Goal: Task Accomplishment & Management: Manage account settings

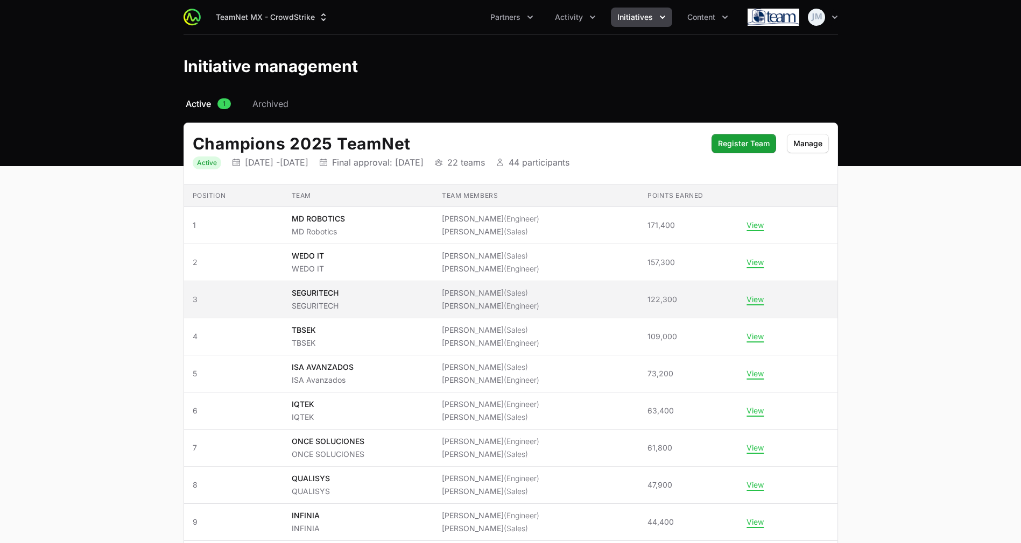
click at [369, 298] on span "SEGURITECH SEGURITECH" at bounding box center [358, 300] width 133 height 24
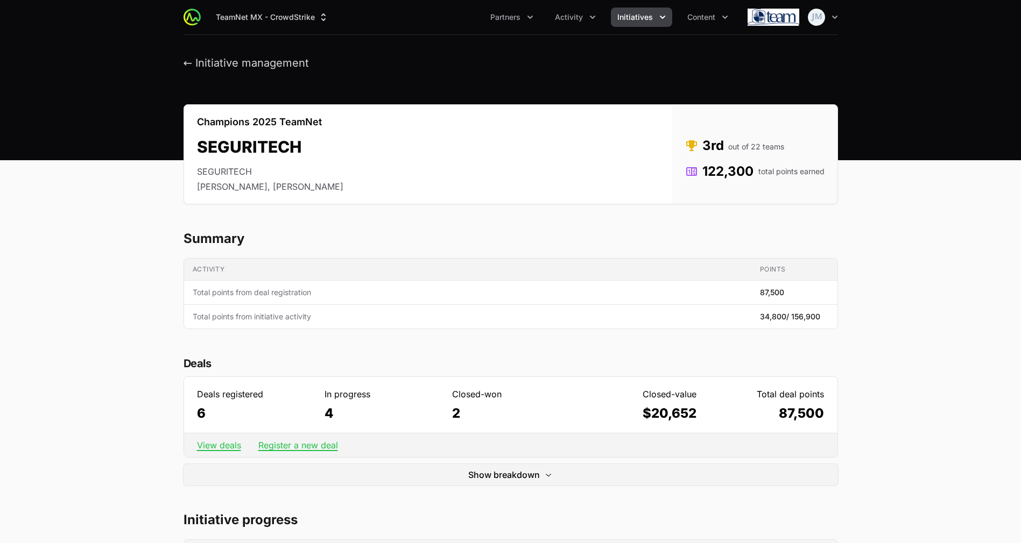
scroll to position [273, 0]
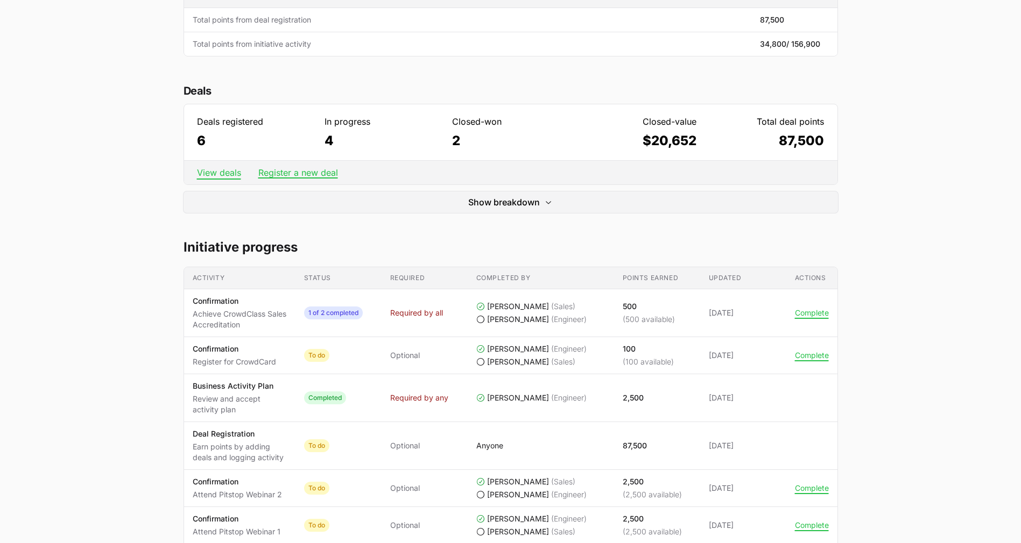
click at [217, 168] on link "View deals" at bounding box center [219, 172] width 44 height 11
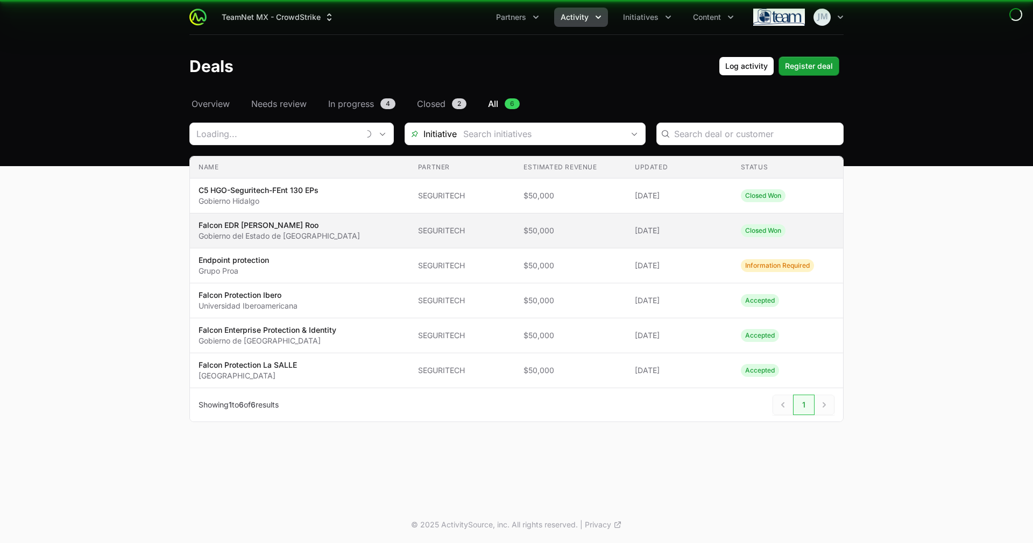
type input "SEGURITECH"
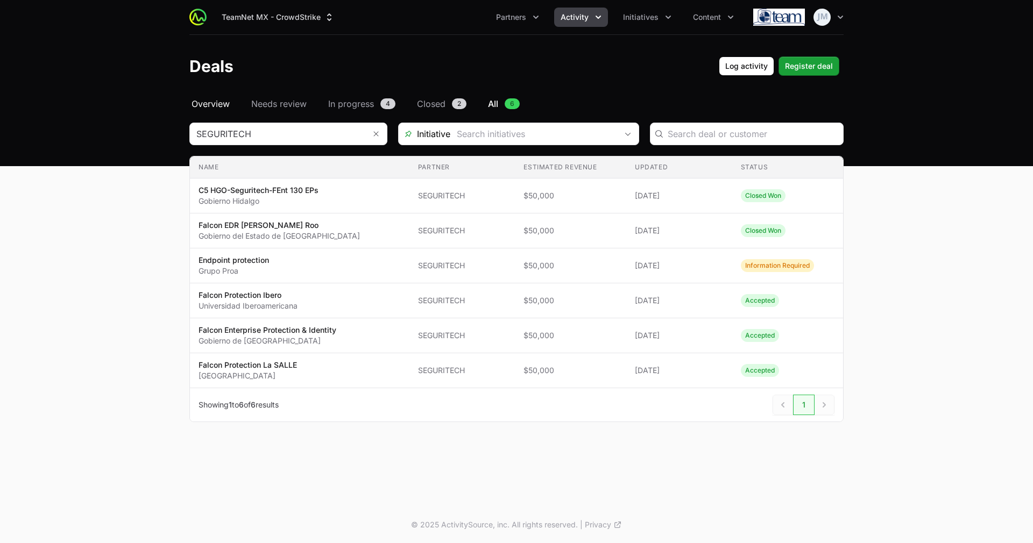
click at [218, 104] on span "Overview" at bounding box center [211, 103] width 38 height 13
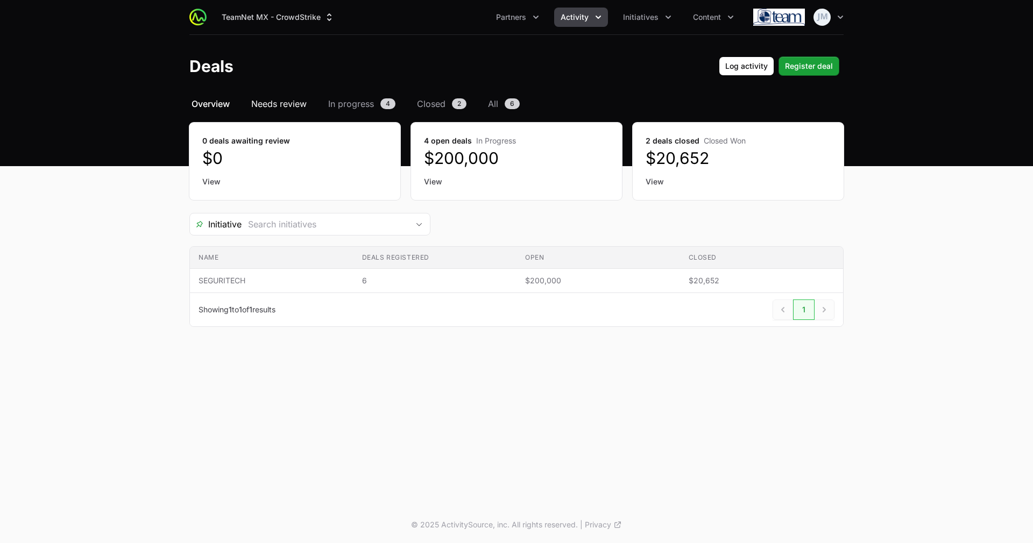
click at [290, 108] on span "Needs review" at bounding box center [278, 103] width 55 height 13
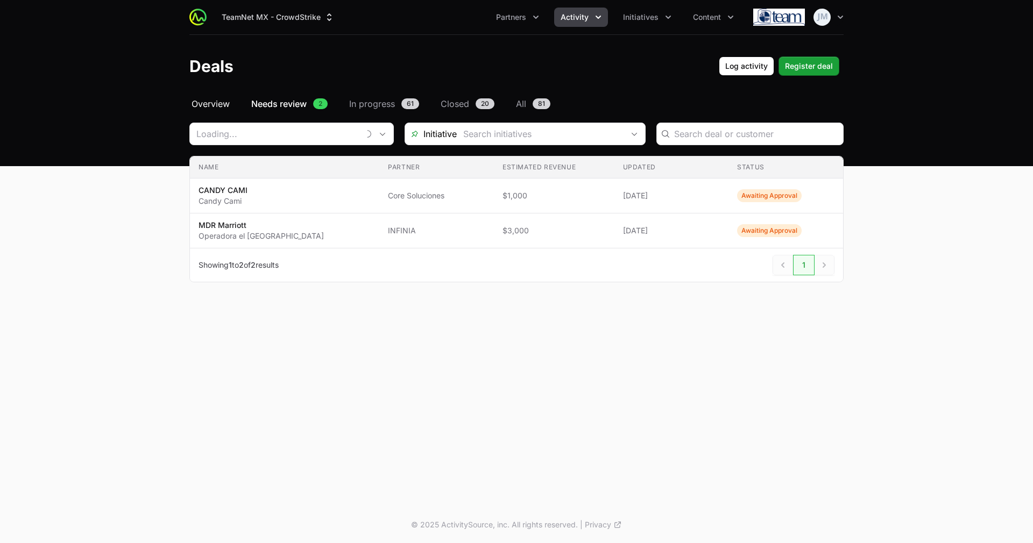
click at [228, 103] on span "Overview" at bounding box center [211, 103] width 38 height 13
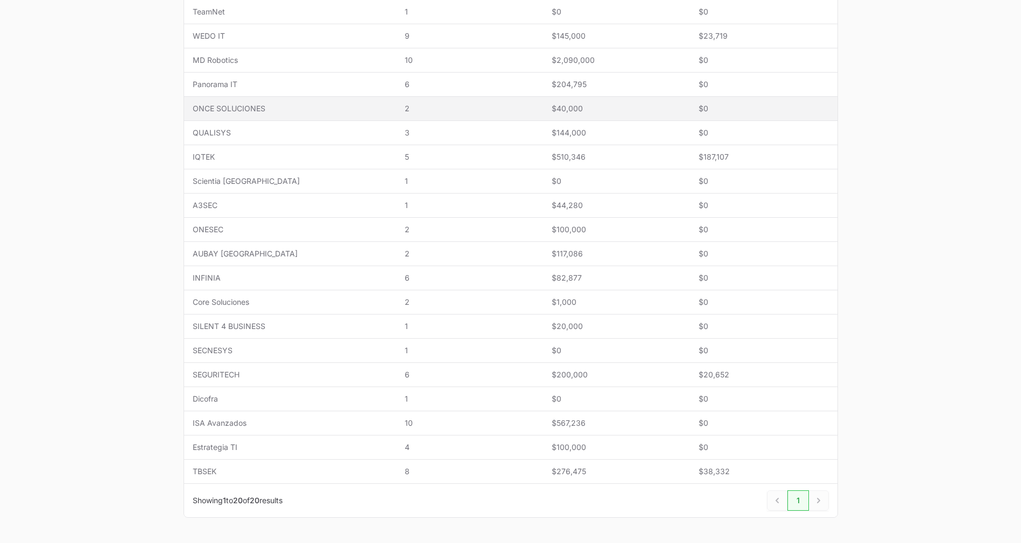
scroll to position [306, 0]
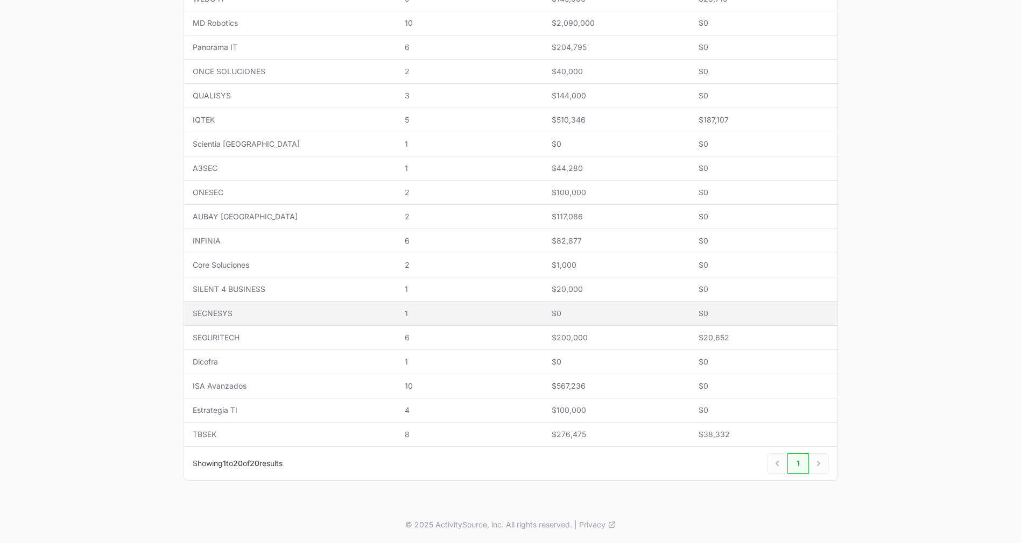
click at [236, 316] on span "SECNESYS" at bounding box center [290, 313] width 195 height 11
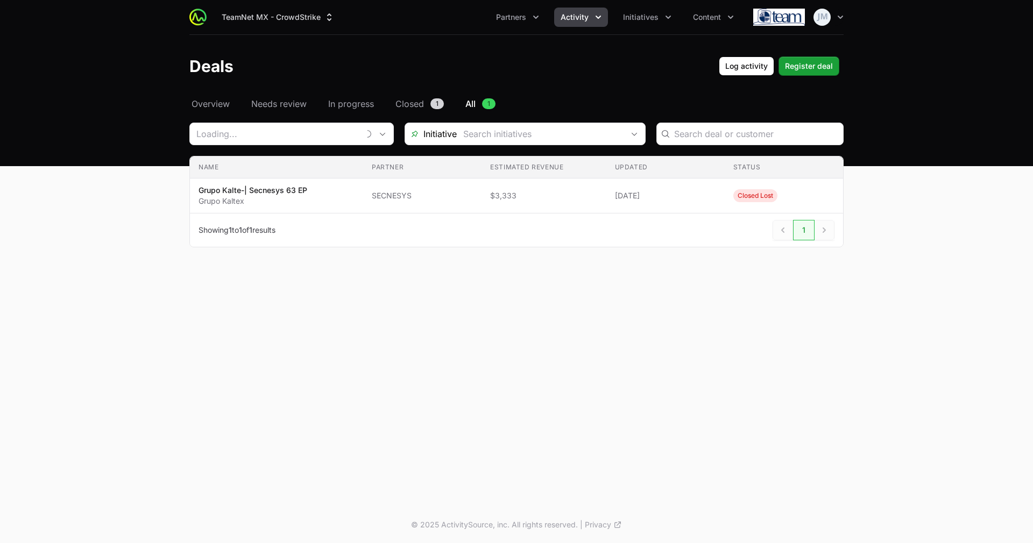
type input "SECNESYS"
click at [786, 60] on span "Register deal" at bounding box center [809, 66] width 48 height 13
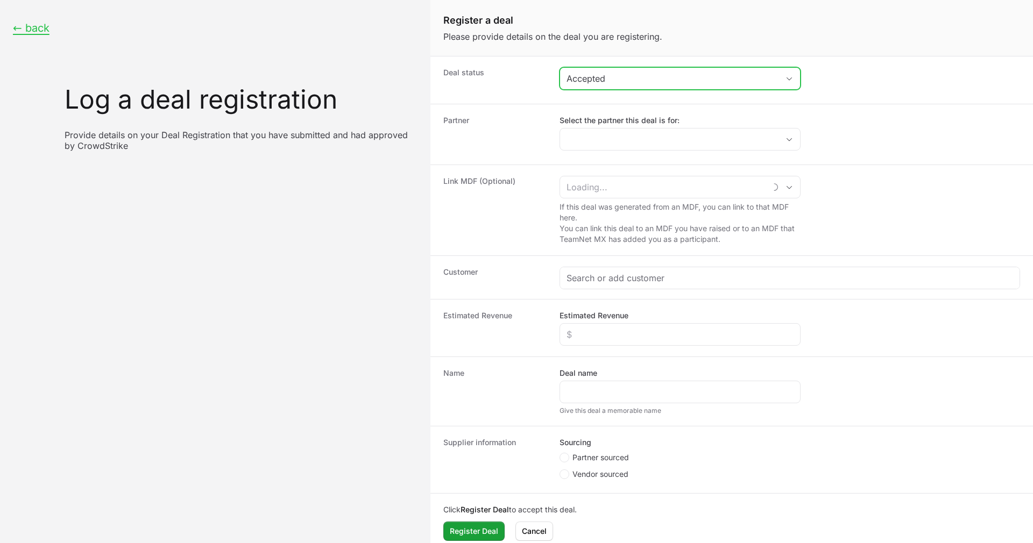
click at [624, 76] on div "Accepted" at bounding box center [672, 78] width 212 height 13
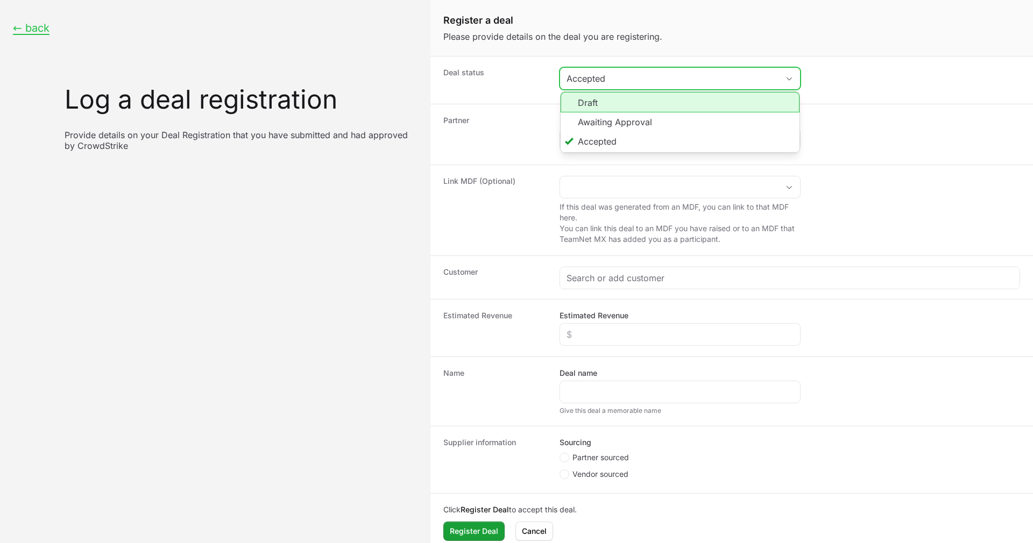
click at [619, 114] on li "Awaiting Approval" at bounding box center [680, 121] width 239 height 19
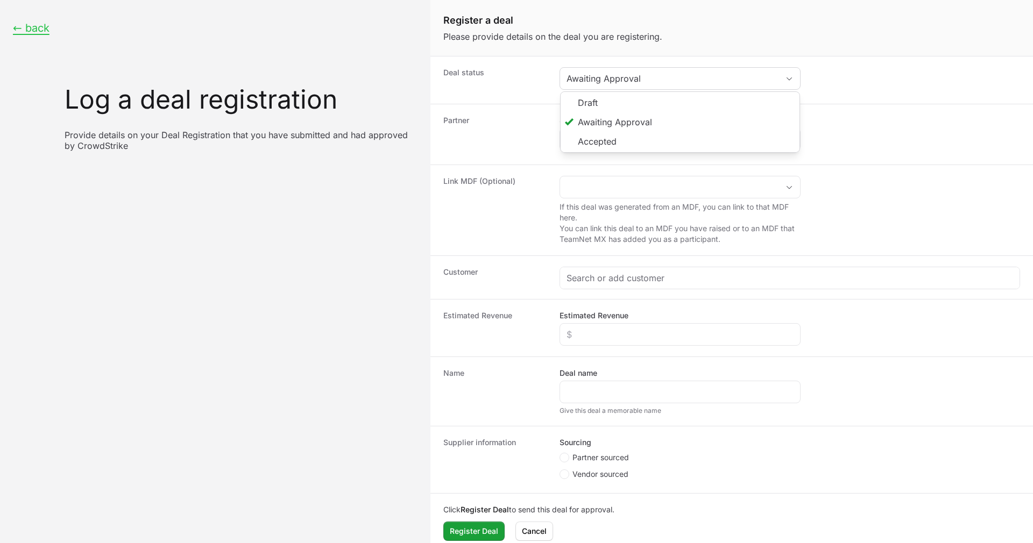
click at [614, 171] on div "Link MDF (Optional) If this deal was generated from an MDF, you can link to tha…" at bounding box center [731, 210] width 603 height 91
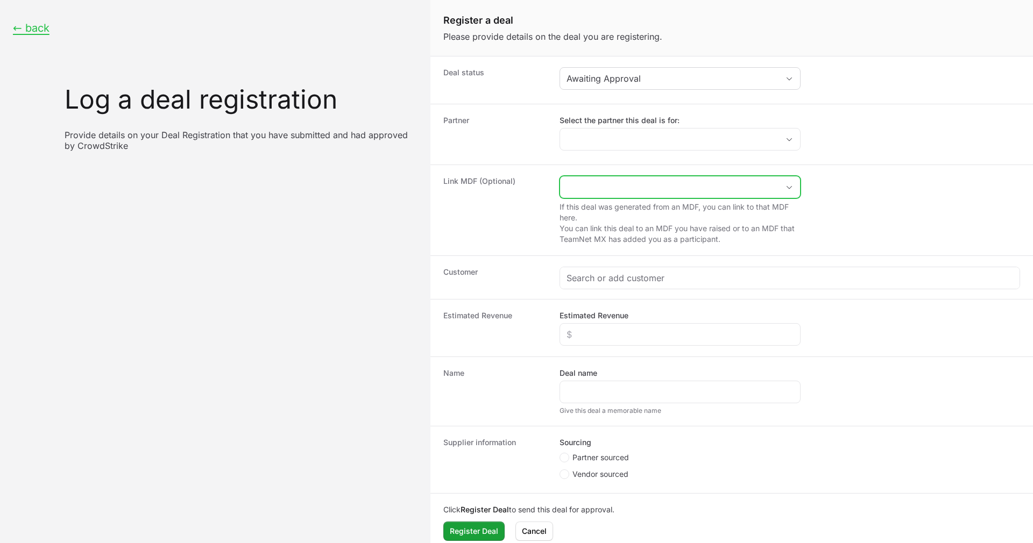
click at [613, 184] on input "Create activity form" at bounding box center [669, 187] width 218 height 22
click at [655, 247] on div "Link MDF (Optional) If this deal was generated from an MDF, you can link to tha…" at bounding box center [731, 210] width 603 height 91
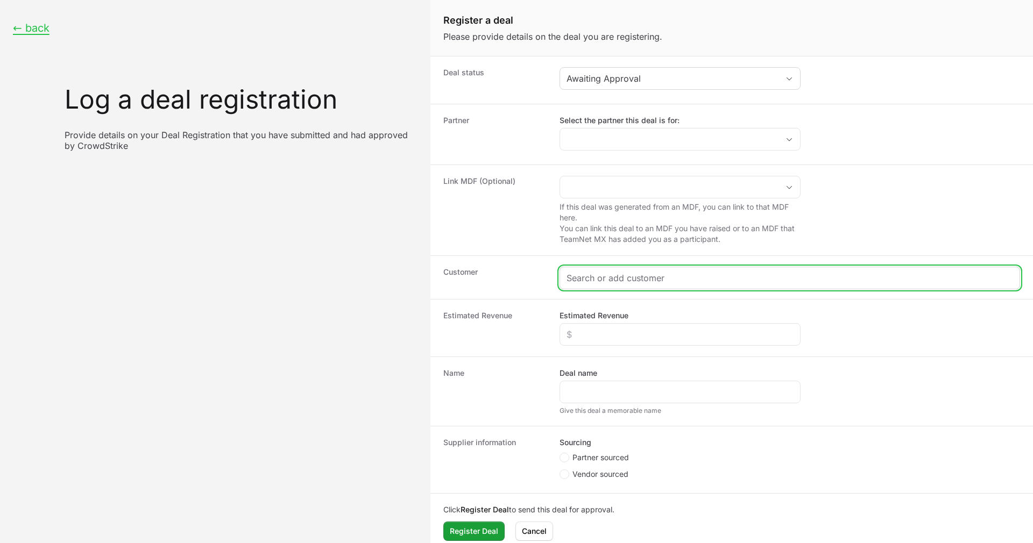
click at [601, 284] on input "Create activity form" at bounding box center [789, 278] width 447 height 13
paste input "DR-fa839b04"
type input "DR-fa839b04"
type input "G"
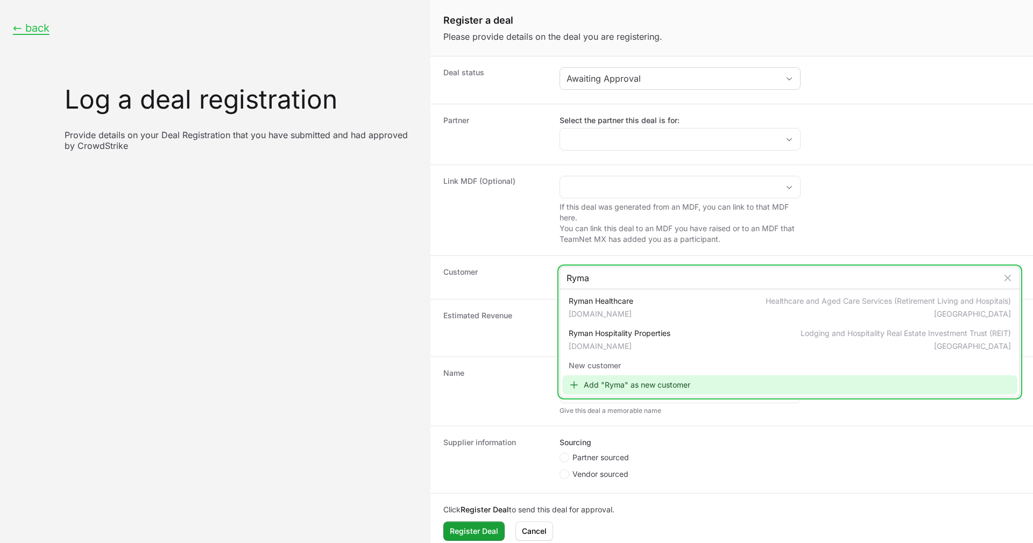
type input "Ryma"
click at [656, 389] on div "Add "Ryma" as new customer" at bounding box center [789, 385] width 455 height 19
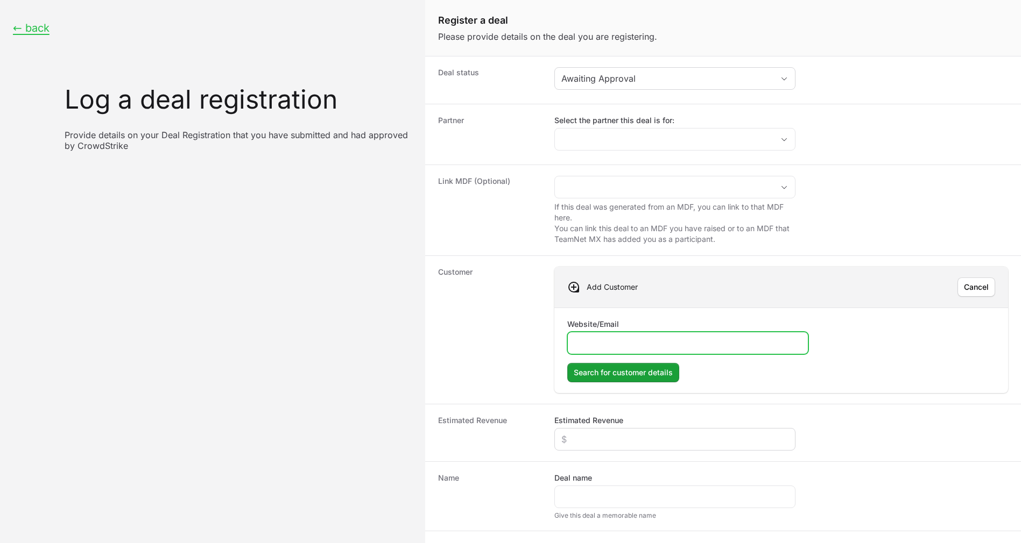
scroll to position [116, 0]
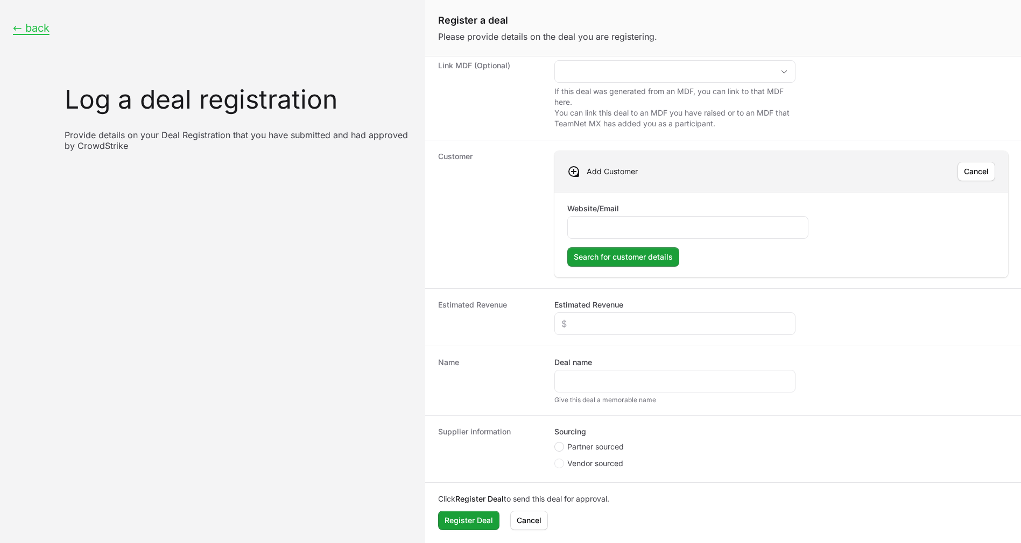
click at [558, 449] on circle "Create activity form" at bounding box center [559, 447] width 4 height 4
radio input "true"
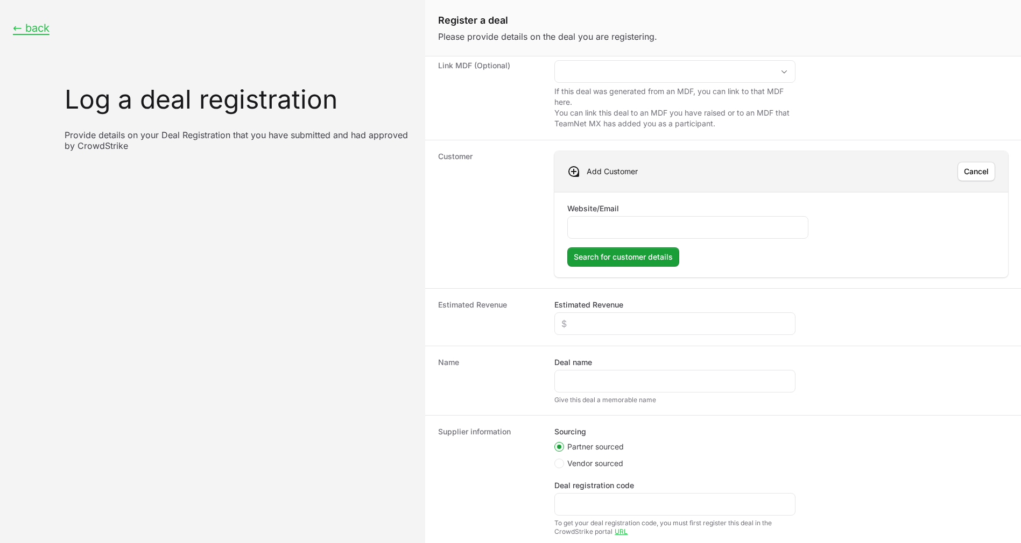
scroll to position [32, 0]
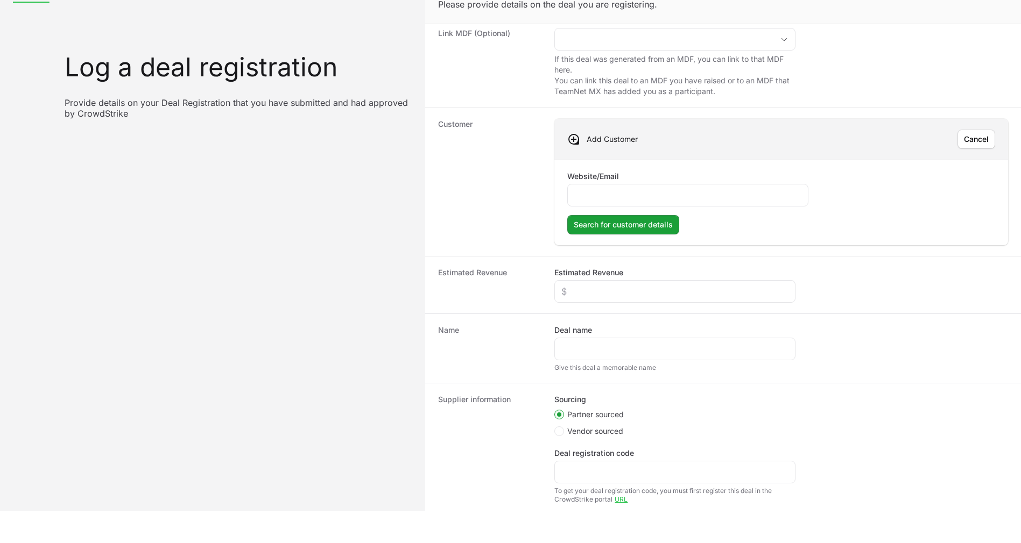
click at [592, 491] on div "To get your deal registration code, you must first register this deal in the Cr…" at bounding box center [674, 495] width 241 height 17
click at [594, 472] on input "Deal registration code" at bounding box center [674, 472] width 227 height 13
paste input "DR-fa839b04"
type input "DR-fa839b04"
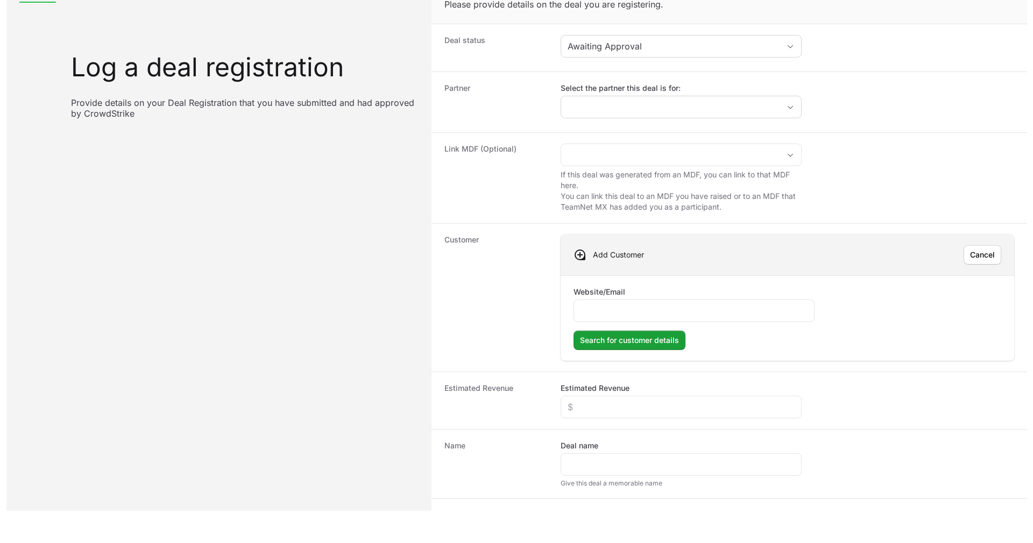
scroll to position [0, 0]
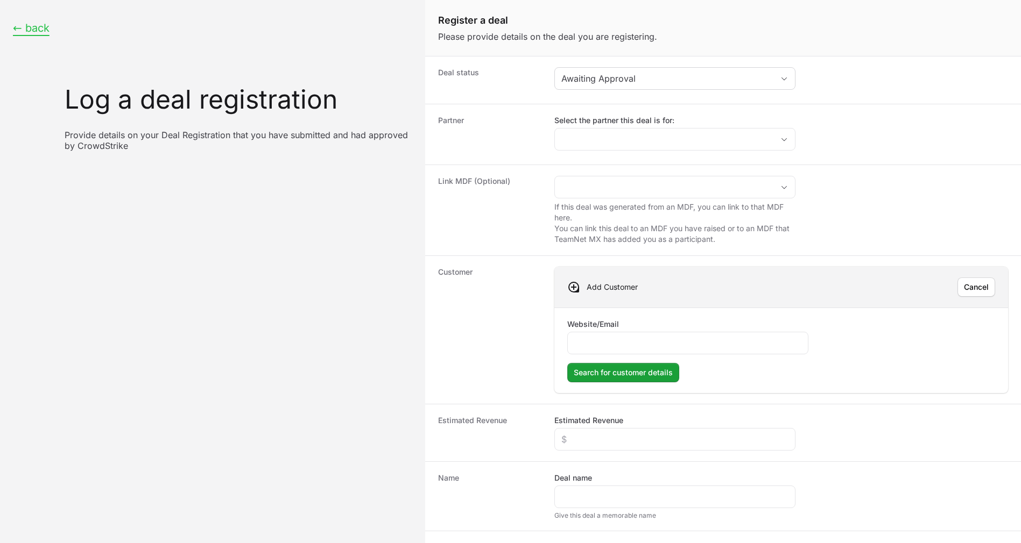
click at [22, 34] on button "← back" at bounding box center [31, 28] width 37 height 13
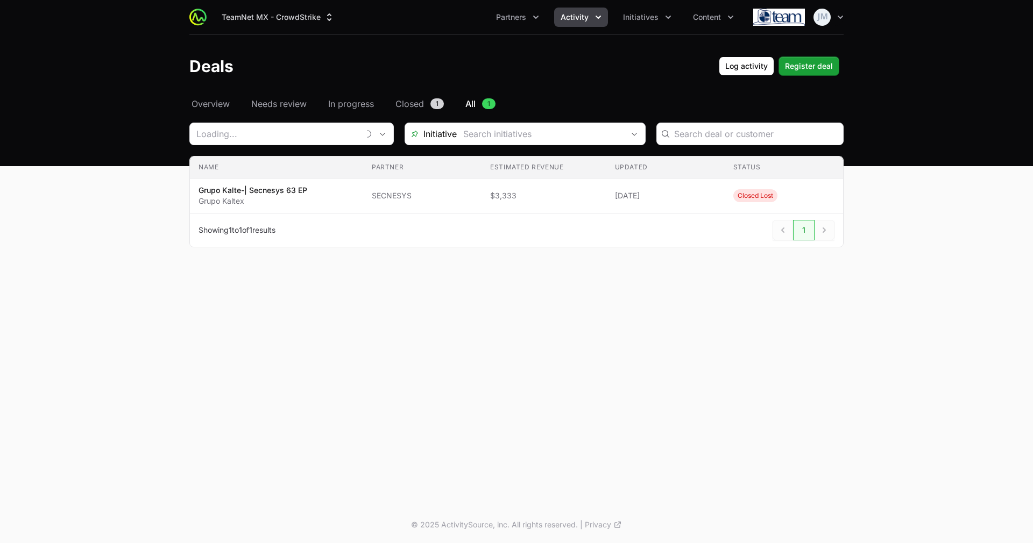
type input "SECNESYS"
click at [218, 99] on span "Overview" at bounding box center [211, 103] width 38 height 13
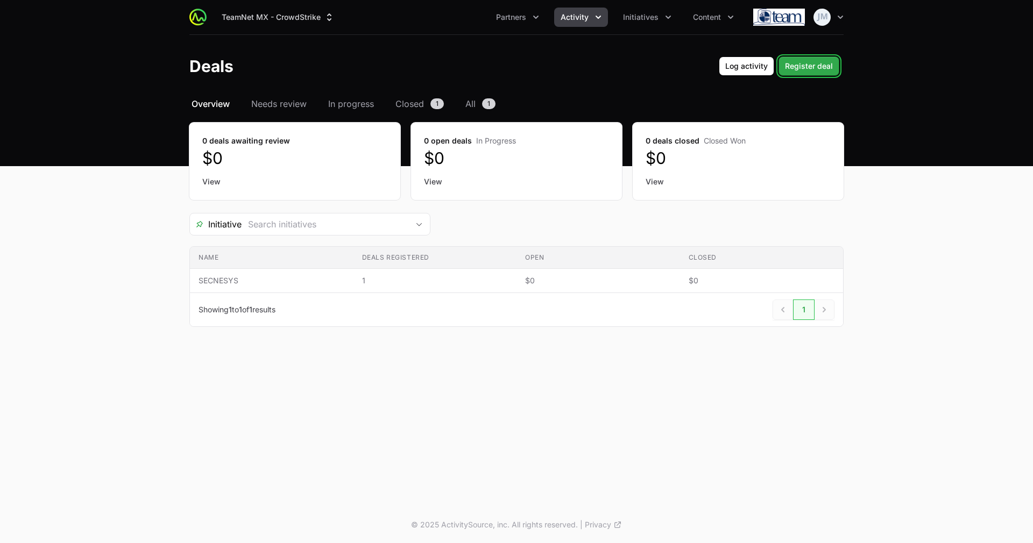
click at [804, 66] on span "Register deal" at bounding box center [809, 66] width 48 height 13
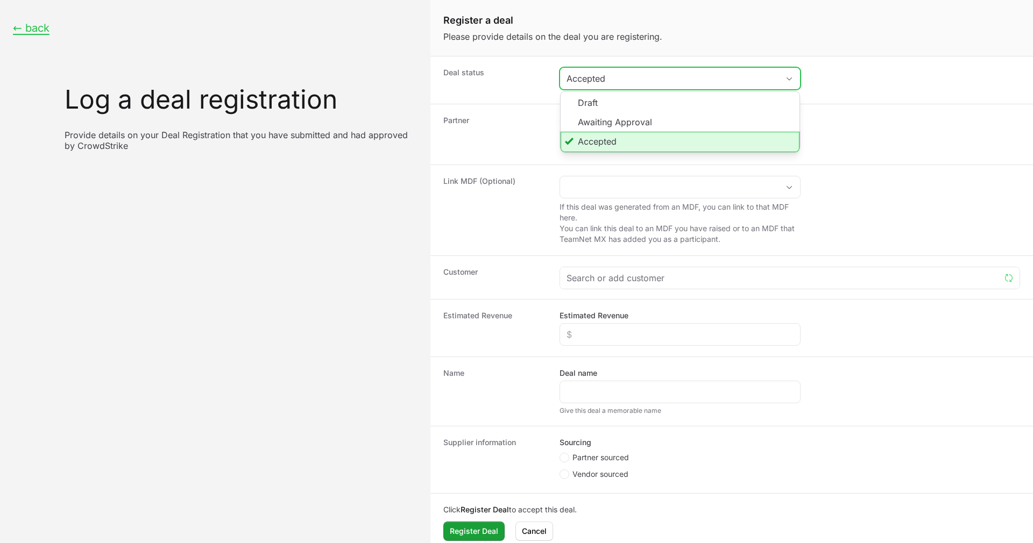
click at [641, 71] on button "Accepted" at bounding box center [680, 79] width 240 height 22
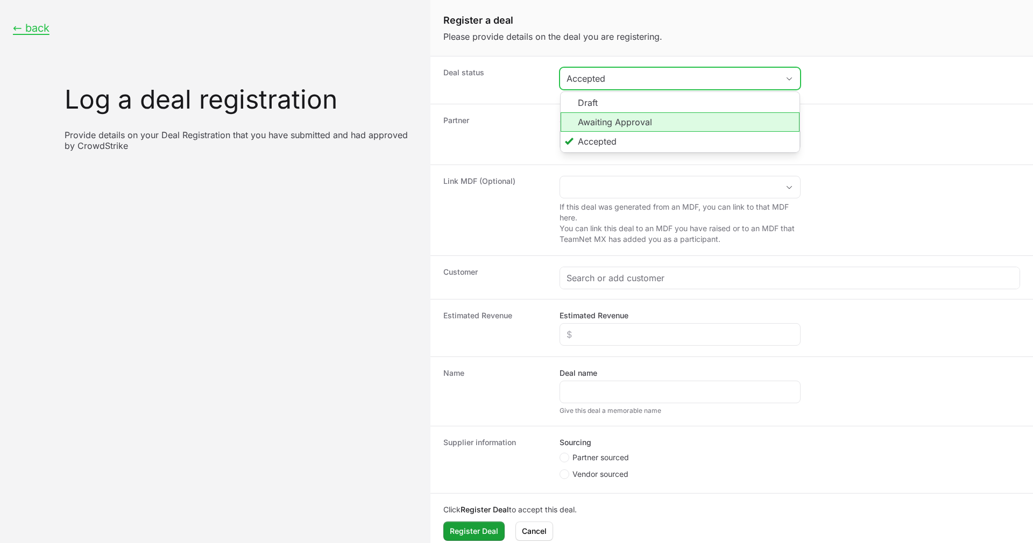
click at [600, 121] on li "Awaiting Approval" at bounding box center [680, 121] width 239 height 19
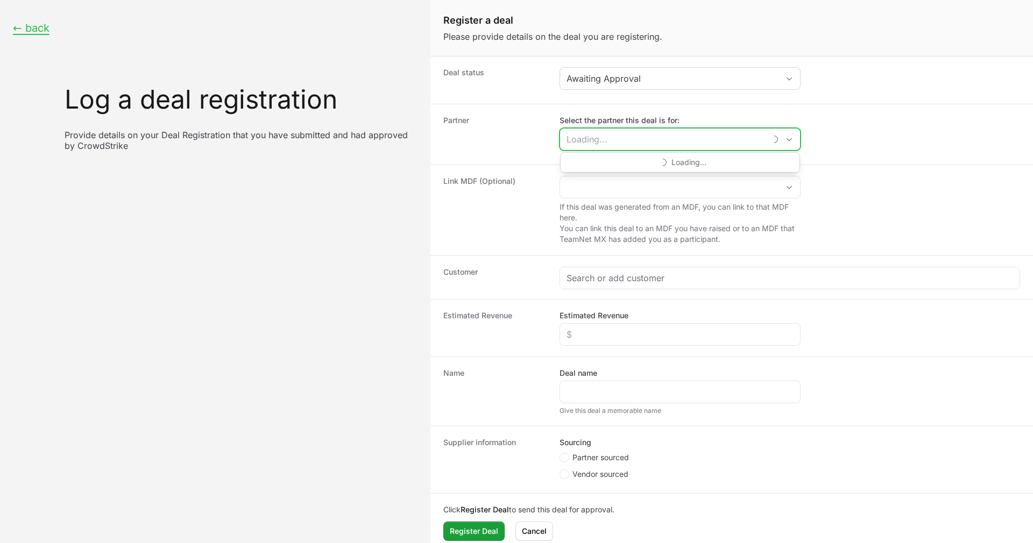
click at [630, 148] on input "Select the partner this deal is for:" at bounding box center [663, 140] width 206 height 22
click at [645, 160] on li "ISA Avanzados" at bounding box center [680, 164] width 239 height 22
type input "ISA Avanzados"
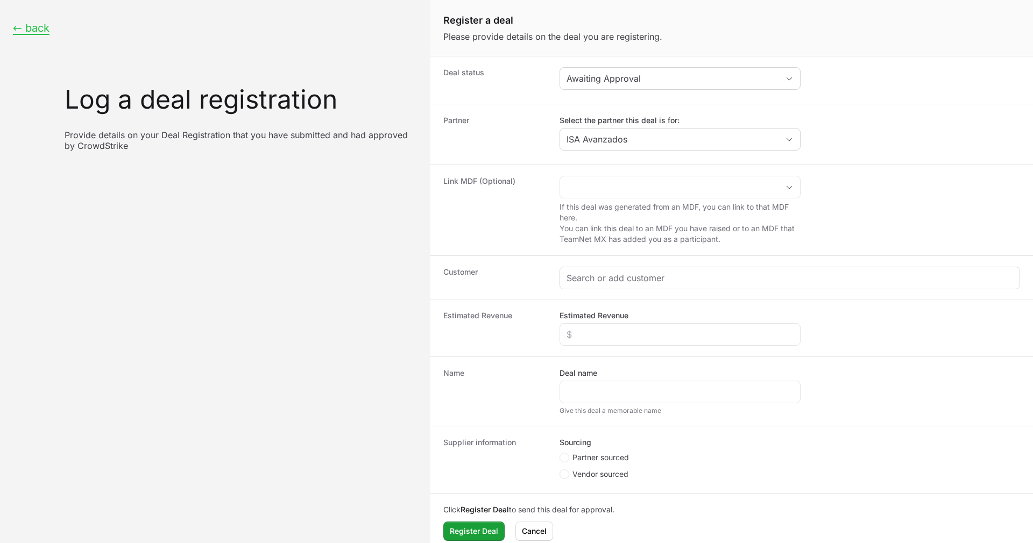
click at [592, 285] on div "Create activity form" at bounding box center [789, 278] width 459 height 22
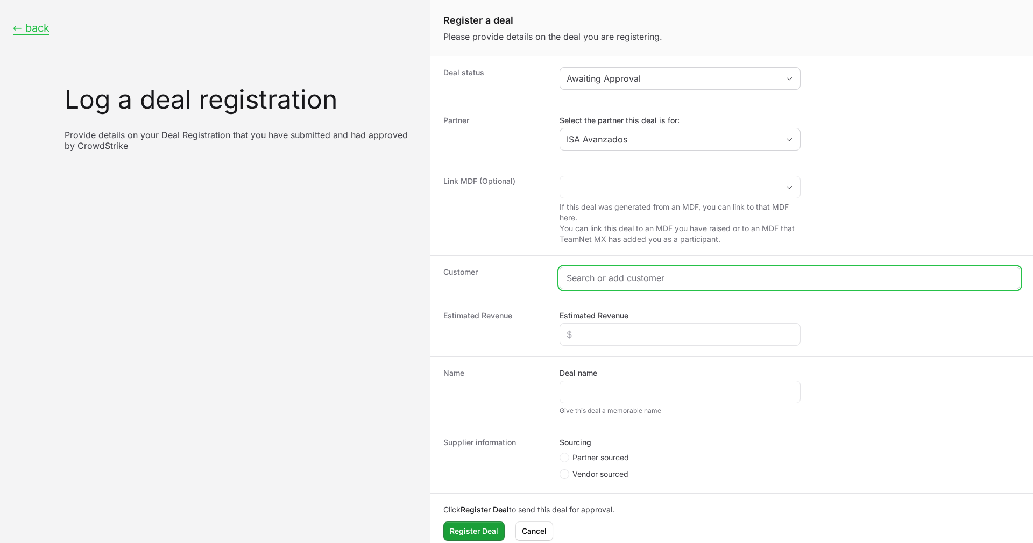
click at [593, 284] on input "Create activity form" at bounding box center [789, 278] width 447 height 13
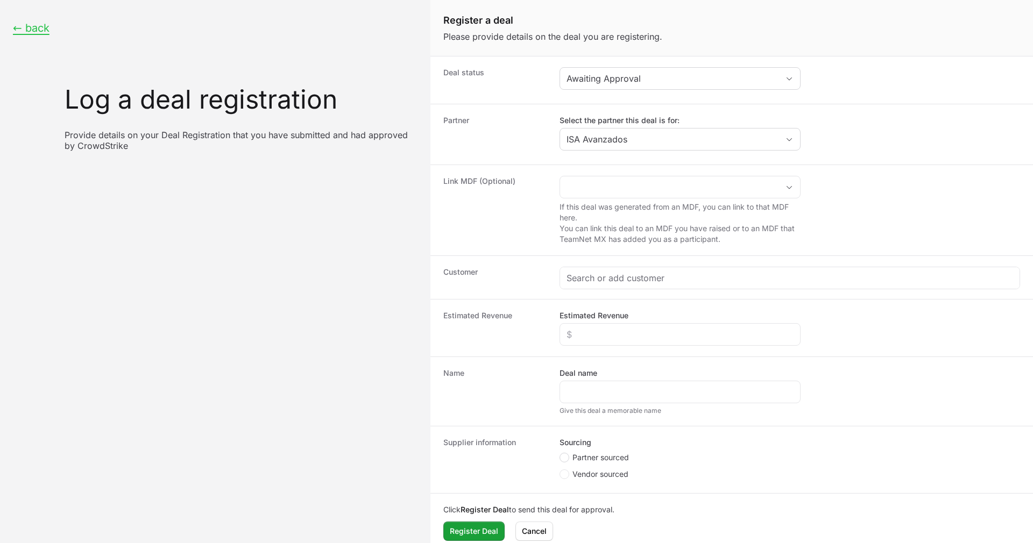
click at [565, 454] on icon "Create activity form" at bounding box center [564, 458] width 4 height 9
click at [561, 454] on input "Partner sourced" at bounding box center [559, 453] width 1 height 1
radio input "true"
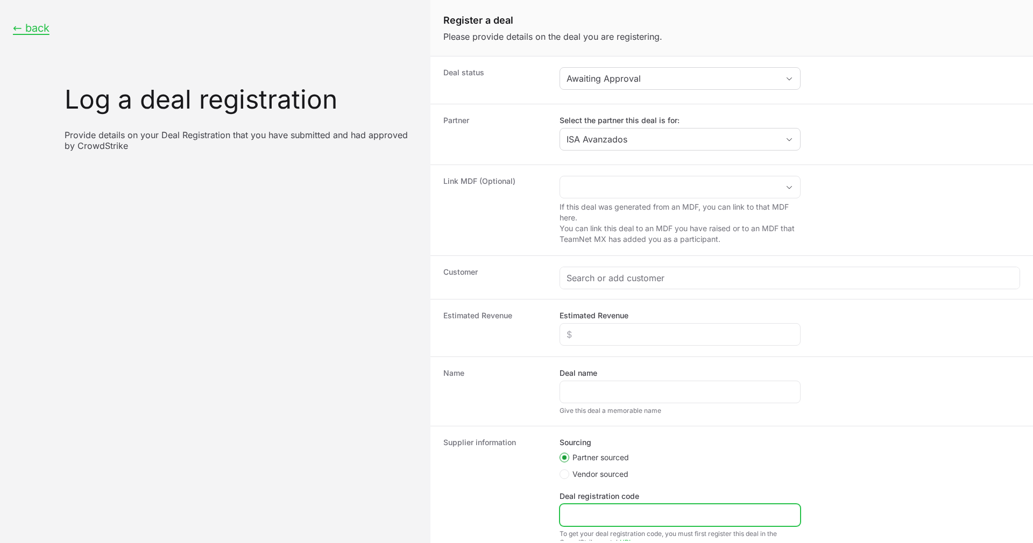
click at [575, 509] on input "Deal registration code" at bounding box center [679, 515] width 227 height 13
paste input "Opportunity Royal Resorts | 50 GB NGSIEM | ISA | TEAM"
type input "Opportunity Royal Resorts | 50 GB NGSIEM | ISA | TEAM"
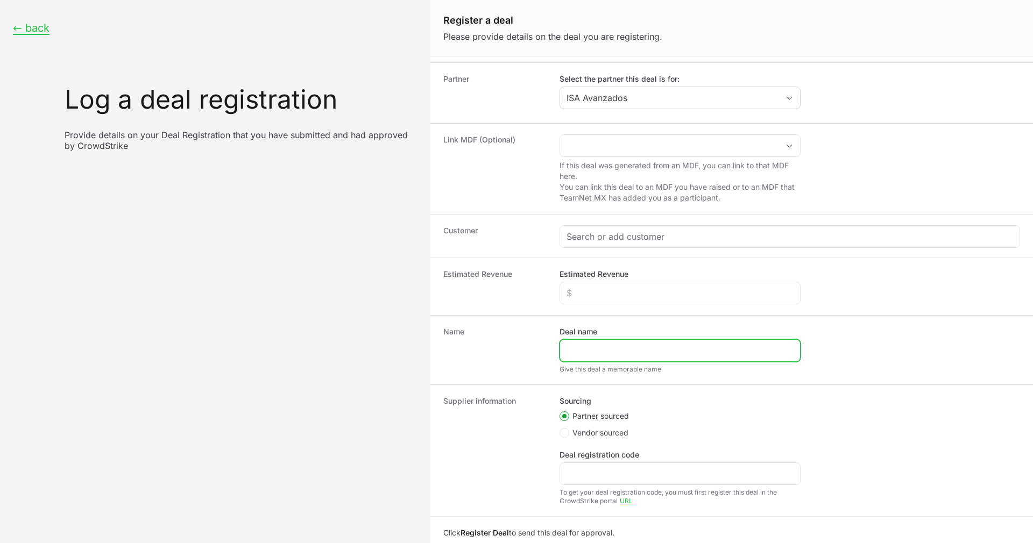
click at [583, 352] on input "Deal name" at bounding box center [679, 350] width 227 height 13
paste input "Opportunity Royal Resorts | 50 GB NGSIEM | ISA | TEAM"
type input "Opportunity Royal Resorts | 50 GB NGSIEM | ISA | TEAM"
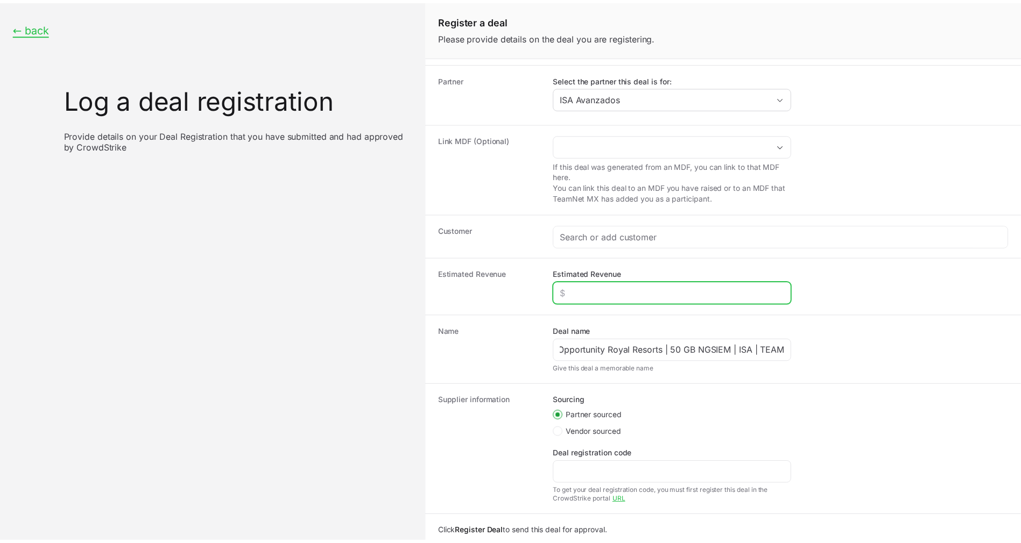
scroll to position [0, 0]
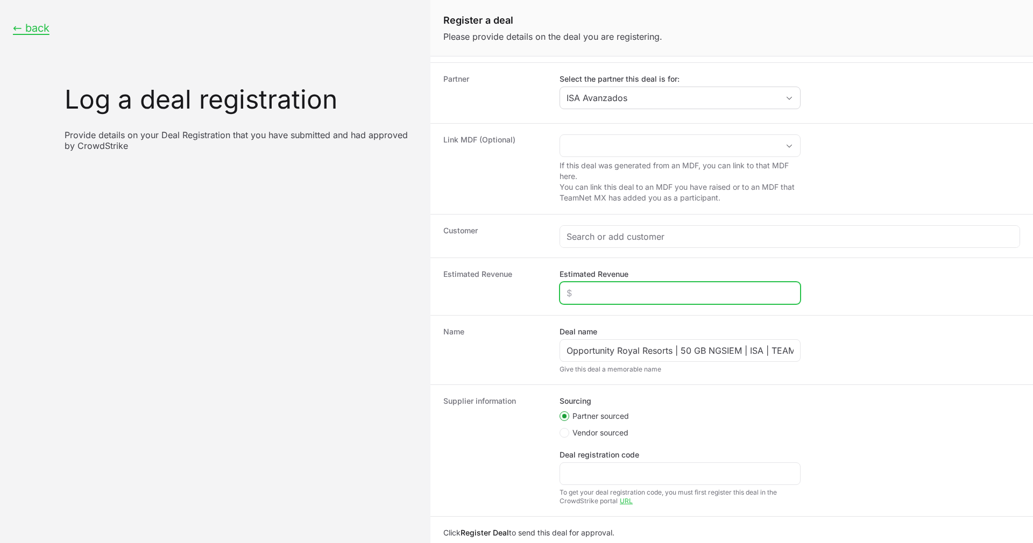
click at [598, 289] on input "Estimated Revenue" at bounding box center [679, 293] width 227 height 13
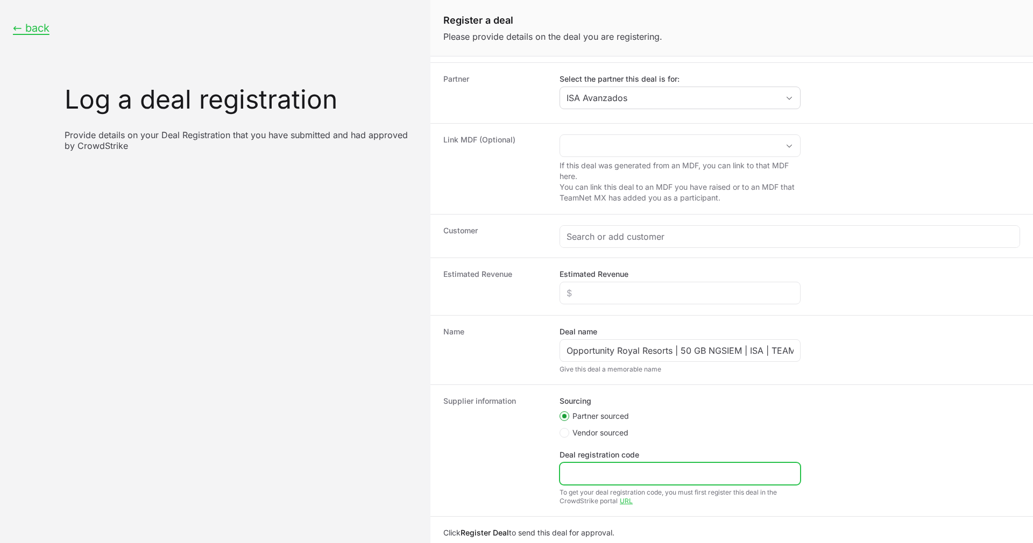
click at [602, 469] on input "Deal registration code" at bounding box center [679, 474] width 227 height 13
paste input "DR-d5cab661"
type input "DR-d5cab661"
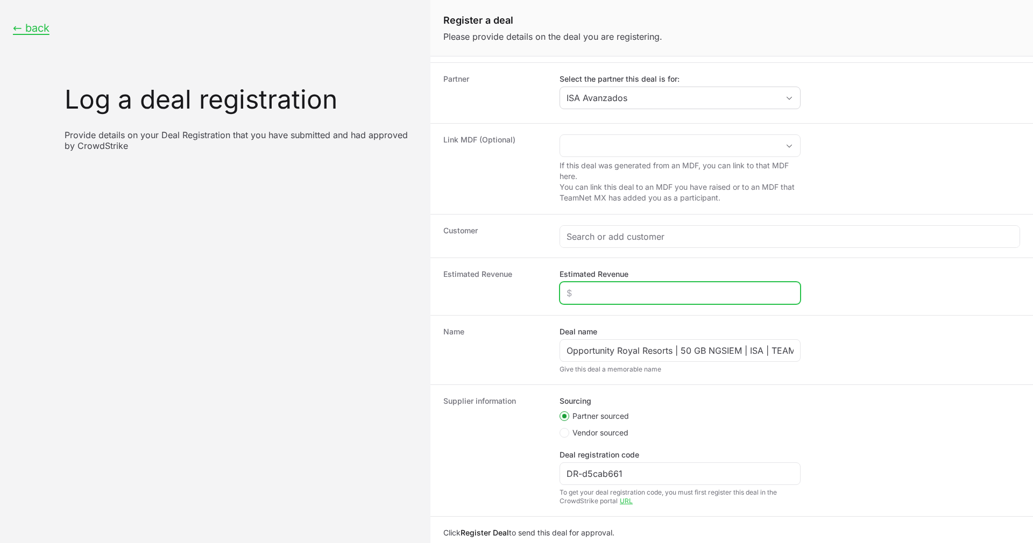
click at [597, 289] on input "Estimated Revenue" at bounding box center [679, 293] width 227 height 13
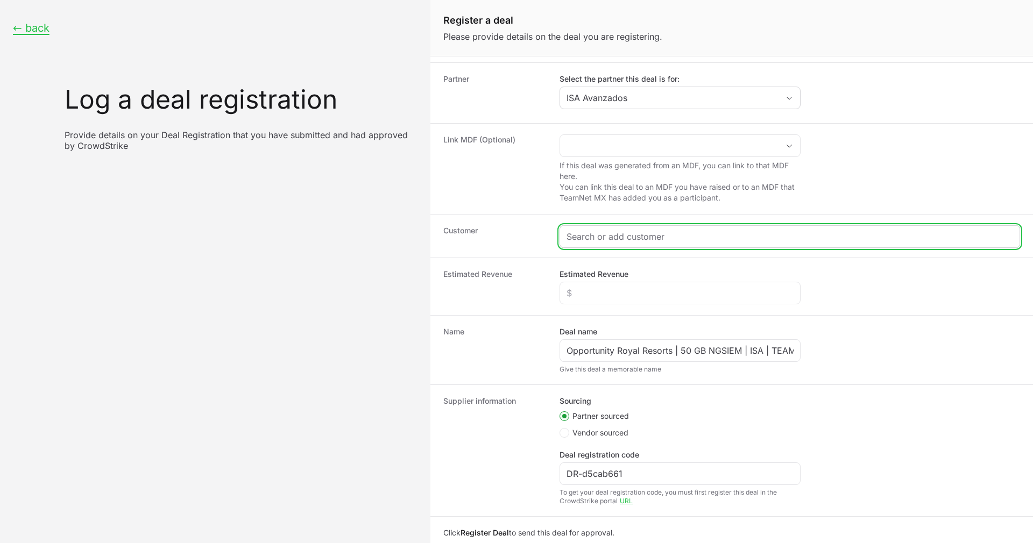
click at [671, 239] on input "Create activity form" at bounding box center [789, 236] width 447 height 13
paste input "[URL][DOMAIN_NAME]"
type input "[URL][DOMAIN_NAME]"
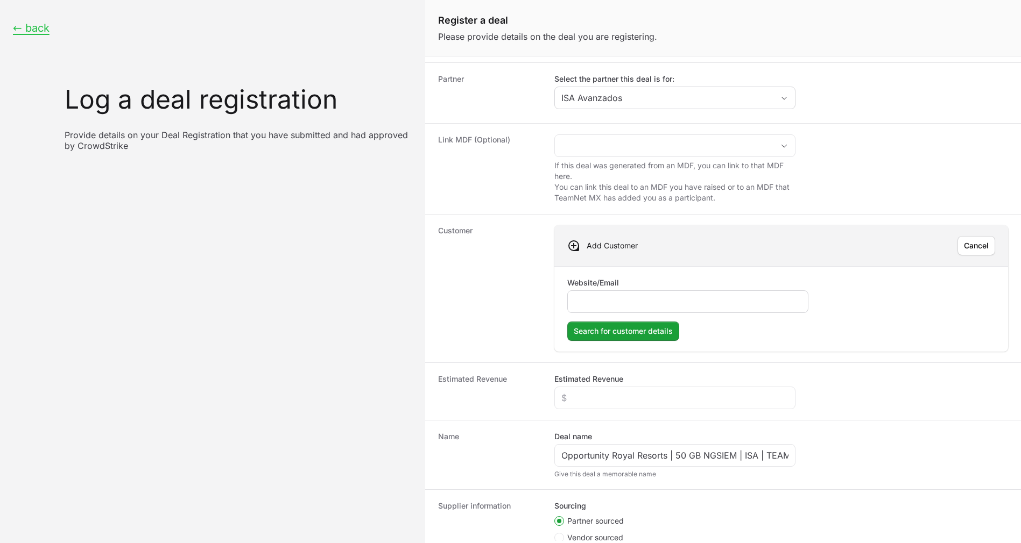
click at [625, 293] on div "Create activity form" at bounding box center [687, 302] width 241 height 23
click at [621, 300] on input "Website/Email" at bounding box center [687, 301] width 227 height 13
paste input "[URL][DOMAIN_NAME]"
type input "[URL][DOMAIN_NAME]"
click at [567, 322] on button "Search for customer details Search for customer details" at bounding box center [623, 331] width 112 height 19
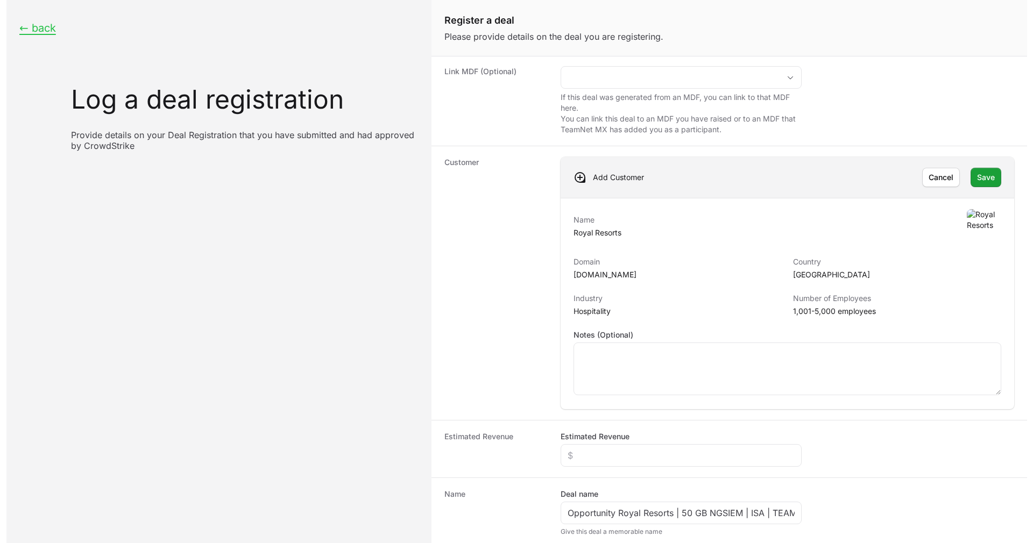
scroll to position [109, 0]
click at [976, 174] on button "Save Save" at bounding box center [979, 177] width 31 height 19
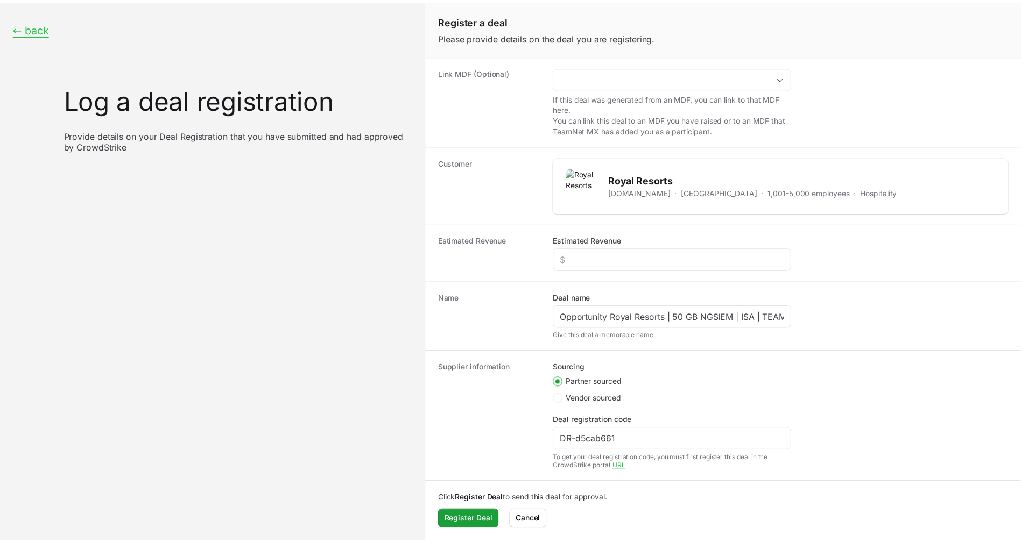
scroll to position [110, 0]
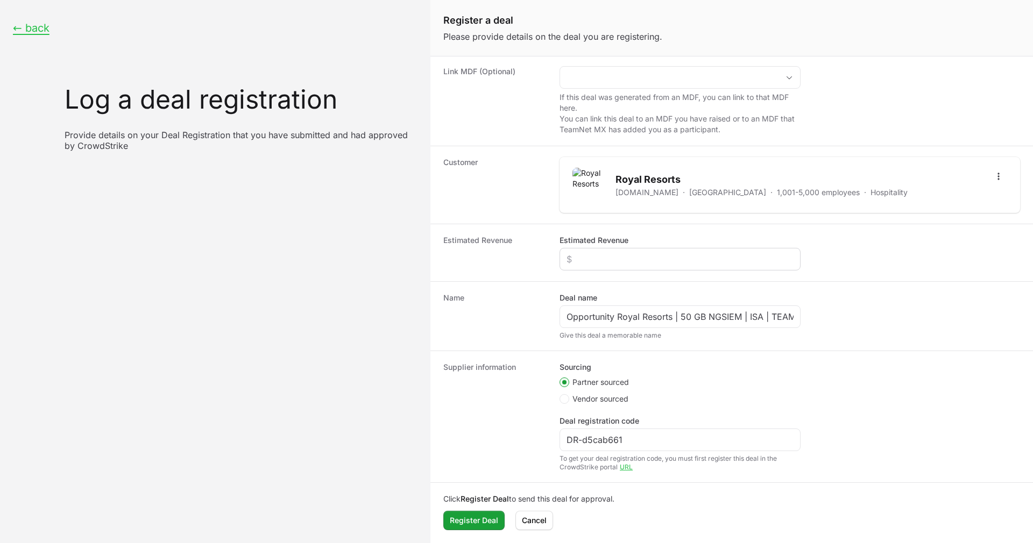
click at [600, 268] on div "Create activity form" at bounding box center [679, 259] width 241 height 23
click at [603, 258] on input "Estimated Revenue" at bounding box center [679, 259] width 227 height 13
paste input "$58,020"
type input "$58,020"
click at [462, 525] on span "Register Deal" at bounding box center [474, 520] width 48 height 13
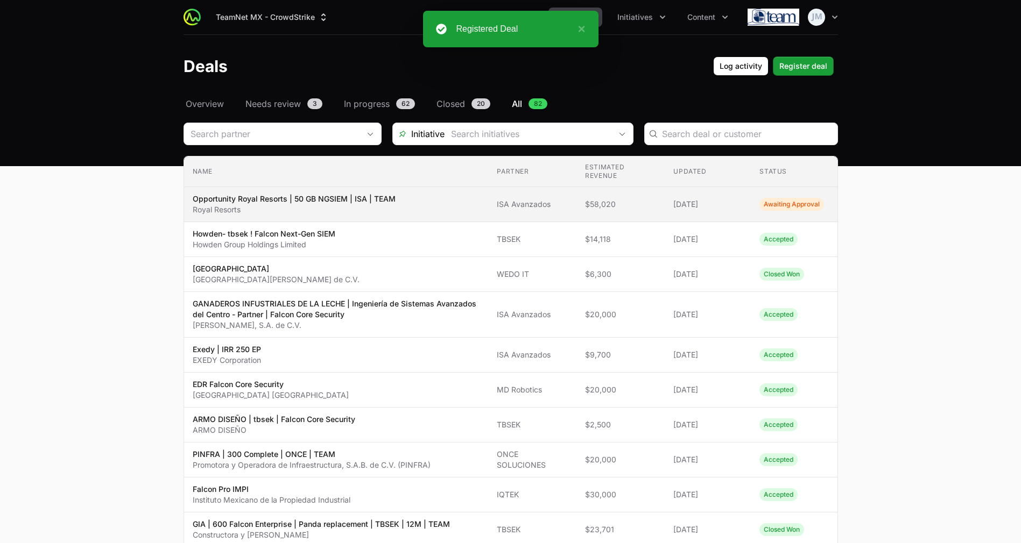
click at [515, 208] on span "ISA Avanzados" at bounding box center [532, 204] width 71 height 11
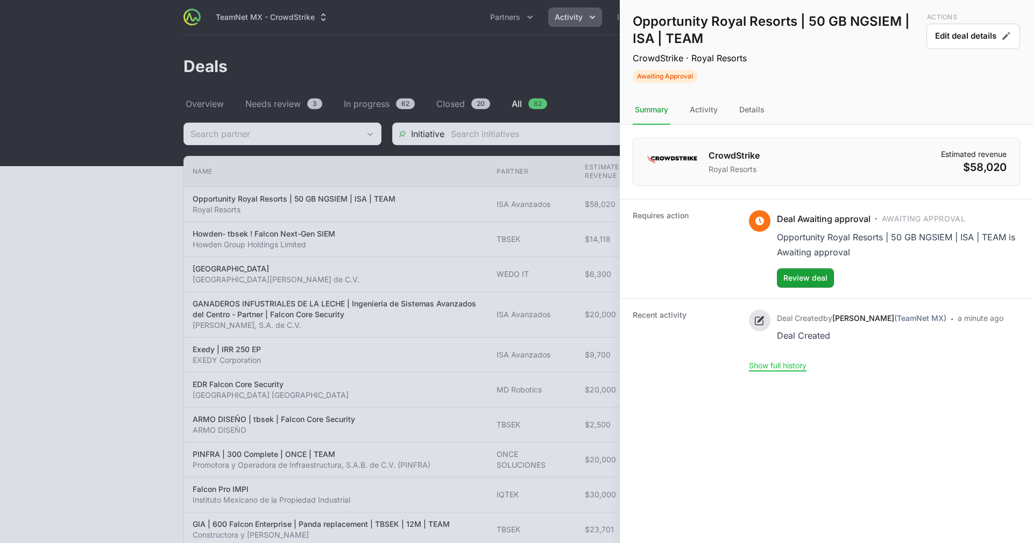
click at [218, 328] on div at bounding box center [516, 271] width 1033 height 543
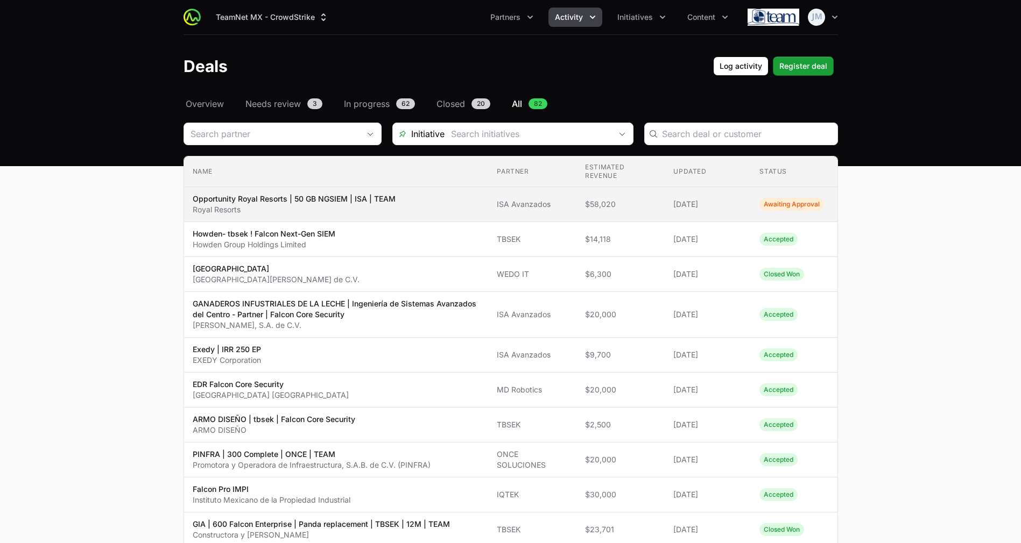
click at [447, 195] on span "Opportunity Royal Resorts | 50 GB NGSIEM | ISA | TEAM Royal Resorts" at bounding box center [336, 205] width 287 height 22
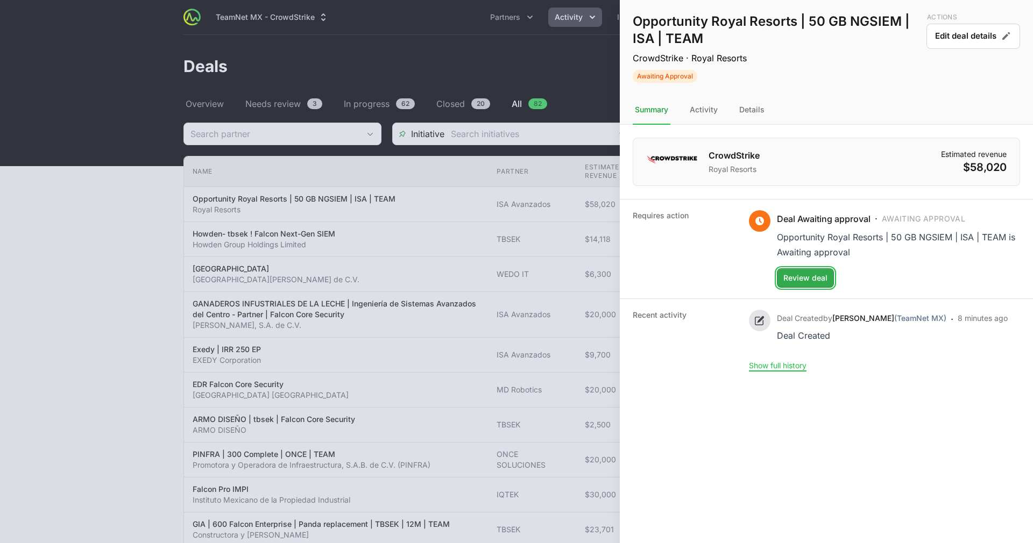
click at [801, 277] on span "Review deal" at bounding box center [805, 278] width 44 height 13
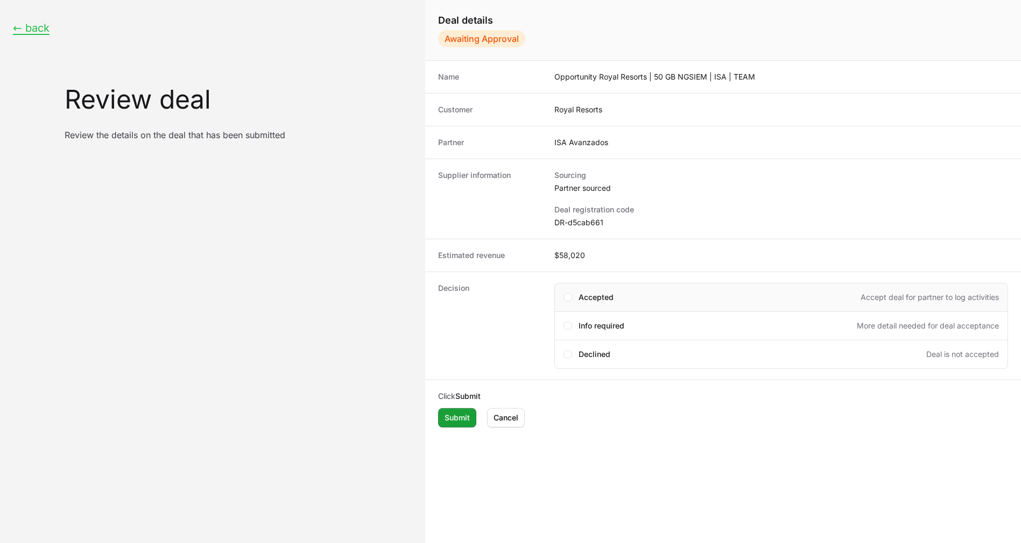
click at [588, 286] on div "Accepted Accept deal for partner to log activities" at bounding box center [781, 297] width 454 height 29
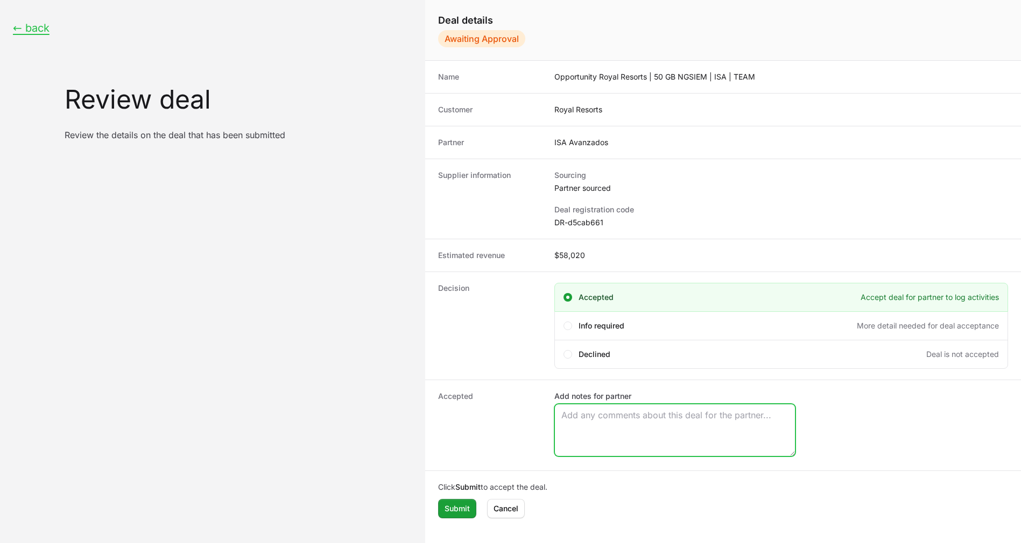
click at [601, 415] on textarea "Add notes for partner" at bounding box center [675, 431] width 240 height 52
click at [586, 408] on textarea "Add notes for partner" at bounding box center [675, 431] width 240 height 52
click at [586, 419] on textarea "Add notes for partner" at bounding box center [675, 431] width 240 height 52
paste textarea "Opportunity Owner [PERSON_NAME]"
click at [607, 422] on textarea "Opportunity Owner [PERSON_NAME]" at bounding box center [675, 431] width 240 height 52
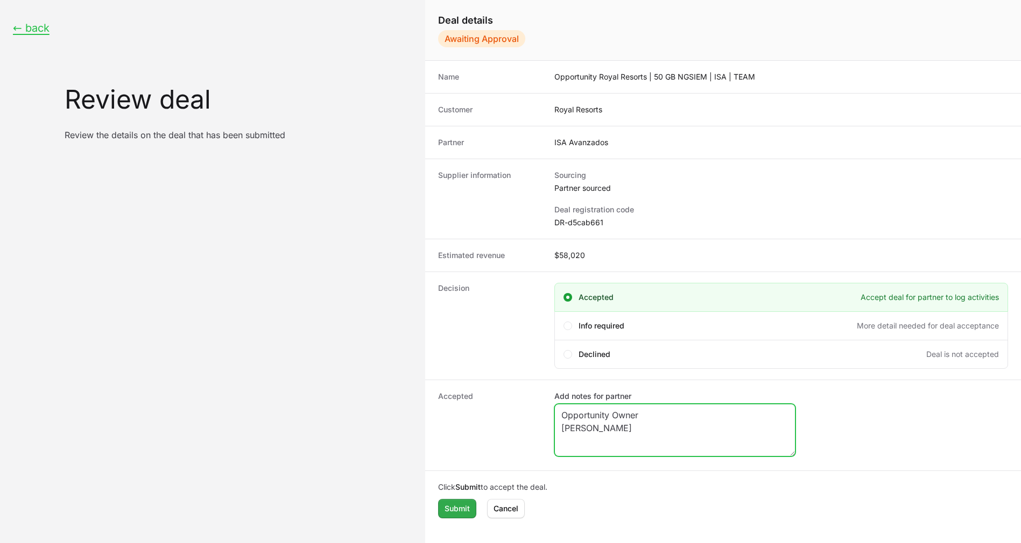
type textarea "Opportunity Owner [PERSON_NAME]"
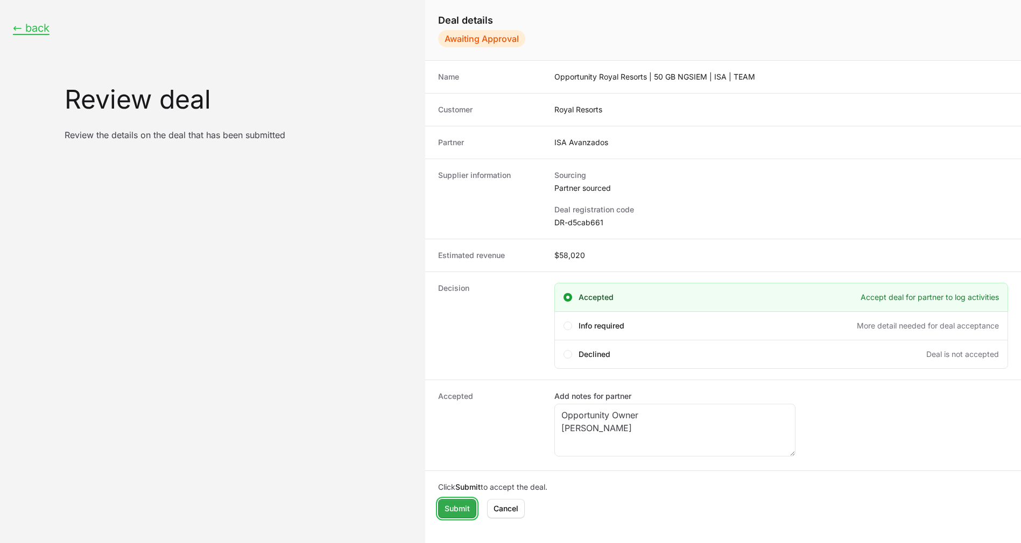
click at [450, 515] on span "Submit" at bounding box center [456, 508] width 25 height 13
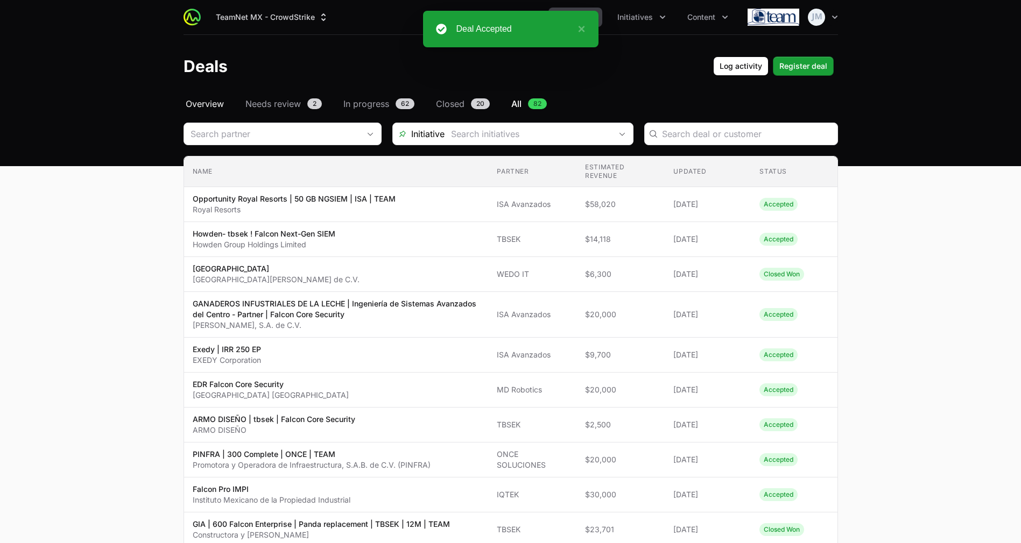
click at [211, 102] on span "Overview" at bounding box center [205, 103] width 38 height 13
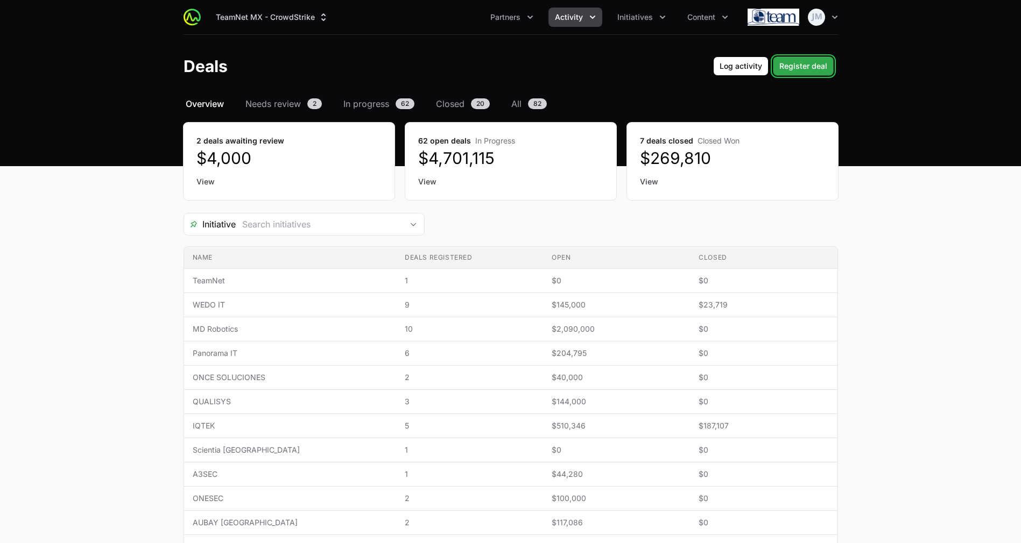
click at [796, 63] on span "Register deal" at bounding box center [803, 66] width 48 height 13
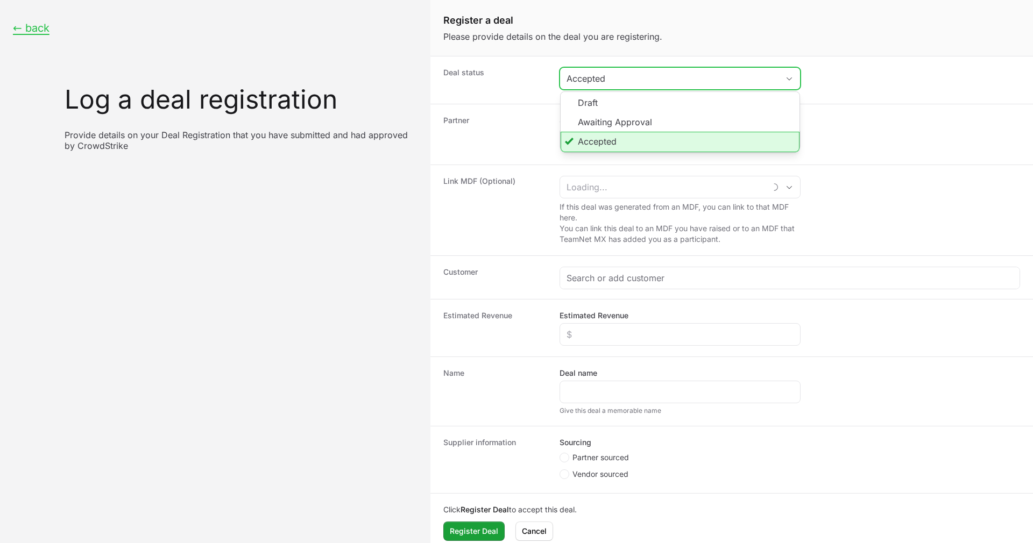
click at [610, 79] on div "Accepted" at bounding box center [672, 78] width 212 height 13
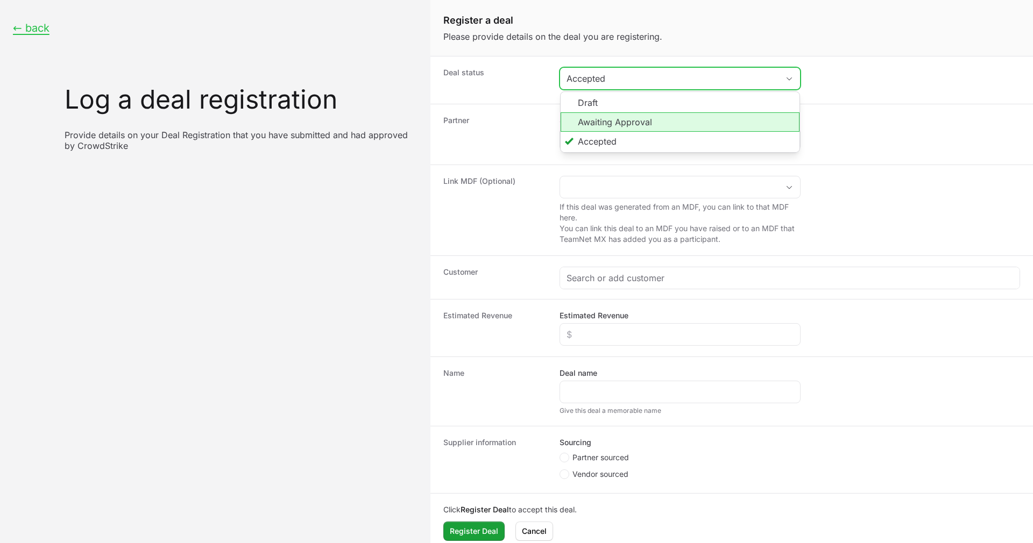
click at [608, 117] on li "Awaiting Approval" at bounding box center [680, 121] width 239 height 19
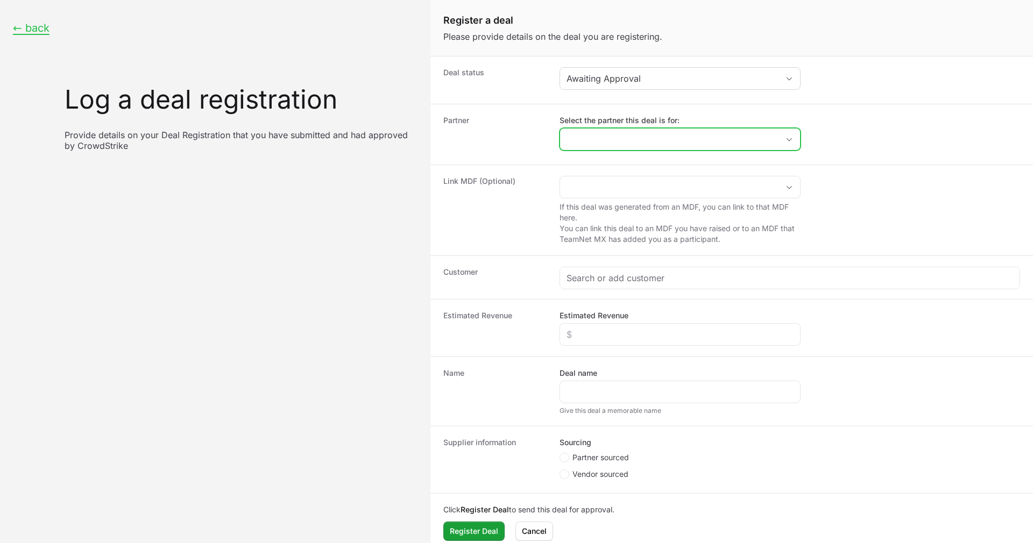
click at [628, 136] on input "Select the partner this deal is for:" at bounding box center [669, 140] width 218 height 22
click at [630, 165] on li "ISA Avanzados" at bounding box center [680, 164] width 239 height 22
type input "ISA Avanzados"
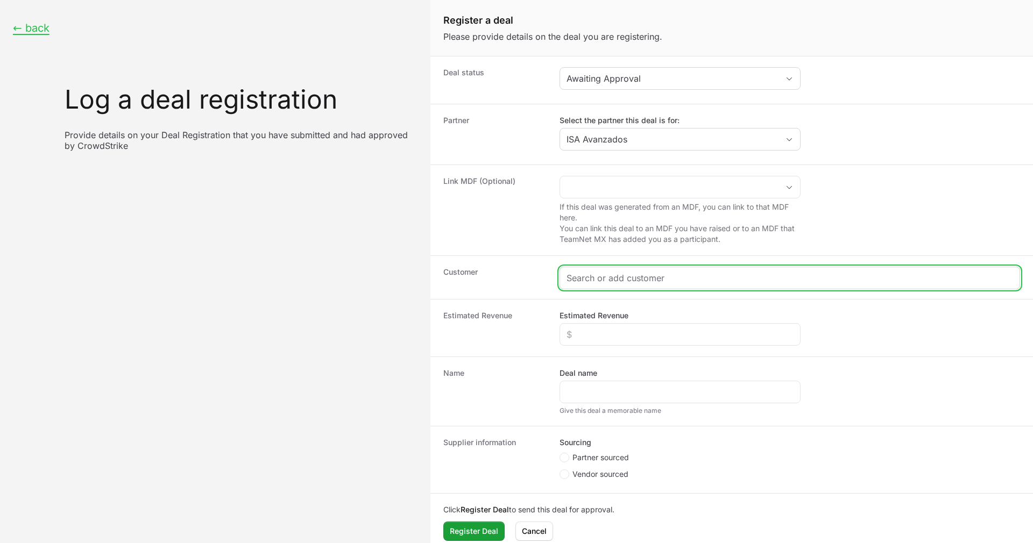
click at [628, 282] on input "Create activity form" at bounding box center [789, 278] width 447 height 13
paste input "DR-74b5f383"
type input "DR-74b5f383"
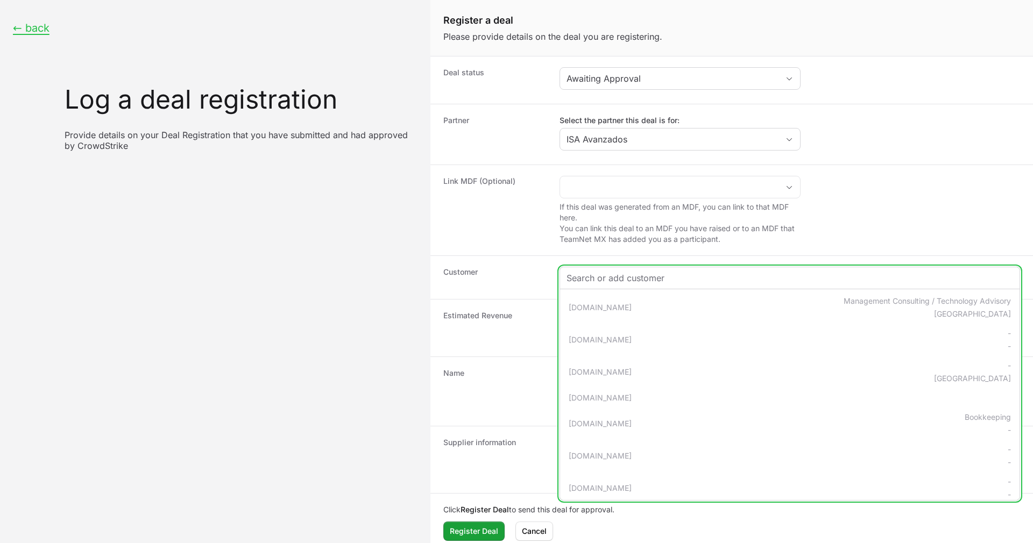
type input "|"
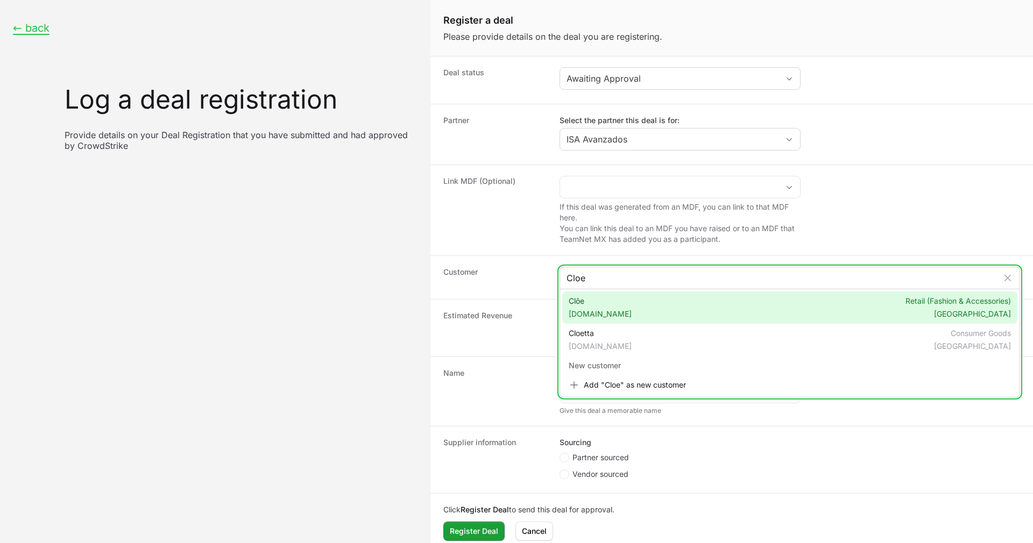
type input "Cloe"
click at [619, 304] on div "Clōe [DOMAIN_NAME] Retail (Fashion & Accessories) [GEOGRAPHIC_DATA]" at bounding box center [789, 308] width 455 height 32
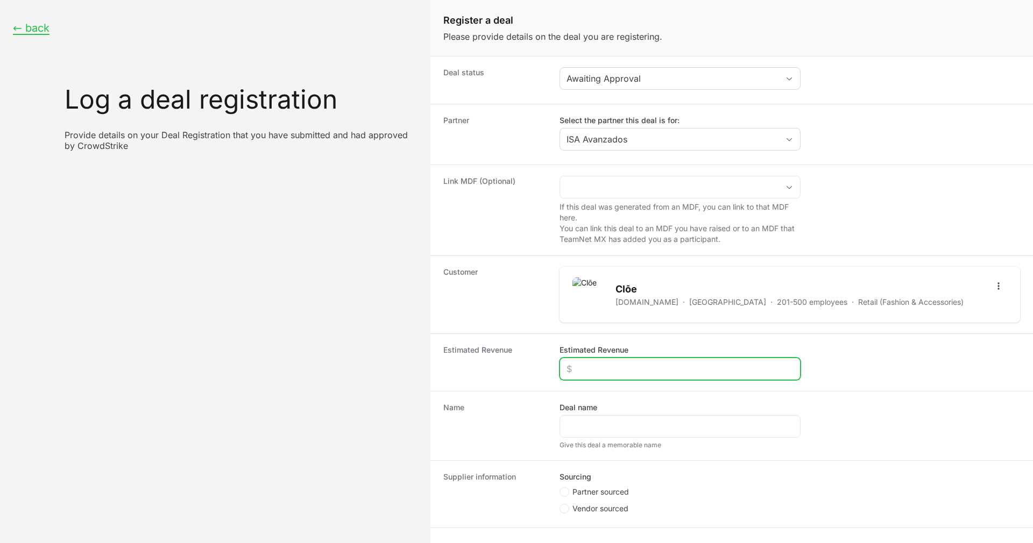
click at [610, 367] on input "Estimated Revenue" at bounding box center [679, 369] width 227 height 13
click at [569, 485] on fieldset "Sourcing Partner sourced Vendor sourced" at bounding box center [679, 494] width 241 height 45
click at [563, 490] on icon "Create activity form" at bounding box center [564, 492] width 4 height 9
click at [561, 488] on input "Partner sourced" at bounding box center [559, 487] width 1 height 1
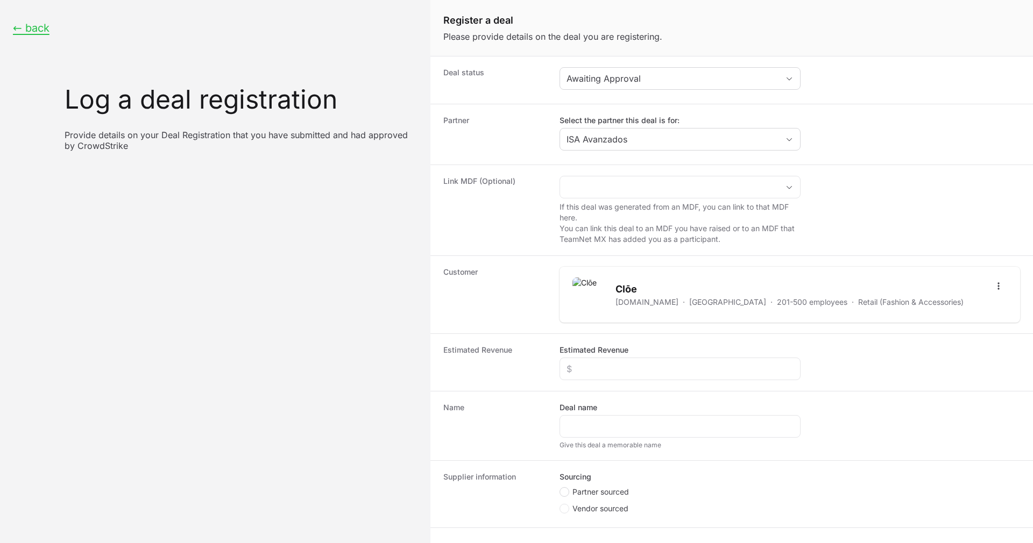
radio input "true"
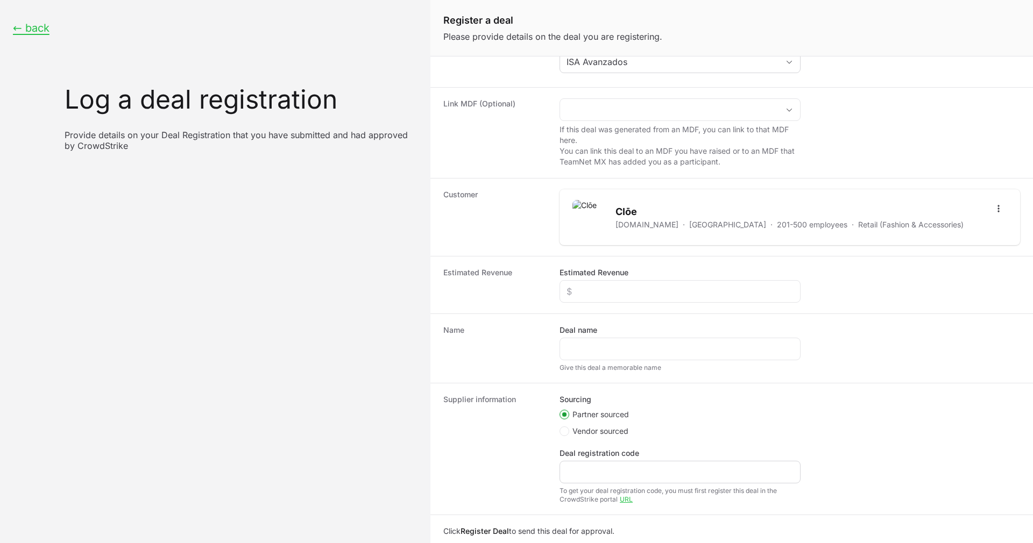
click at [598, 480] on div "Create activity form" at bounding box center [679, 472] width 241 height 23
click at [598, 467] on input "Deal registration code" at bounding box center [679, 472] width 227 height 13
paste input "DR-74b5f383"
click at [578, 470] on input "DR-74b5f383" at bounding box center [679, 472] width 227 height 13
type input "DR-74b5f383"
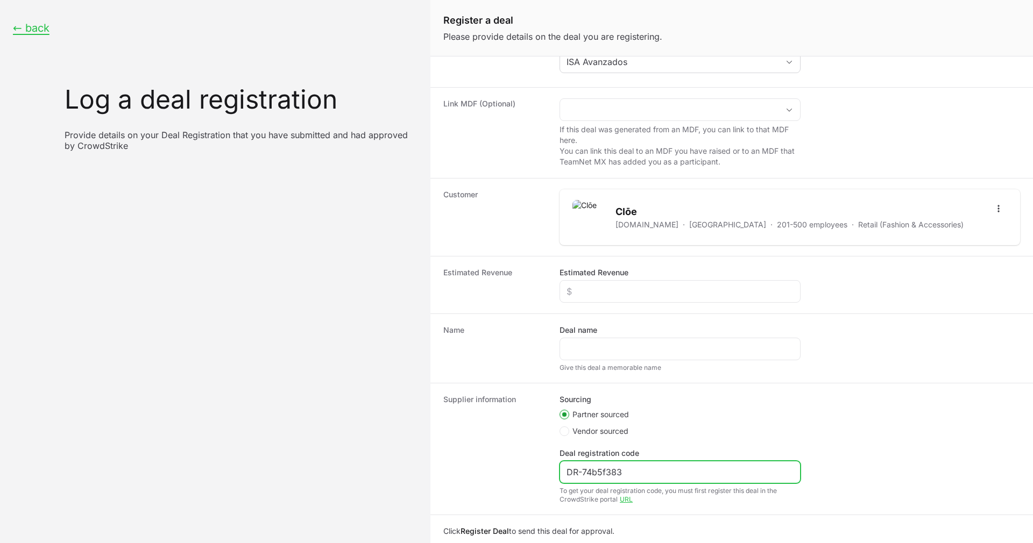
click at [443, 543] on button "Register Deal Register Deal" at bounding box center [473, 552] width 61 height 19
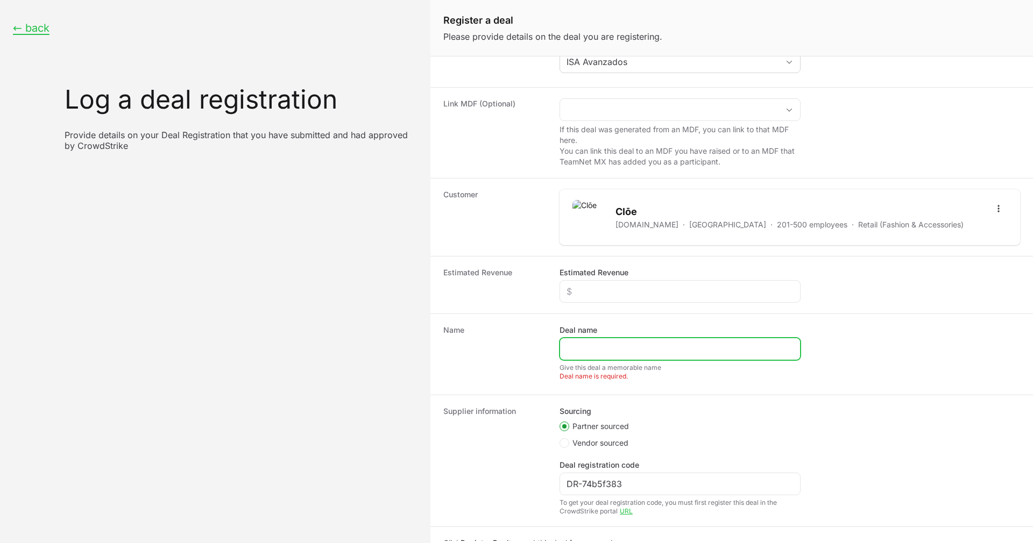
click at [592, 346] on input "Deal name" at bounding box center [679, 349] width 227 height 13
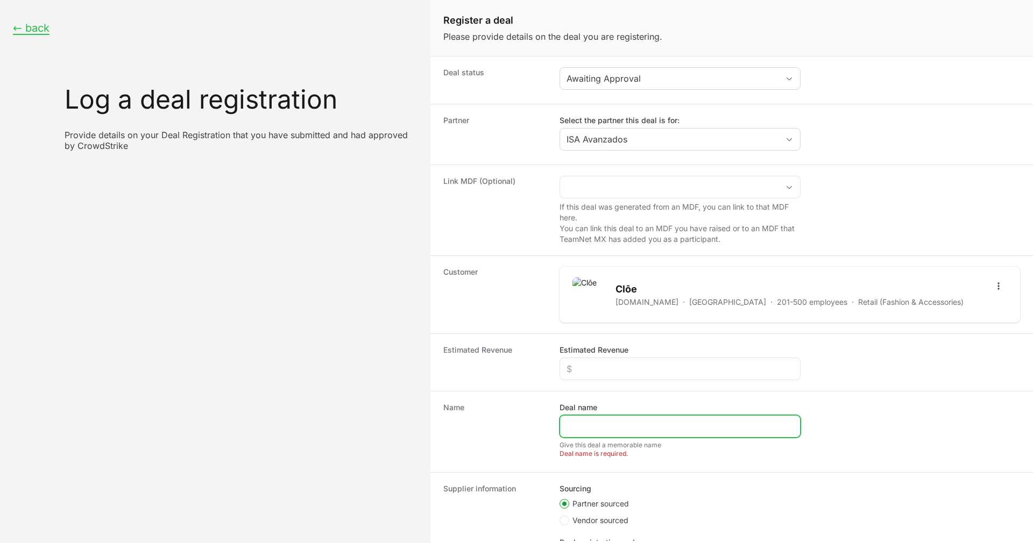
scroll to position [122, 0]
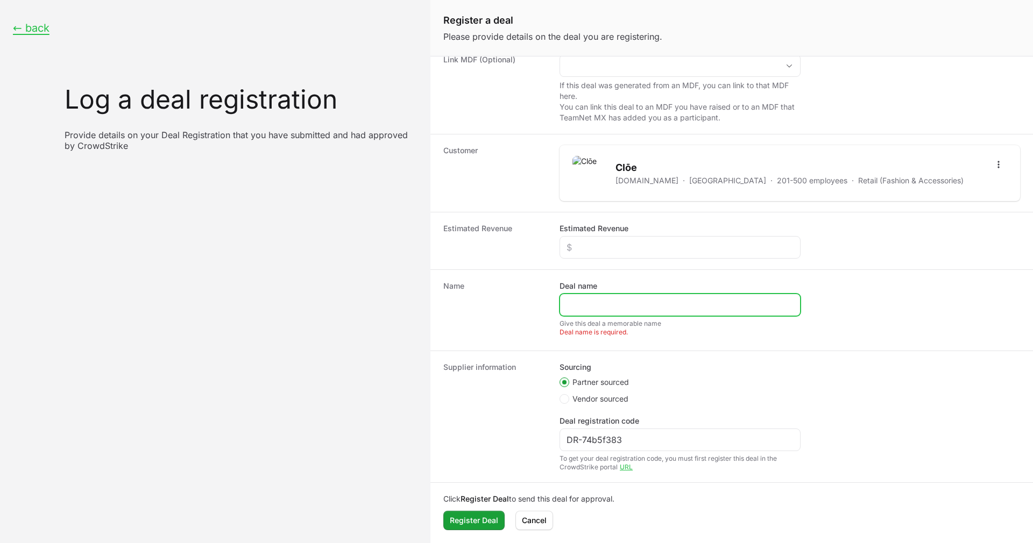
paste input "Cloe Moda | 422 XDR + 540 ITP"
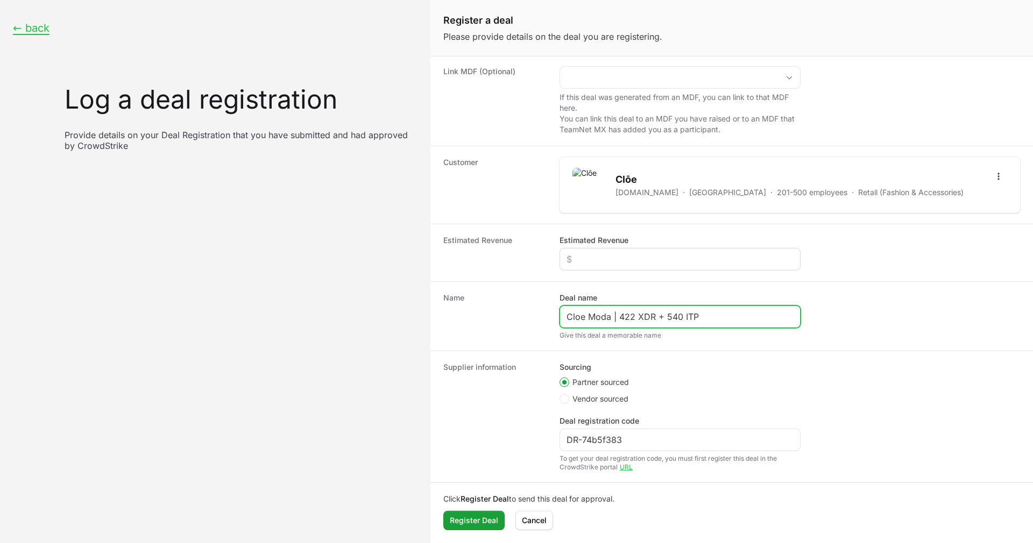
type input "Cloe Moda | 422 XDR + 540 ITP"
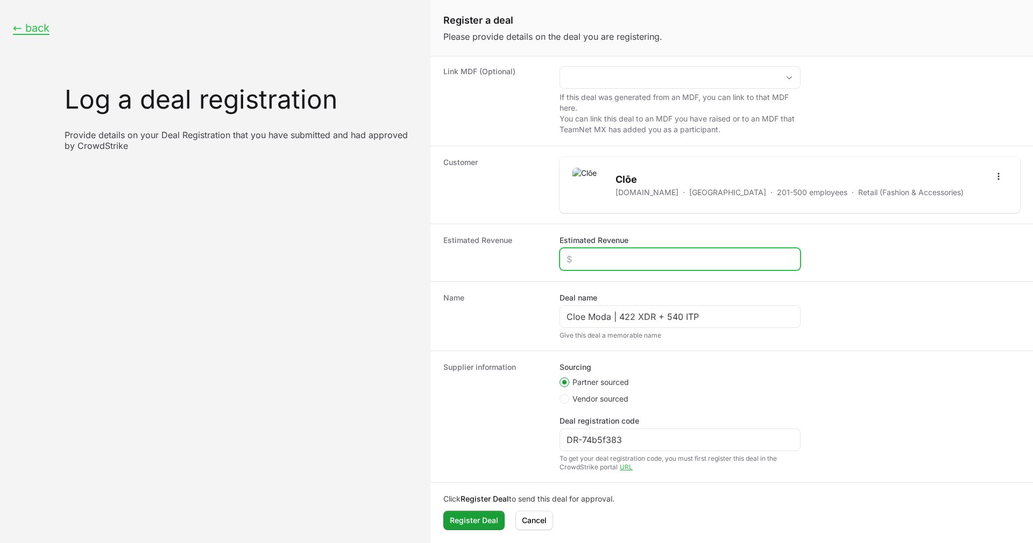
click at [618, 253] on input "Estimated Revenue" at bounding box center [679, 259] width 227 height 13
paste input "$19,390"
type input "$19,390"
click at [477, 411] on dt "Supplier information" at bounding box center [494, 417] width 103 height 110
click at [472, 520] on span "Register Deal" at bounding box center [474, 520] width 48 height 13
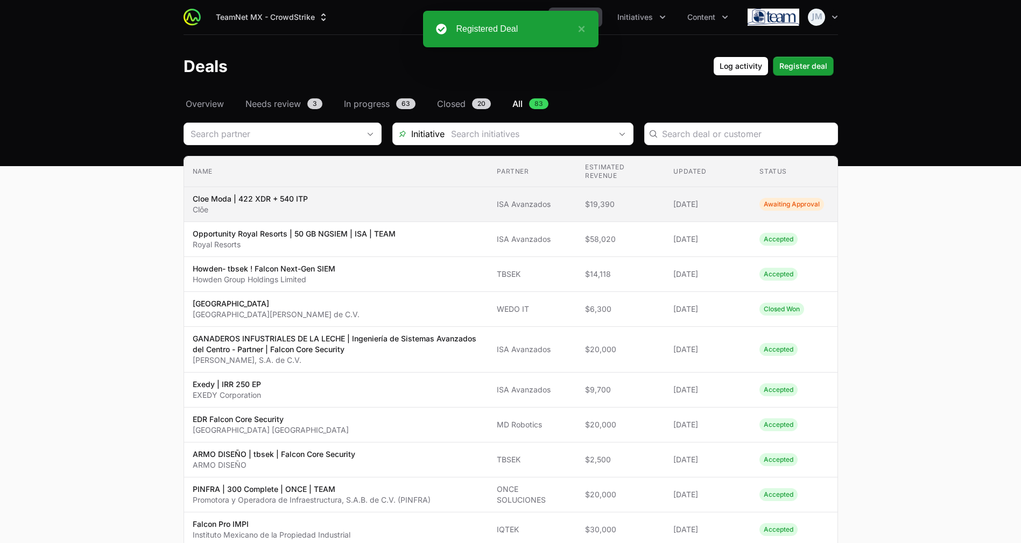
click at [568, 200] on td "Partner [PERSON_NAME]" at bounding box center [532, 204] width 88 height 35
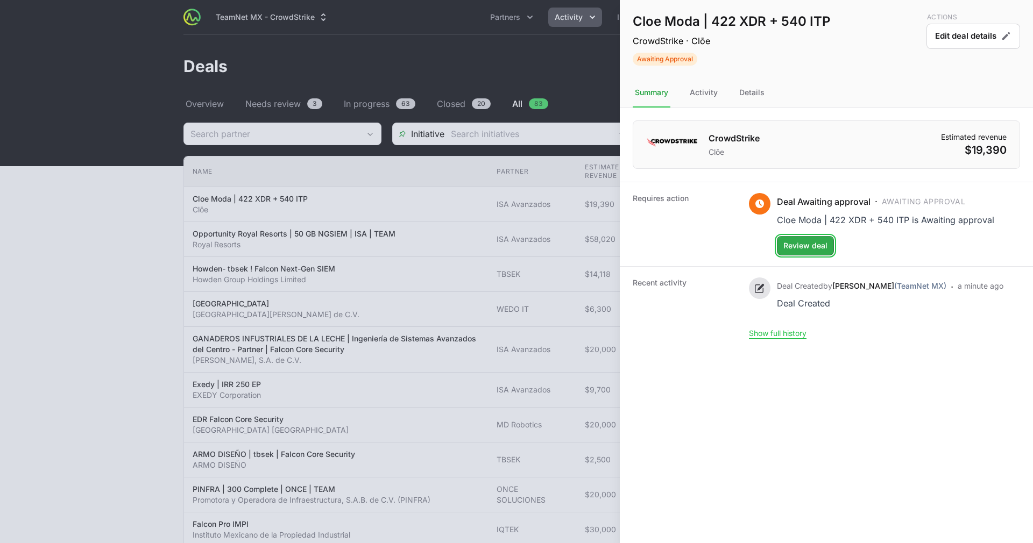
click at [803, 242] on span "Review deal" at bounding box center [805, 245] width 44 height 13
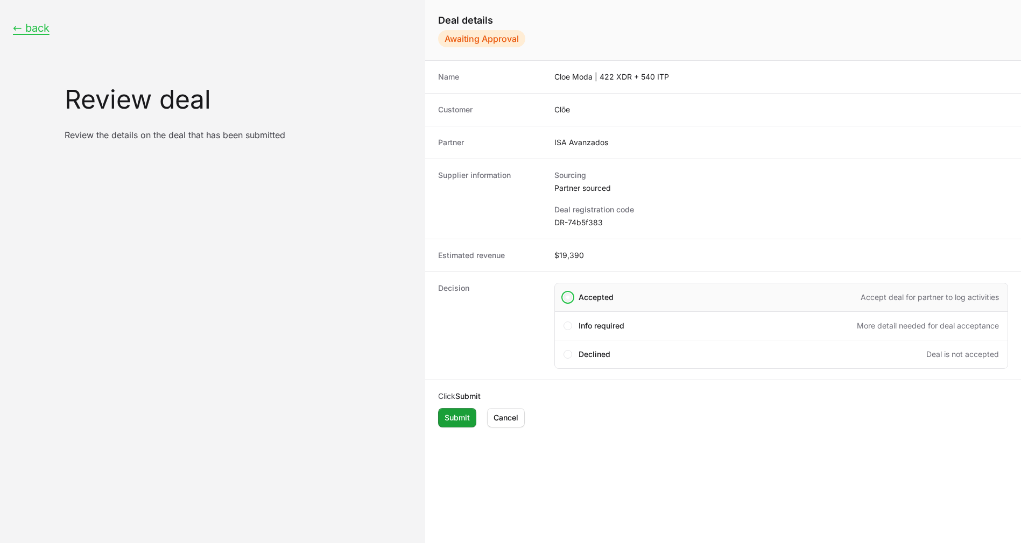
click at [565, 294] on span "Create deal form" at bounding box center [567, 297] width 9 height 9
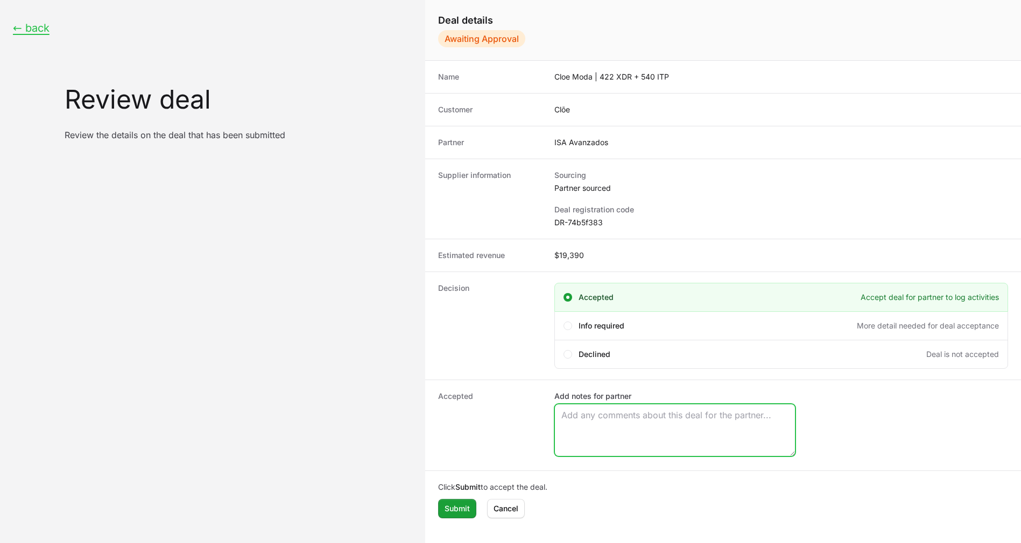
click at [613, 427] on textarea "Add notes for partner" at bounding box center [675, 431] width 240 height 52
paste textarea "Opportunity Owner [PERSON_NAME]"
click at [610, 428] on textarea "Opportunity Owner [PERSON_NAME]" at bounding box center [675, 431] width 240 height 52
type textarea "Opportunity Owner [PERSON_NAME]"
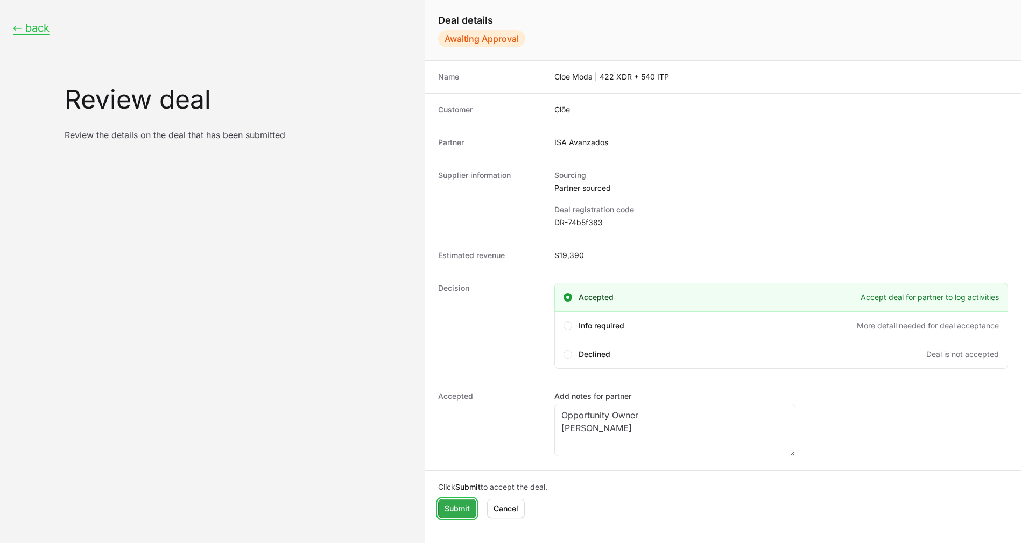
click at [452, 504] on span "Submit" at bounding box center [456, 508] width 25 height 13
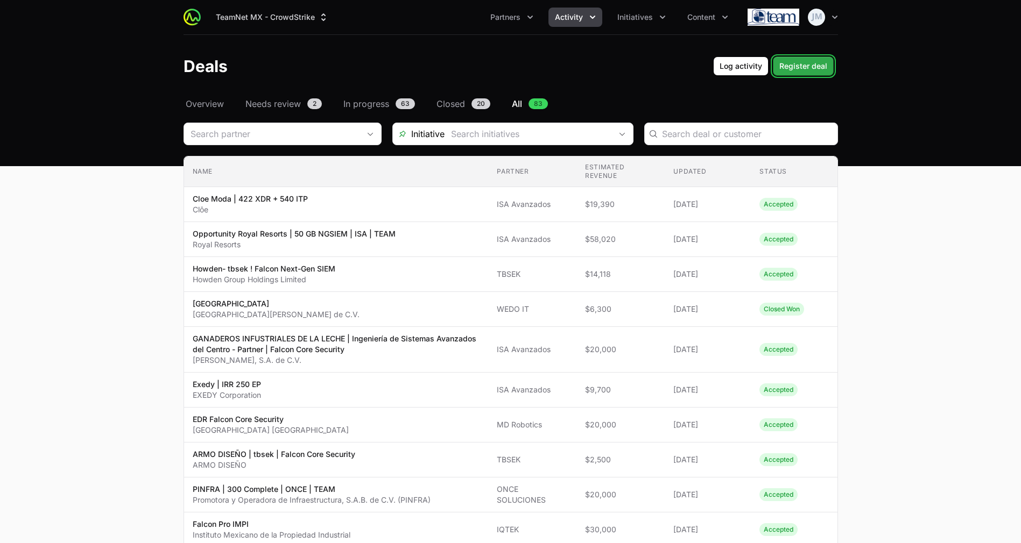
click at [782, 65] on span "Register deal" at bounding box center [803, 66] width 48 height 13
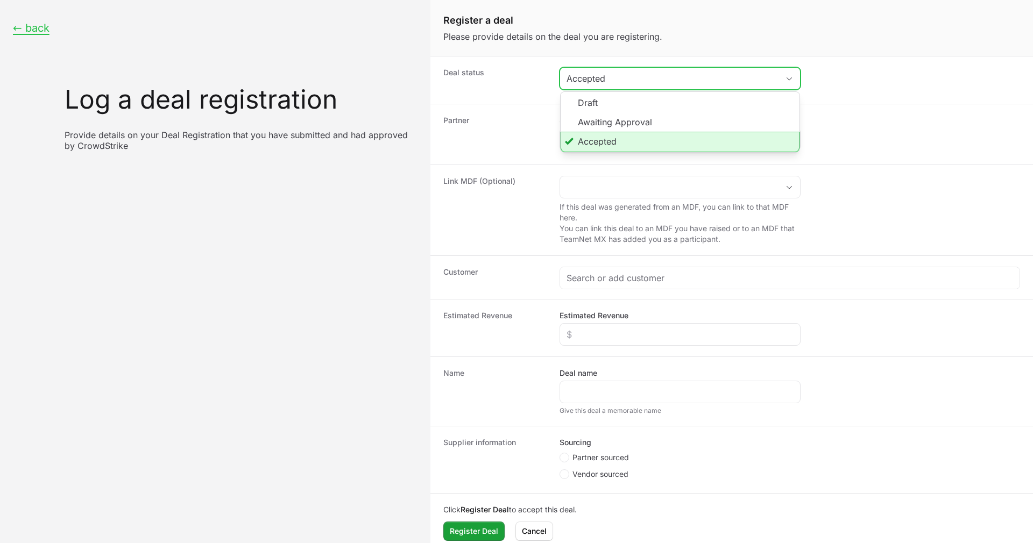
click at [657, 88] on button "Accepted" at bounding box center [680, 79] width 240 height 22
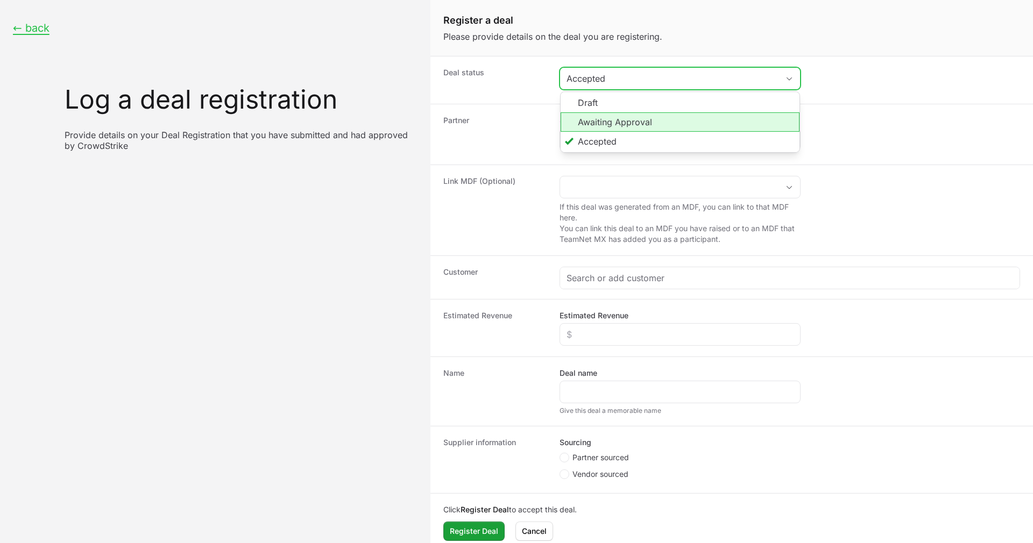
click at [629, 116] on li "Awaiting Approval" at bounding box center [680, 121] width 239 height 19
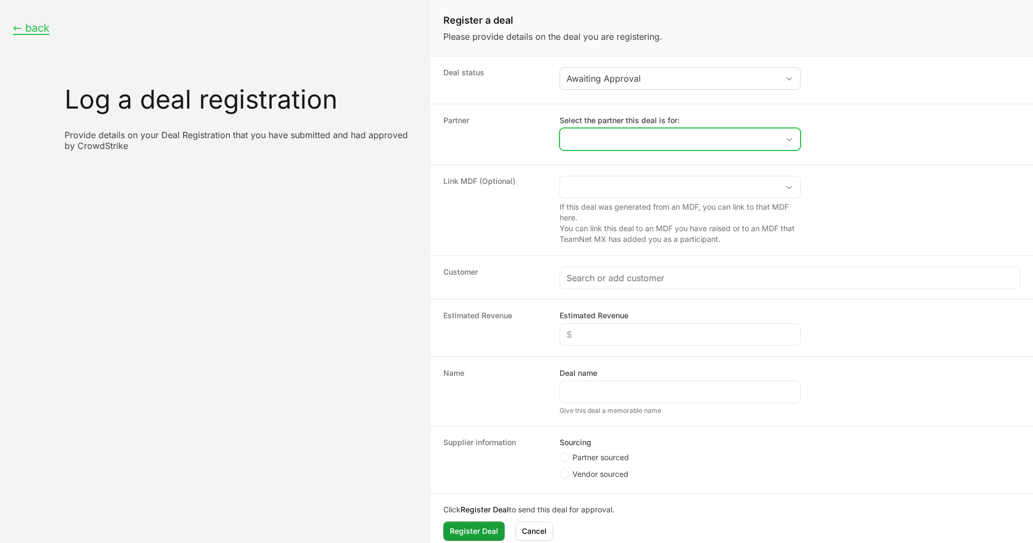
click at [611, 147] on input "Select the partner this deal is for:" at bounding box center [669, 140] width 218 height 22
click at [608, 168] on li "ISA Avanzados" at bounding box center [680, 164] width 239 height 22
type input "ISA Avanzados"
click at [611, 291] on div "Customer" at bounding box center [731, 278] width 603 height 44
click at [620, 271] on div "Create activity form" at bounding box center [789, 278] width 459 height 22
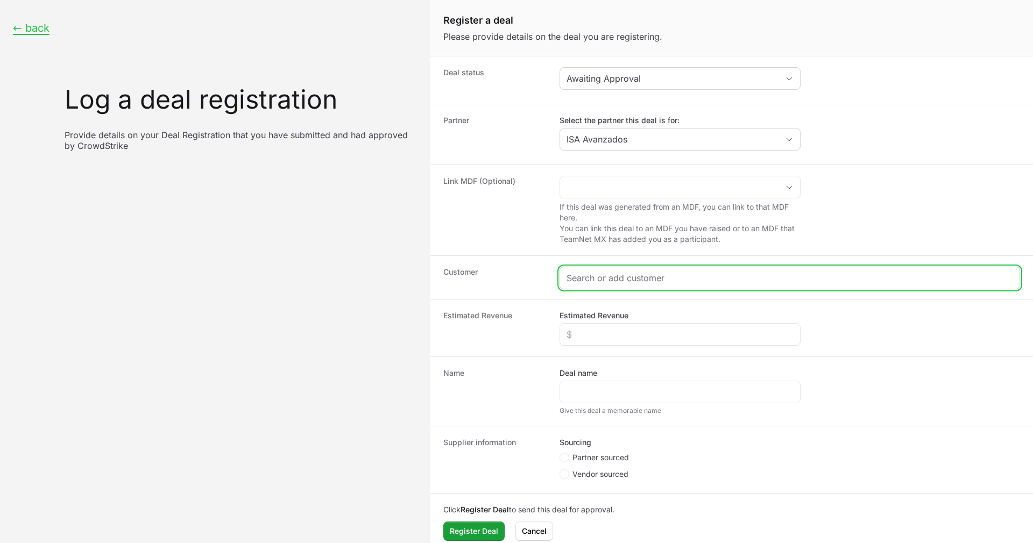
click at [618, 280] on input "Create activity form" at bounding box center [789, 278] width 447 height 13
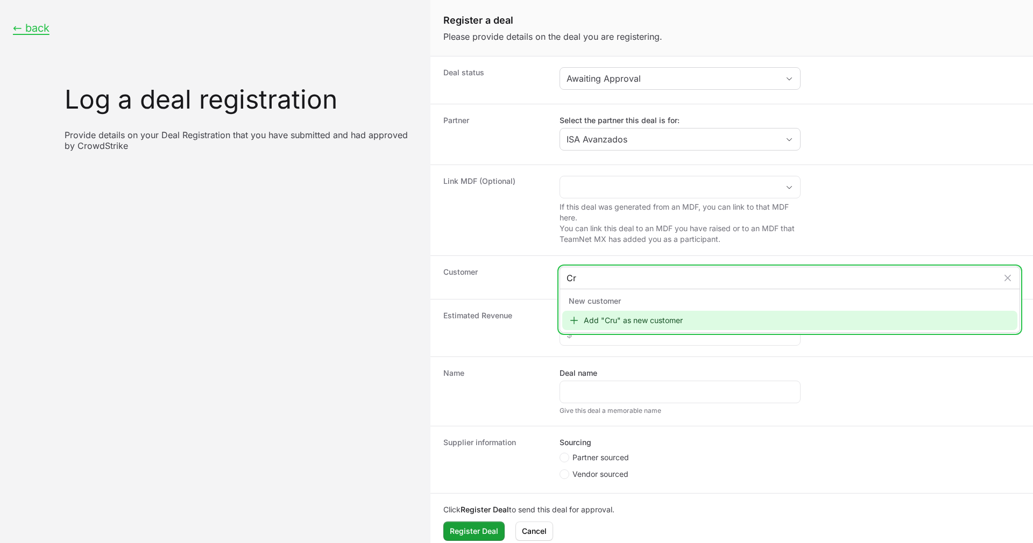
type input "C"
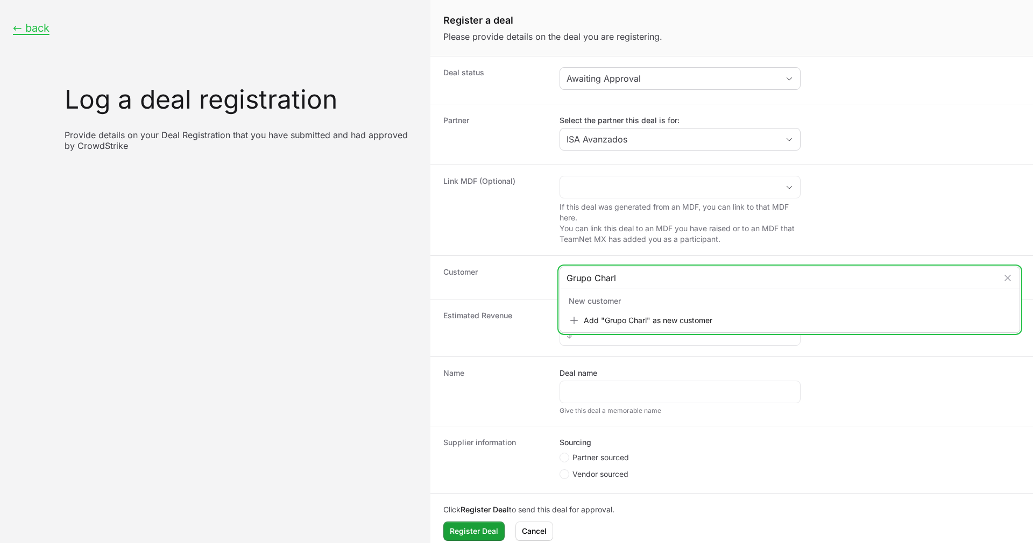
type input "Grupo Charly"
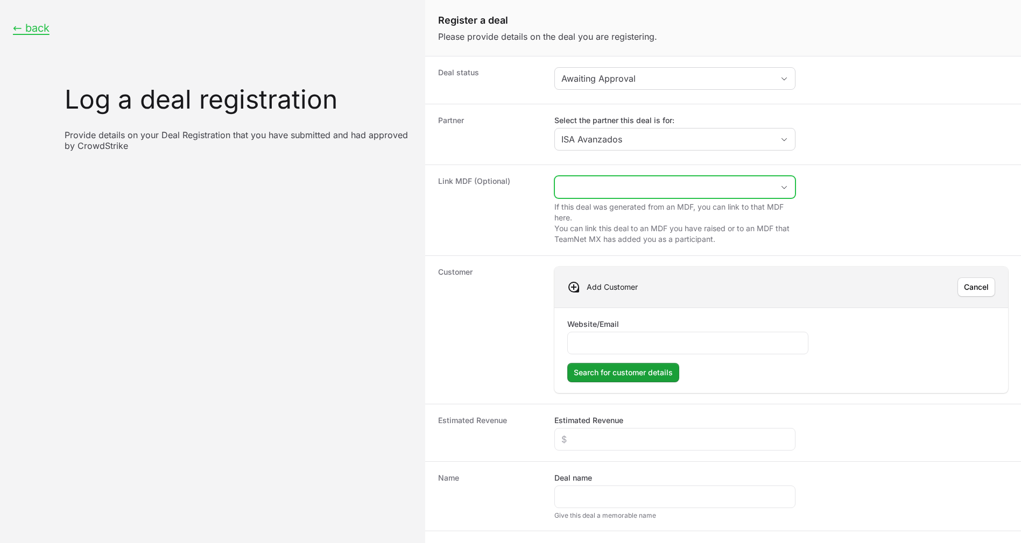
click at [627, 190] on input "Create activity form" at bounding box center [664, 187] width 218 height 22
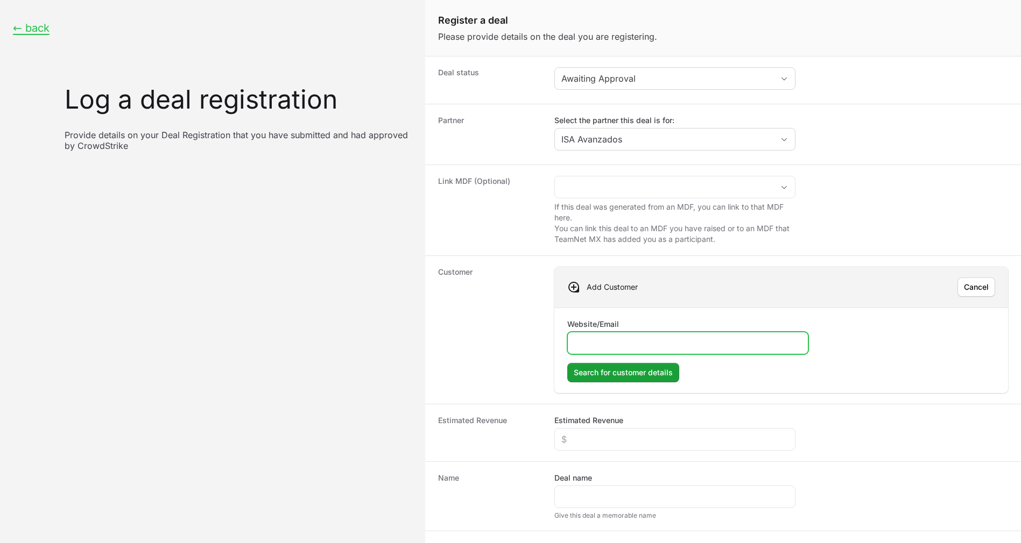
click at [653, 338] on input "Website/Email" at bounding box center [687, 343] width 227 height 13
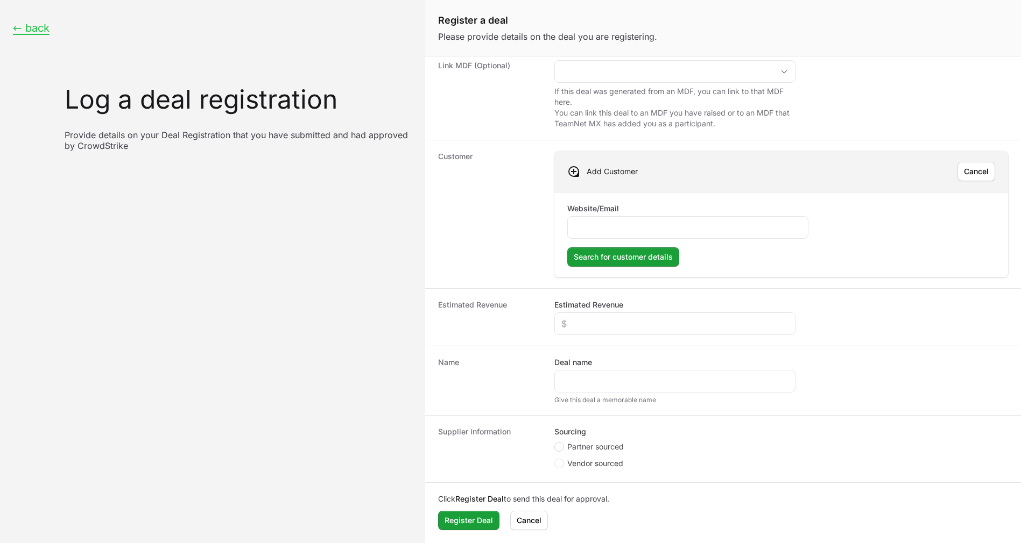
click at [560, 445] on circle "Create activity form" at bounding box center [559, 447] width 4 height 4
radio input "true"
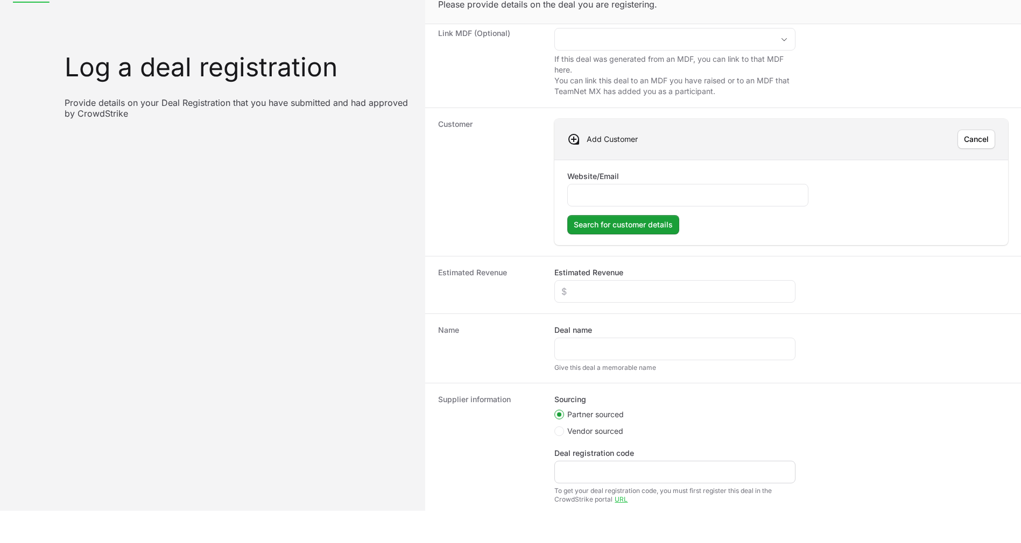
click at [601, 463] on div "Create activity form" at bounding box center [674, 472] width 241 height 23
click at [598, 469] on input "Deal registration code" at bounding box center [674, 472] width 227 height 13
type input "S"
type input "DR-"
click at [608, 195] on input "Website/Email" at bounding box center [687, 195] width 227 height 13
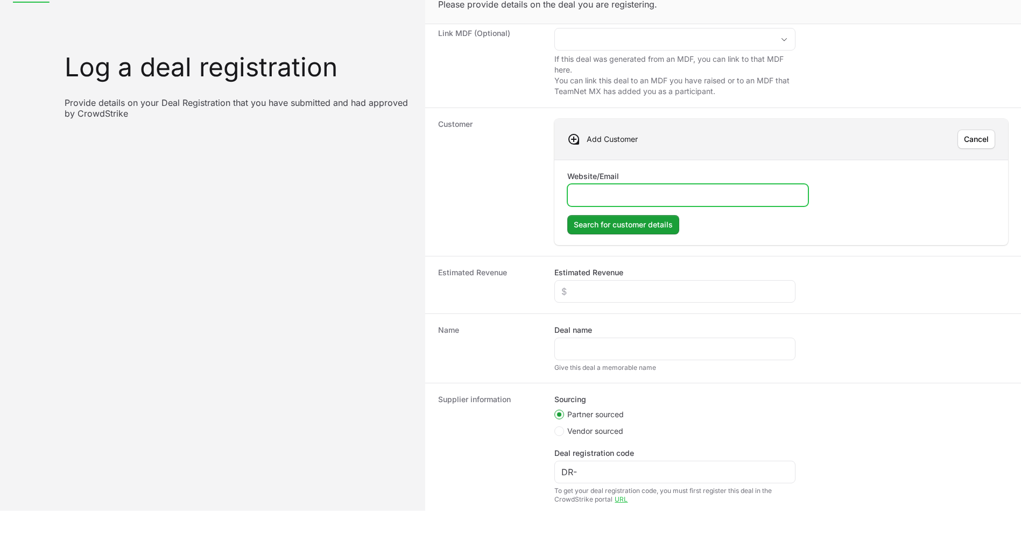
paste input "[URL][DOMAIN_NAME]"
type input "[URL][DOMAIN_NAME]"
click at [650, 222] on span "Search for customer details" at bounding box center [622, 224] width 99 height 13
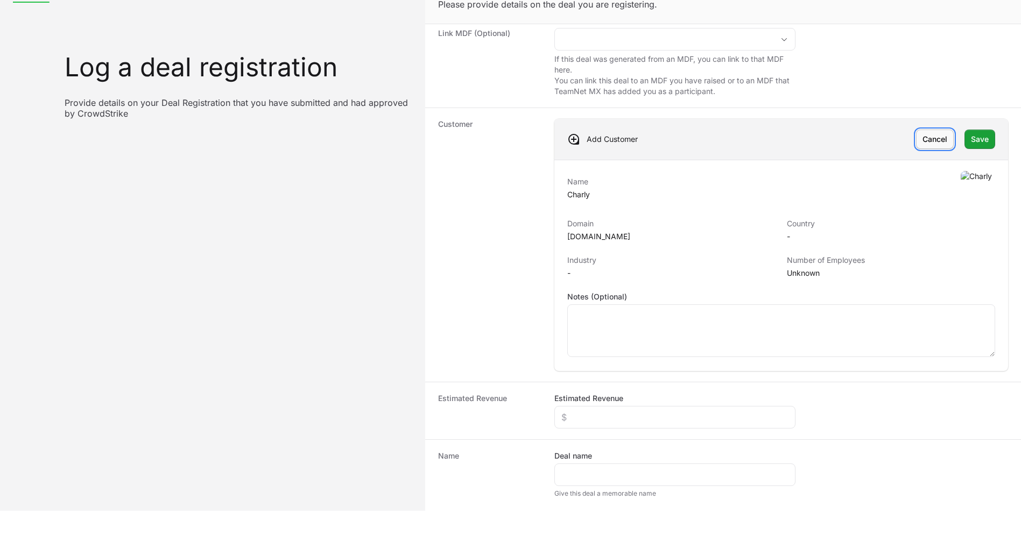
click at [935, 133] on button "[PERSON_NAME]" at bounding box center [935, 139] width 38 height 19
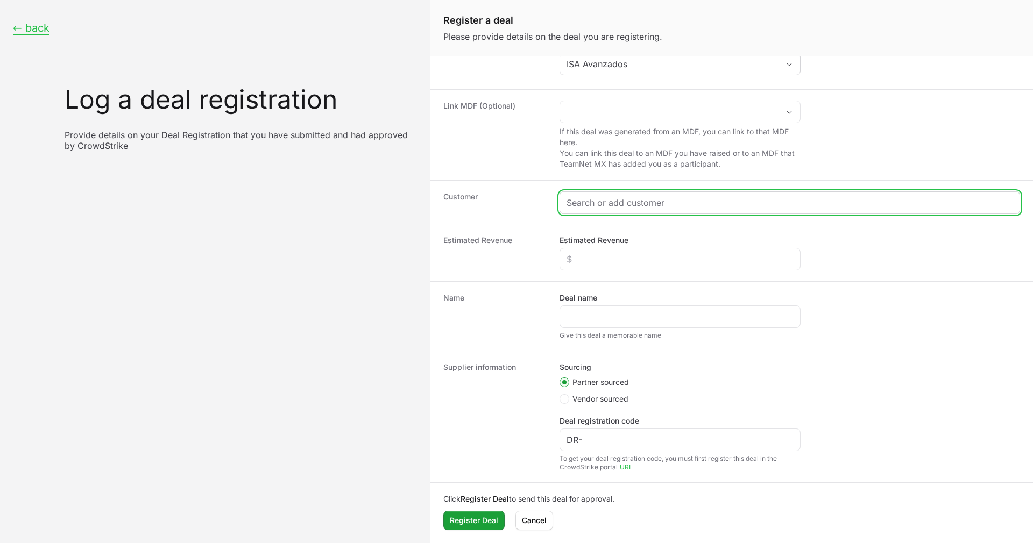
click at [705, 208] on input "Create activity form" at bounding box center [789, 202] width 447 height 13
paste input "[URL][DOMAIN_NAME]"
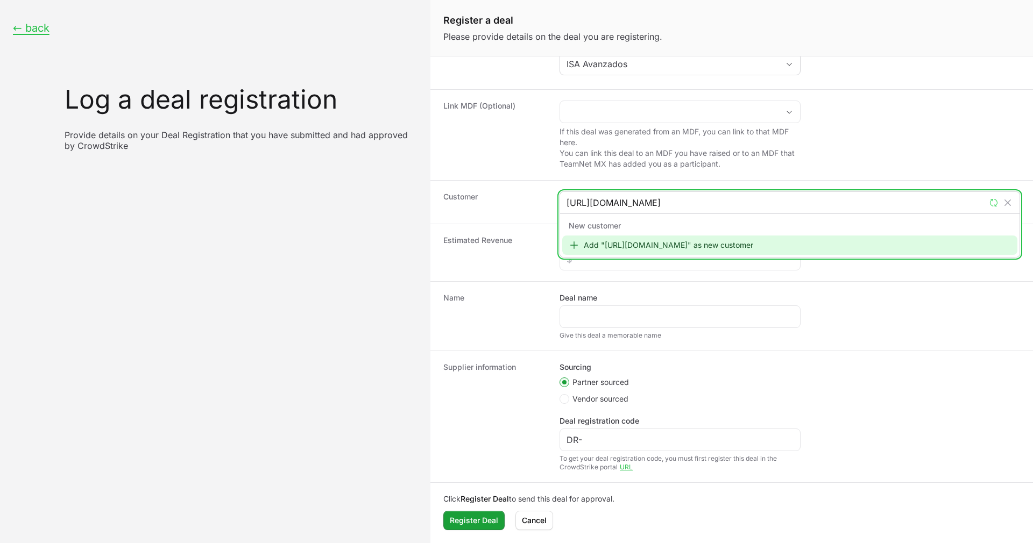
scroll to position [0, 11]
type input "[URL][DOMAIN_NAME]"
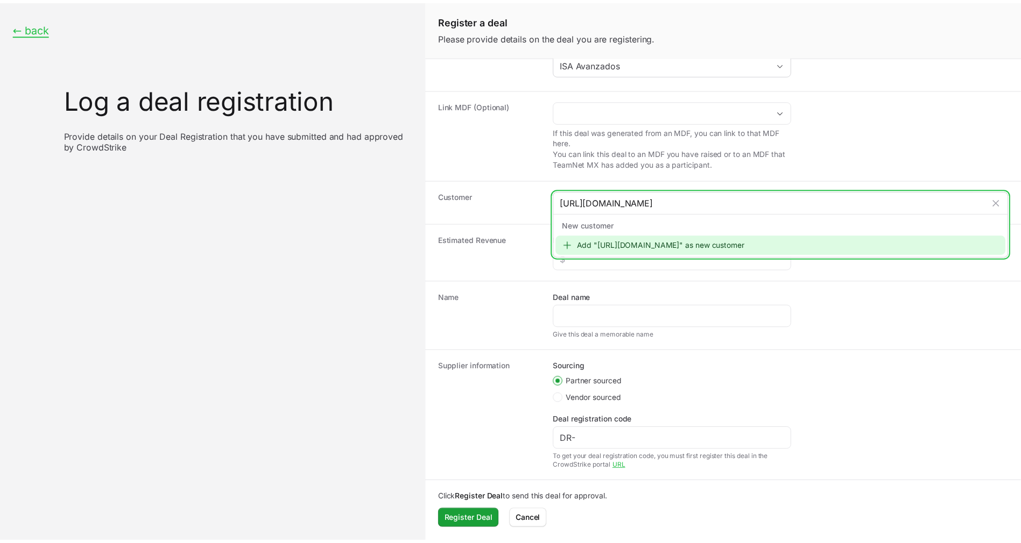
scroll to position [0, 0]
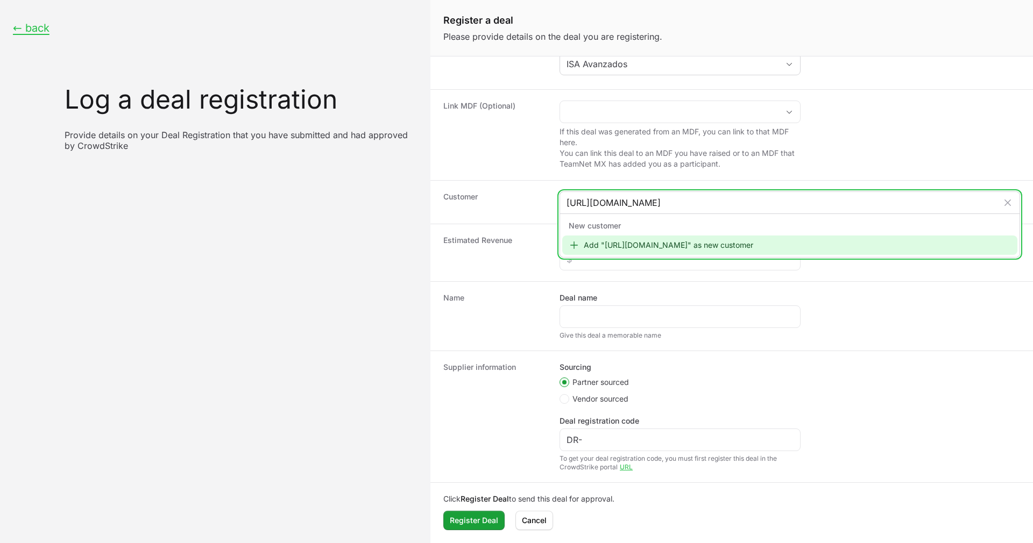
click at [689, 243] on div "Add "[URL][DOMAIN_NAME]" as new customer" at bounding box center [789, 245] width 455 height 19
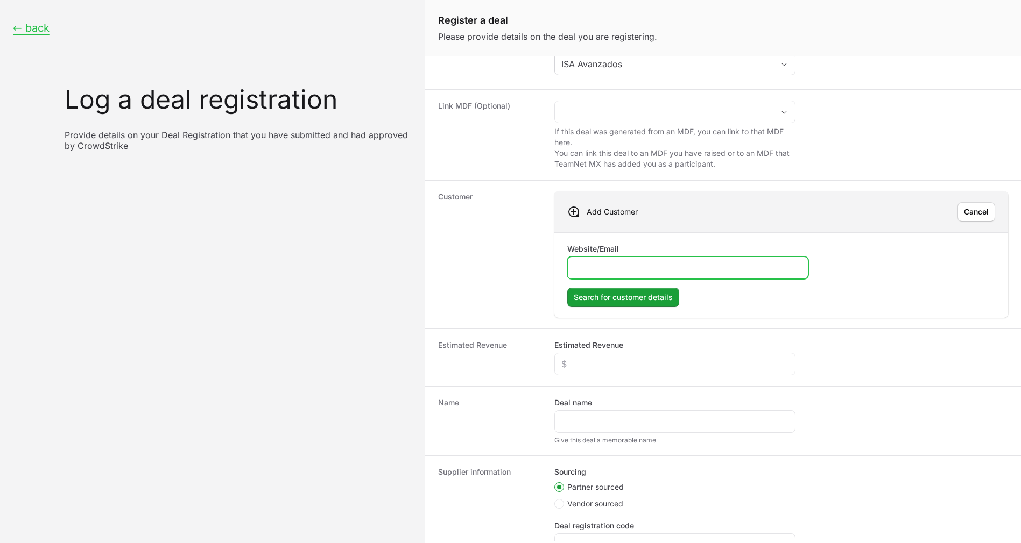
click at [618, 266] on input "Website/Email" at bounding box center [687, 267] width 227 height 13
paste input "[URL][DOMAIN_NAME]"
type input "[URL][DOMAIN_NAME]"
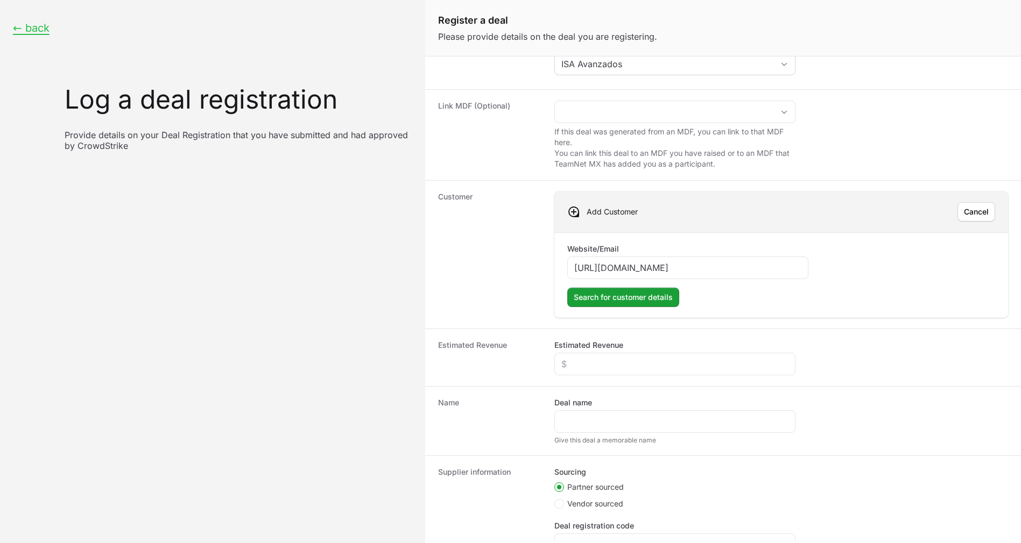
click at [666, 344] on div "Estimated Revenue" at bounding box center [674, 358] width 241 height 36
click at [637, 299] on span "Search for customer details" at bounding box center [622, 297] width 99 height 13
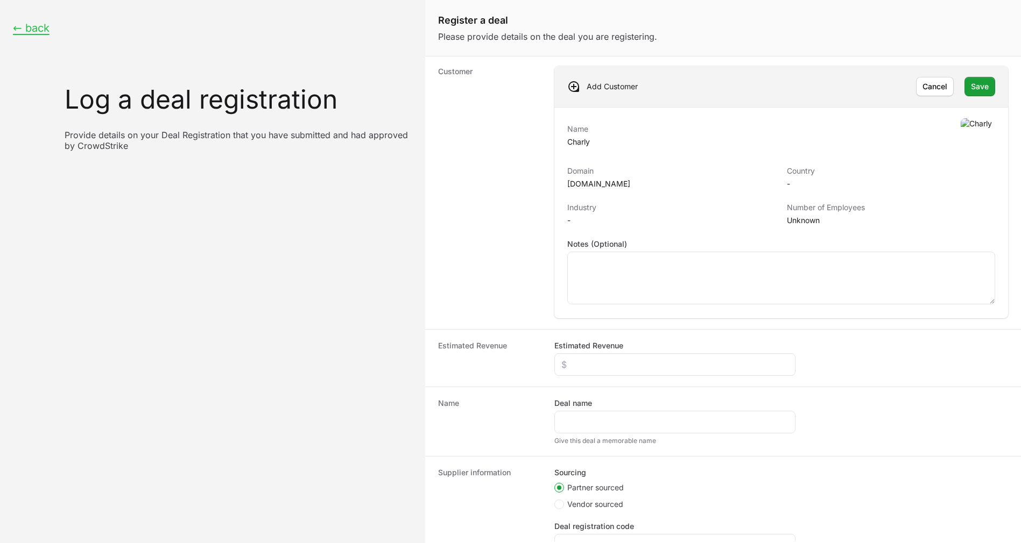
scroll to position [306, 0]
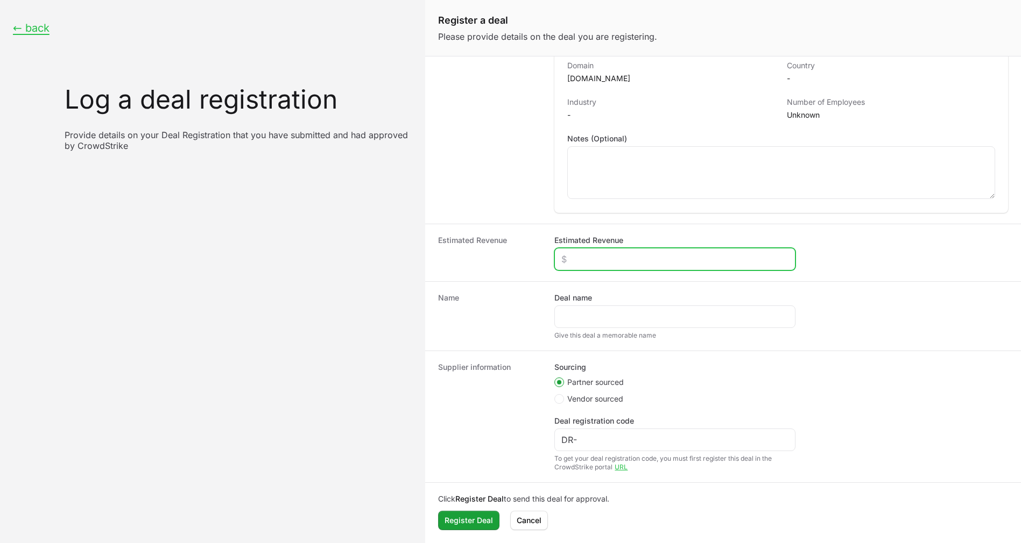
click at [622, 257] on input "Estimated Revenue" at bounding box center [674, 259] width 227 height 13
paste input "$12,502"
type input "$12,502"
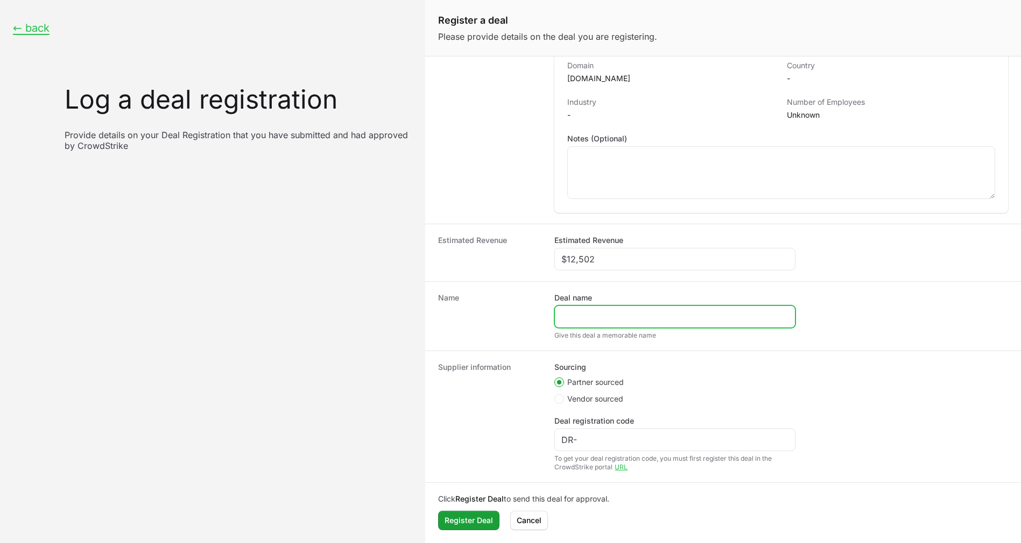
click at [588, 320] on input "Deal name" at bounding box center [674, 316] width 227 height 13
paste input "Grupo Charly | [PERSON_NAME] | EDR"
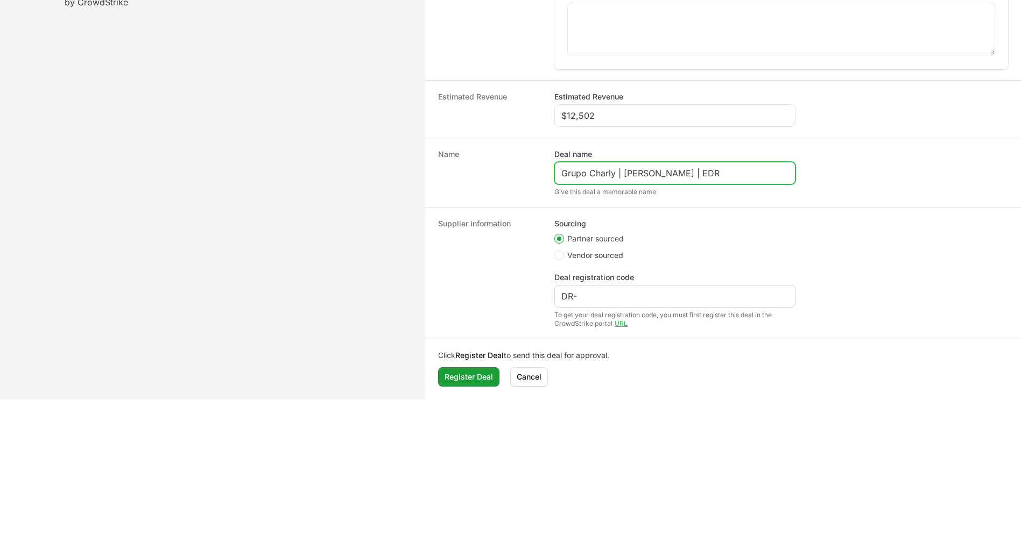
type input "Grupo Charly | [PERSON_NAME] | EDR"
click at [605, 304] on div "DR-" at bounding box center [674, 296] width 241 height 23
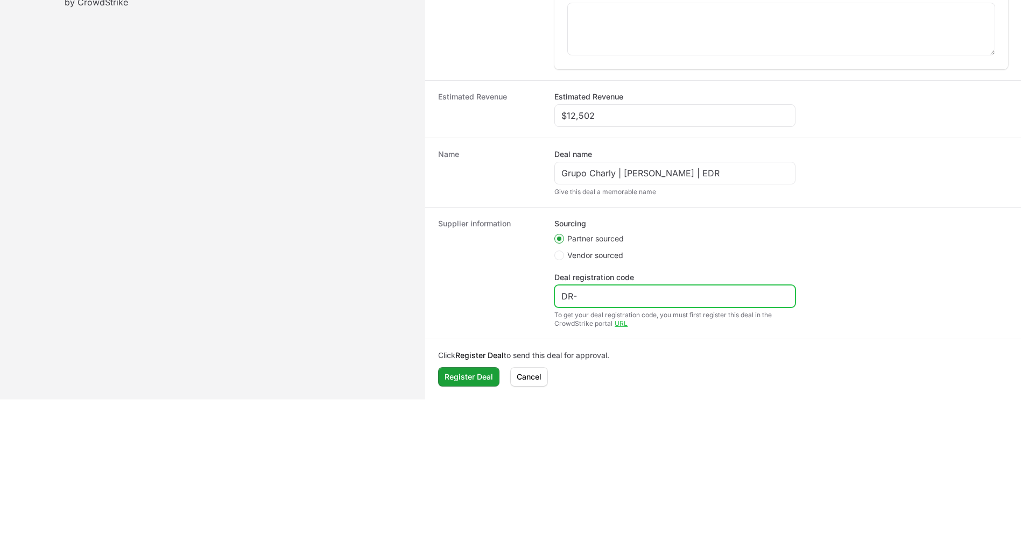
click at [604, 298] on input "DR-" at bounding box center [674, 296] width 227 height 13
drag, startPoint x: 639, startPoint y: 298, endPoint x: 551, endPoint y: 295, distance: 87.2
click at [551, 295] on div "Supplier information Sourcing Partner sourced Vendor sourced Deal registration …" at bounding box center [723, 273] width 596 height 132
click at [582, 301] on input "DR-22a09b25" at bounding box center [674, 296] width 227 height 13
type input "DR-22a09b25"
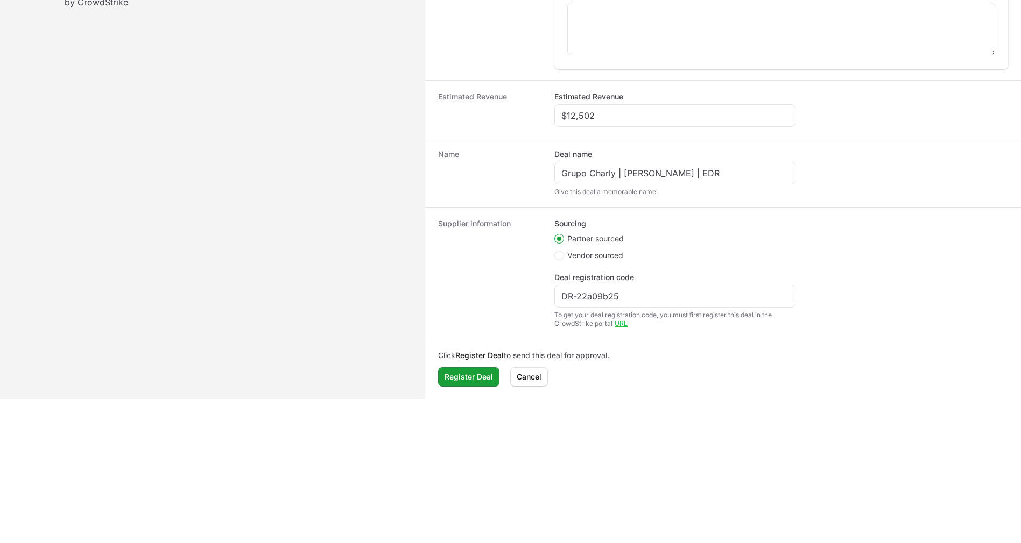
click at [742, 241] on li "Partner sourced" at bounding box center [674, 239] width 241 height 13
click at [484, 378] on span "Register Deal" at bounding box center [468, 377] width 48 height 13
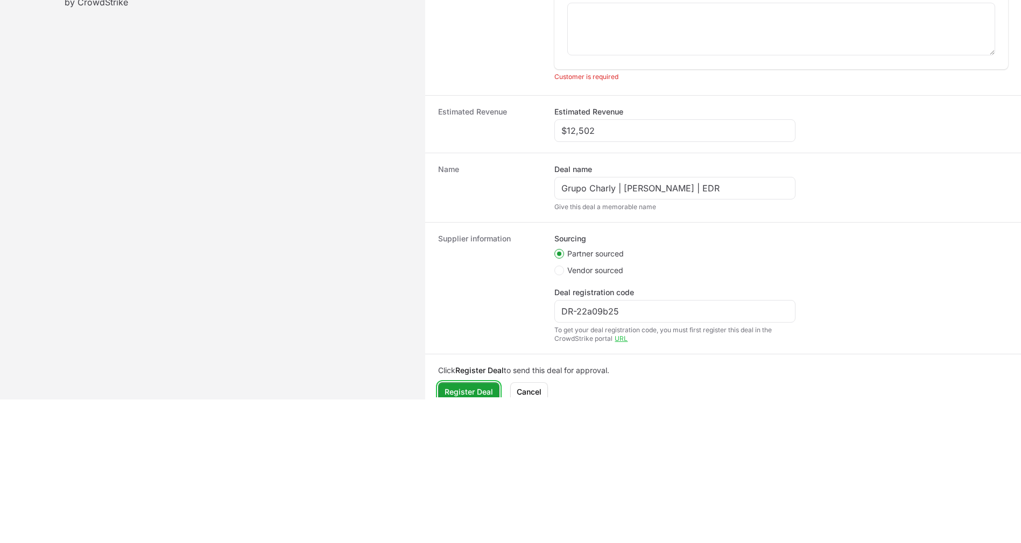
scroll to position [321, 0]
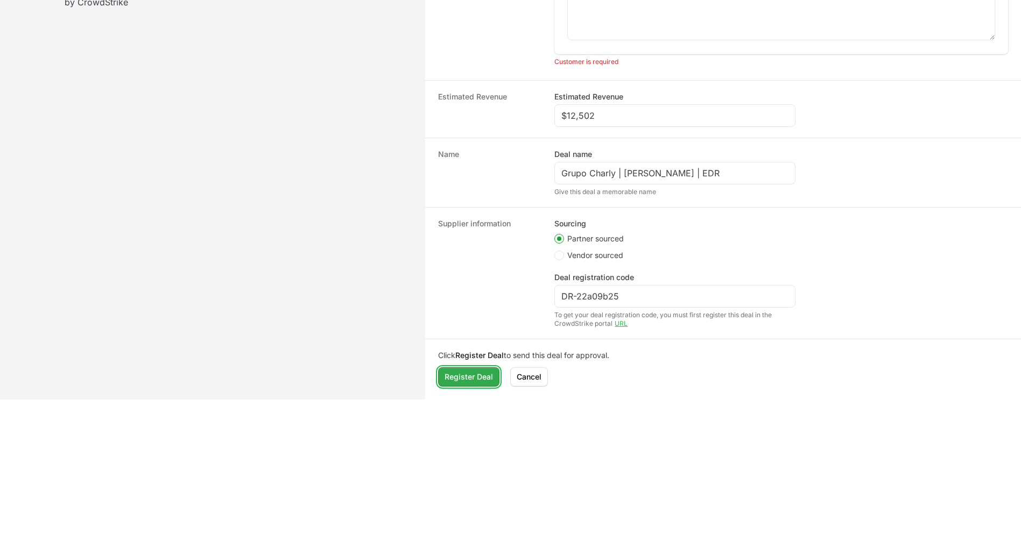
click at [476, 377] on span "Register Deal" at bounding box center [468, 377] width 48 height 13
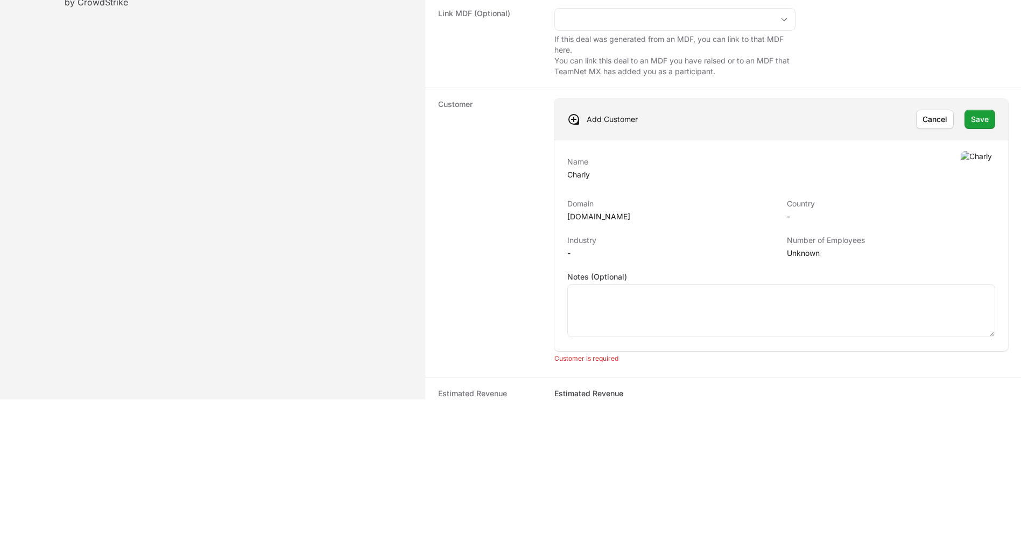
scroll to position [20, 0]
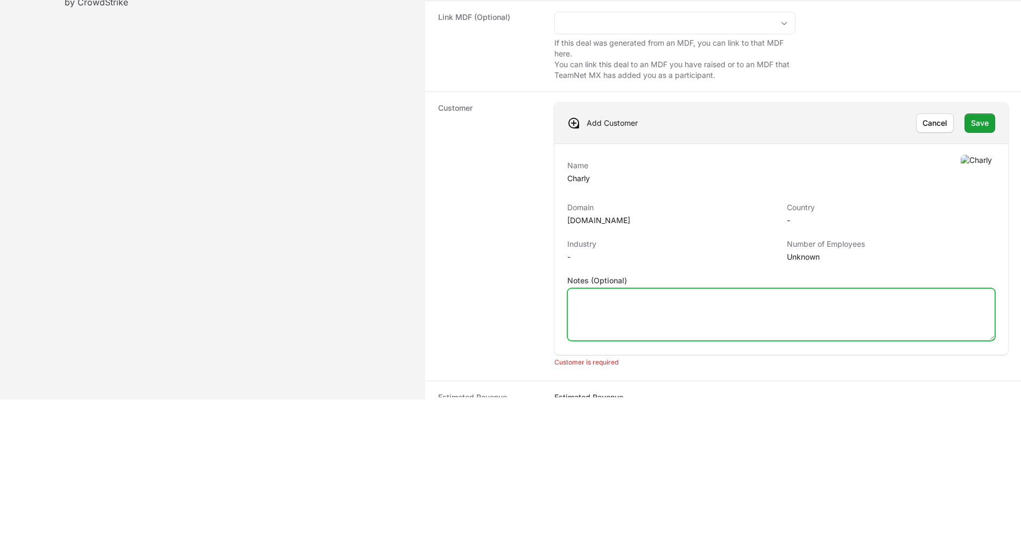
click at [635, 299] on textarea "Notes (Optional)" at bounding box center [781, 315] width 427 height 52
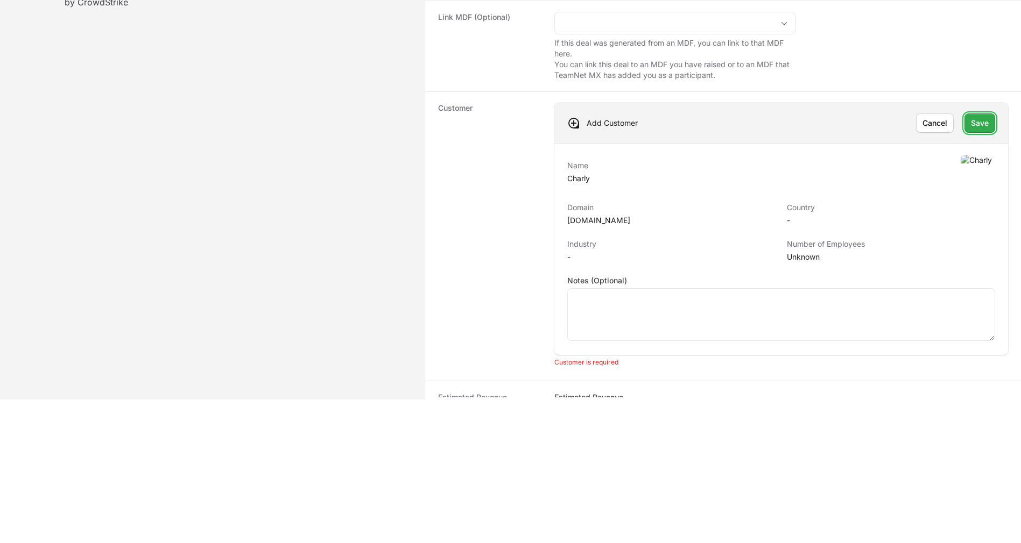
click at [971, 118] on span "Save" at bounding box center [980, 123] width 18 height 13
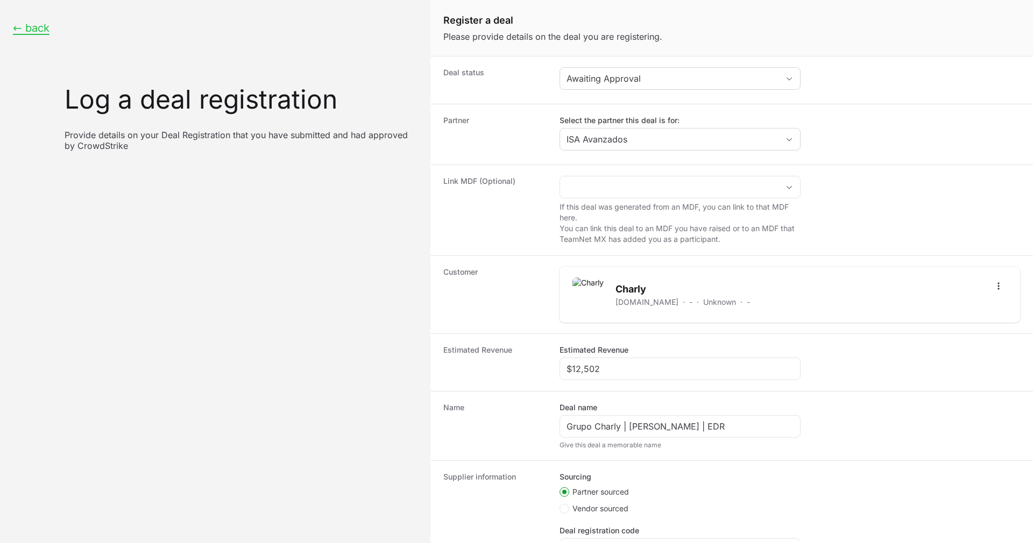
scroll to position [110, 0]
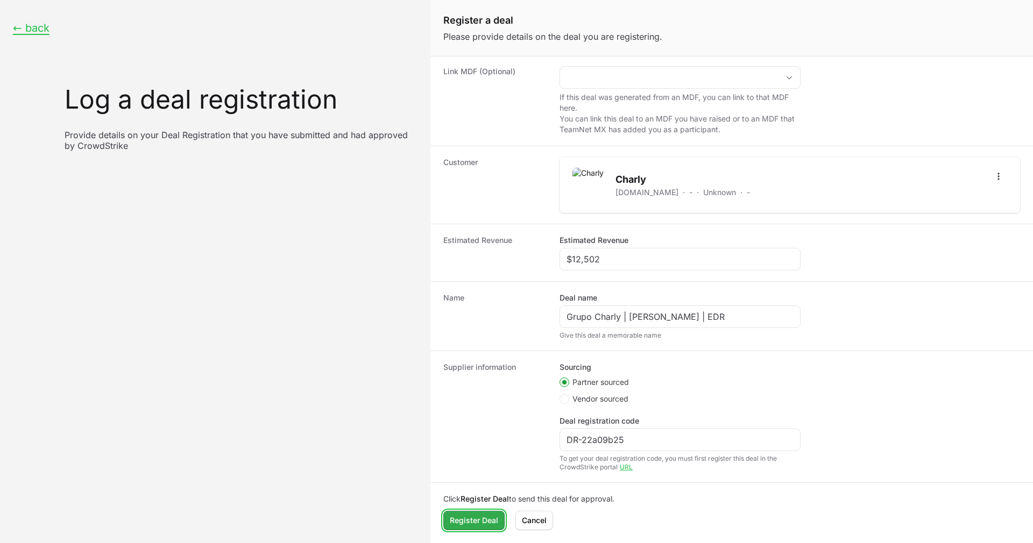
click at [459, 521] on span "Register Deal" at bounding box center [474, 520] width 48 height 13
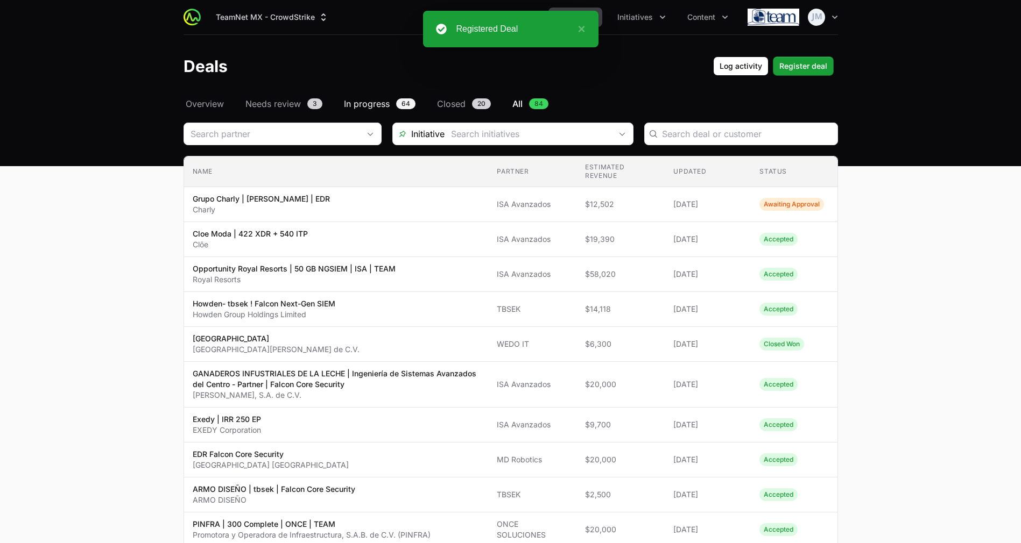
click at [372, 109] on span "In progress" at bounding box center [367, 103] width 46 height 13
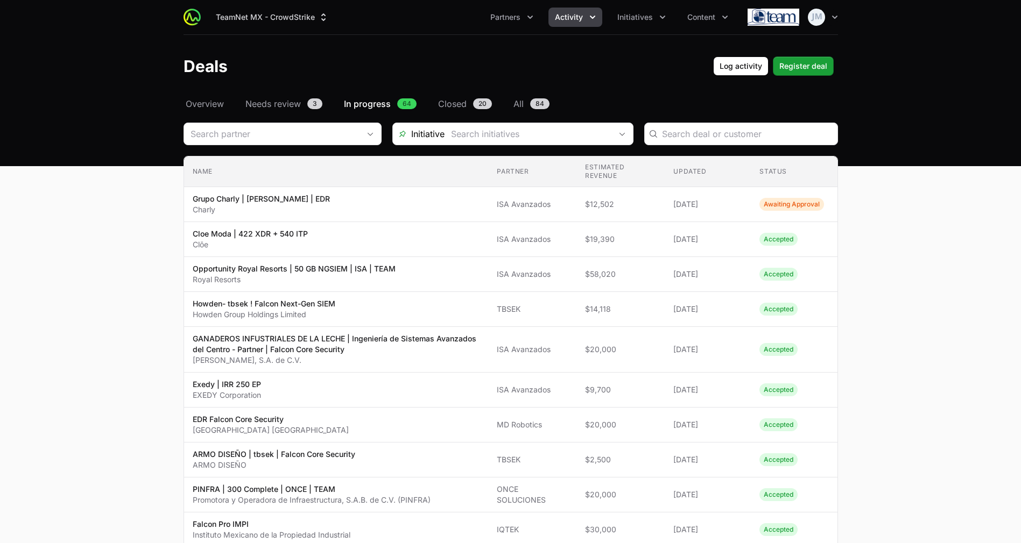
click at [371, 106] on span "In progress" at bounding box center [367, 103] width 47 height 13
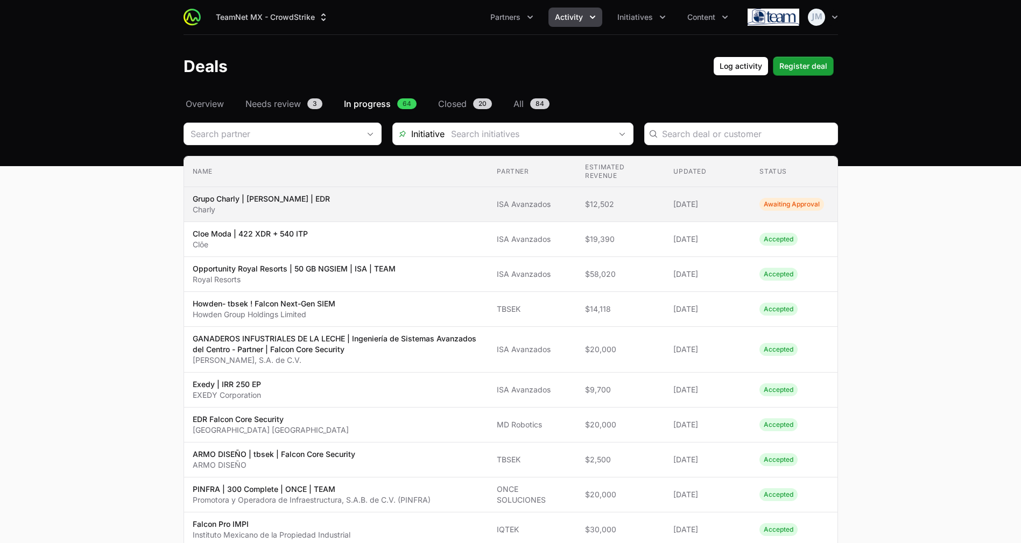
click at [500, 200] on span "ISA Avanzados" at bounding box center [532, 204] width 71 height 11
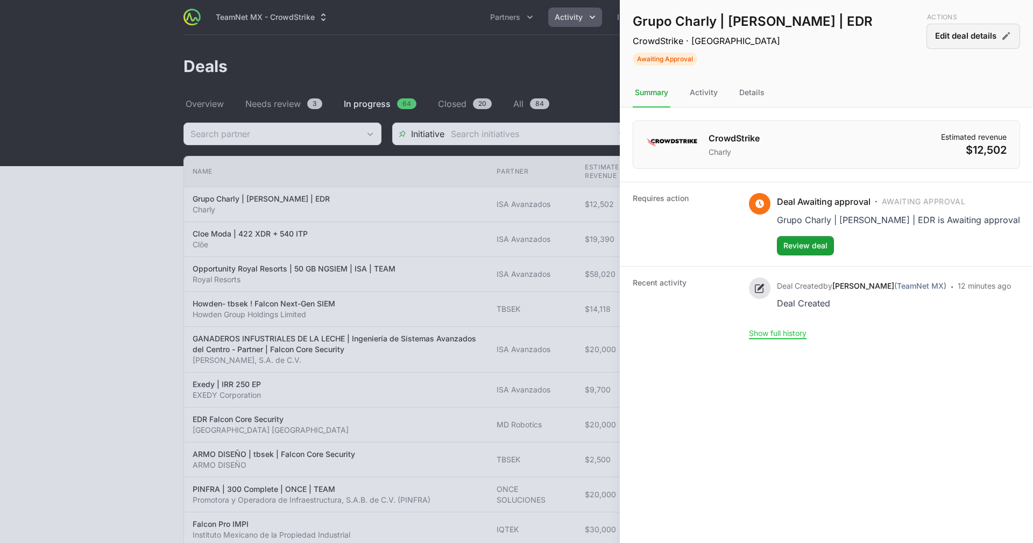
click at [989, 39] on button "Edit deal details" at bounding box center [973, 36] width 94 height 25
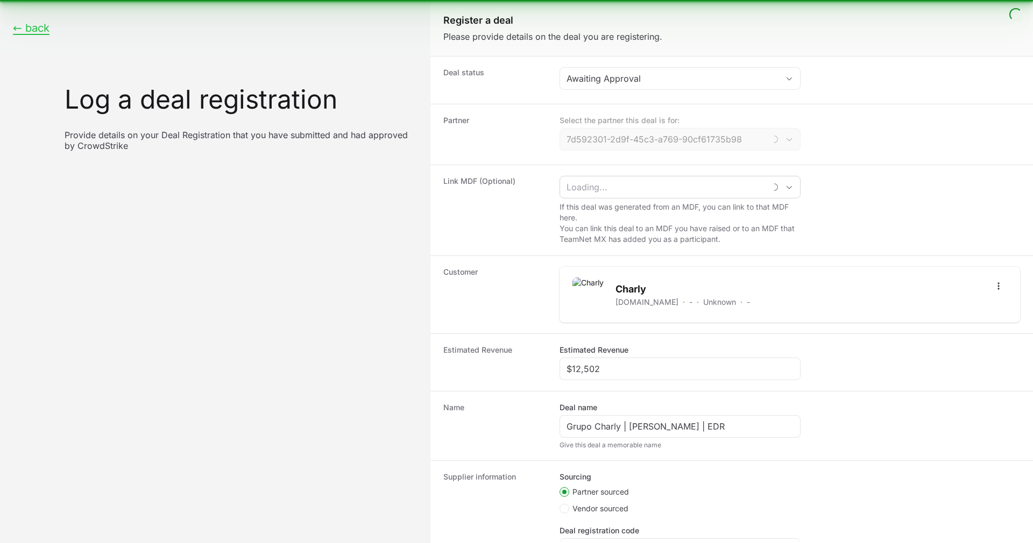
type input "ISA Avanzados"
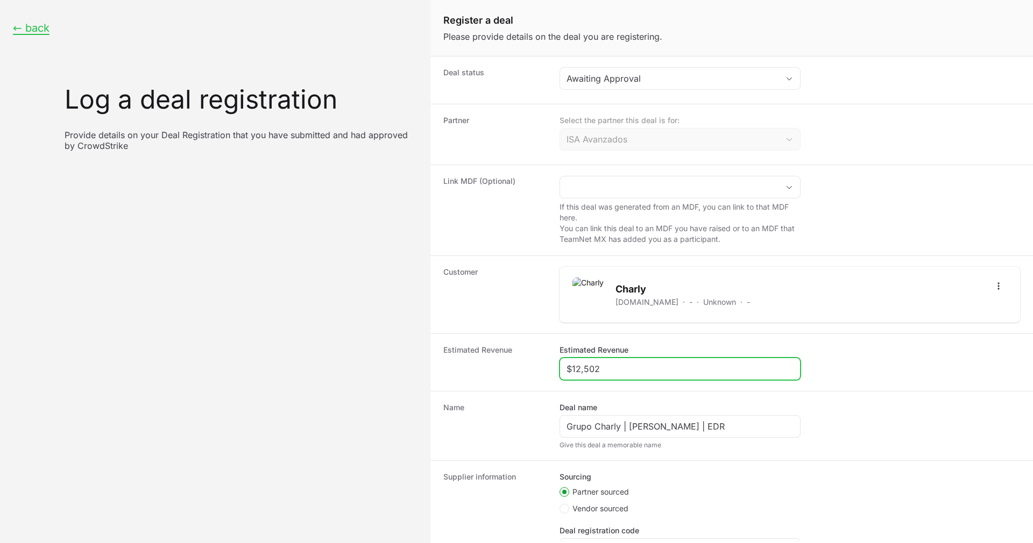
click at [577, 367] on input "$12,502" at bounding box center [679, 369] width 227 height 13
click at [579, 367] on input "$12,502" at bounding box center [679, 369] width 227 height 13
click at [613, 364] on input "$125,502" at bounding box center [679, 369] width 227 height 13
type input "$125,529"
click at [831, 363] on dd "Estimated Revenue $125,529" at bounding box center [789, 363] width 461 height 36
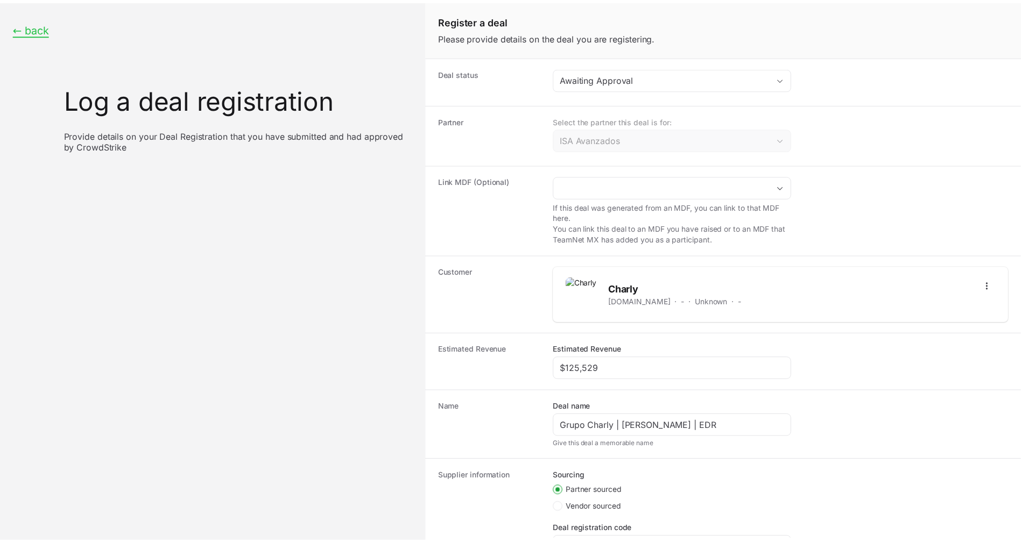
scroll to position [110, 0]
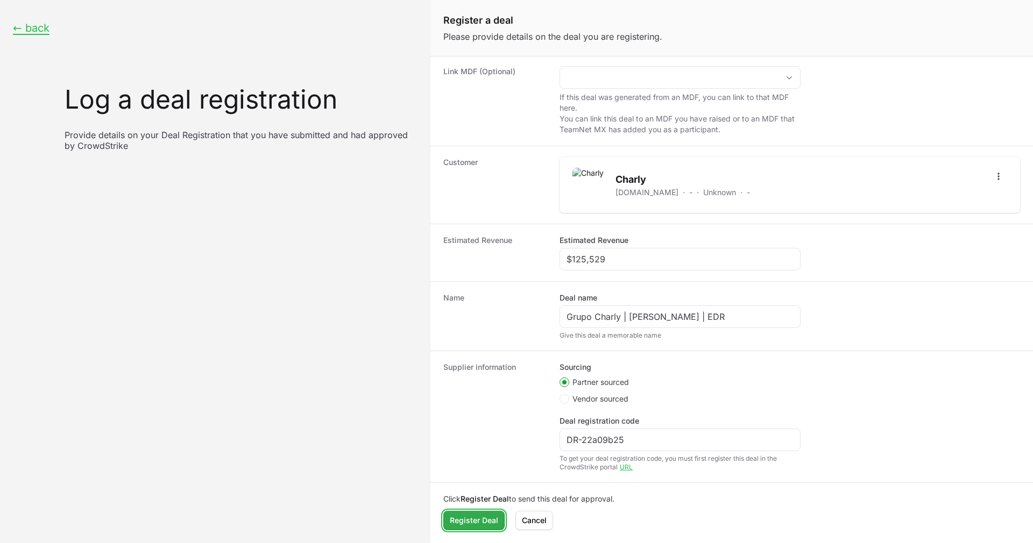
click at [470, 530] on button "Register Deal Register Deal" at bounding box center [473, 520] width 61 height 19
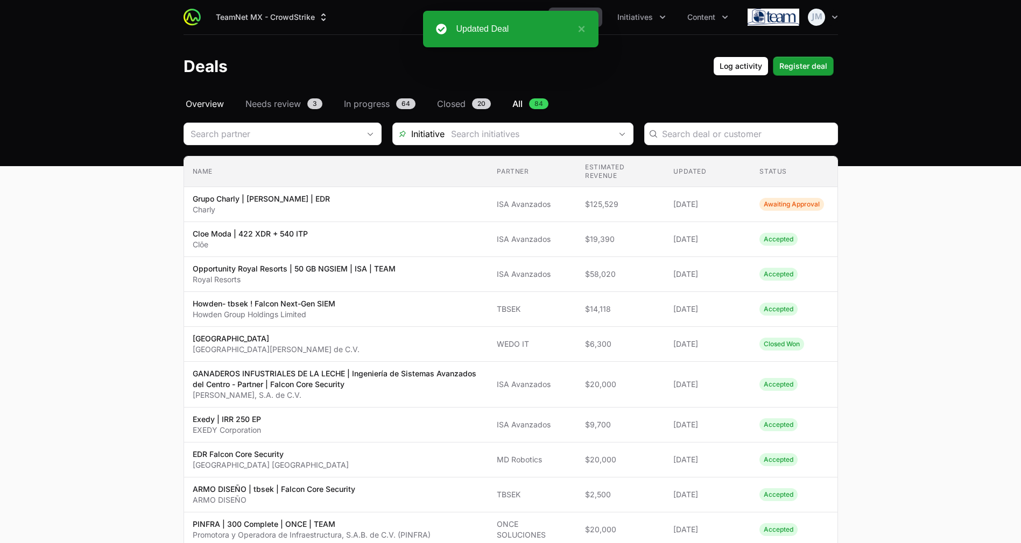
click at [200, 104] on span "Overview" at bounding box center [205, 103] width 38 height 13
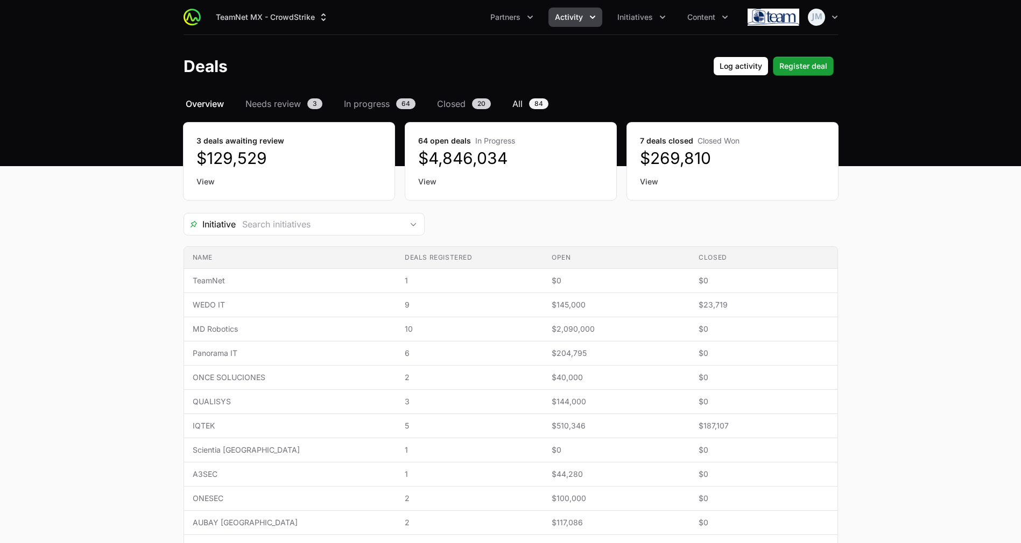
click at [534, 99] on span "84" at bounding box center [538, 103] width 19 height 11
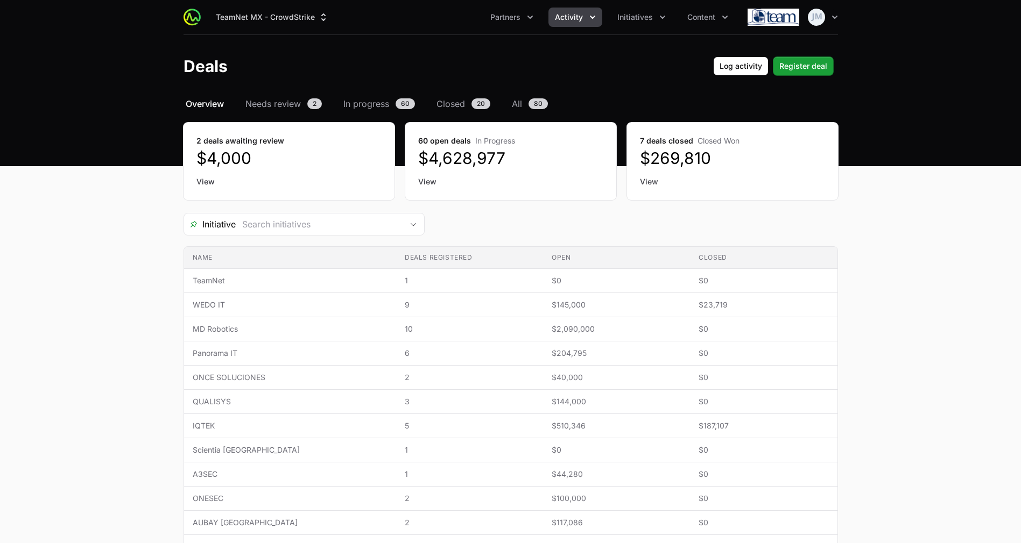
scroll to position [21, 0]
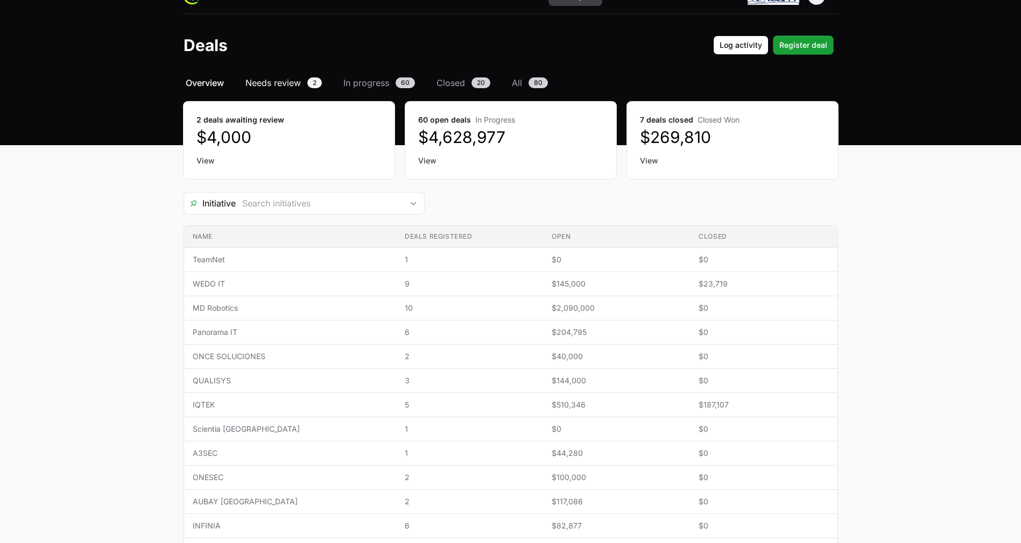
click at [263, 78] on span "Needs review" at bounding box center [272, 82] width 55 height 13
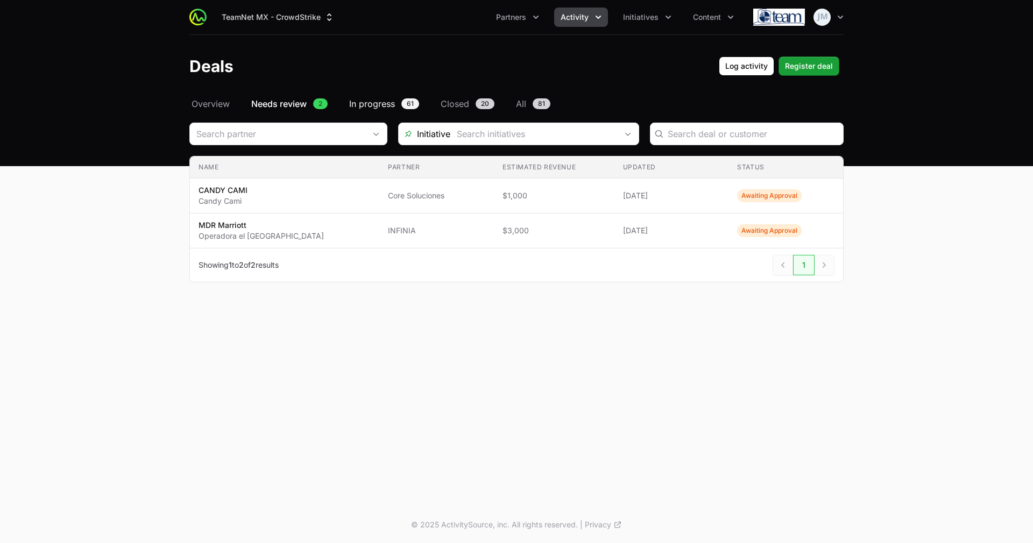
click at [379, 108] on span "In progress" at bounding box center [372, 103] width 46 height 13
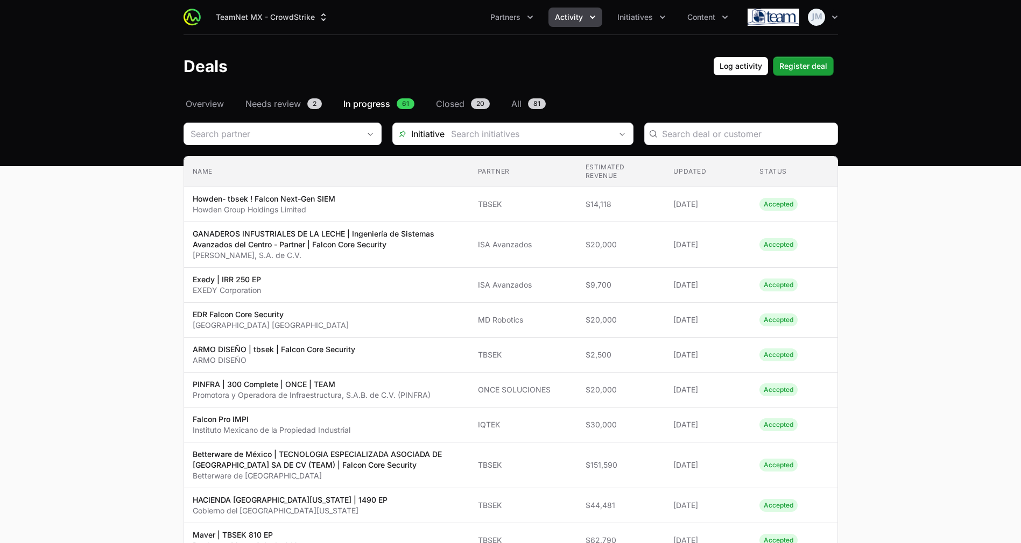
click at [675, 126] on div "Deals Filters" at bounding box center [741, 134] width 194 height 23
click at [682, 131] on input "Deals Filters" at bounding box center [746, 134] width 169 height 13
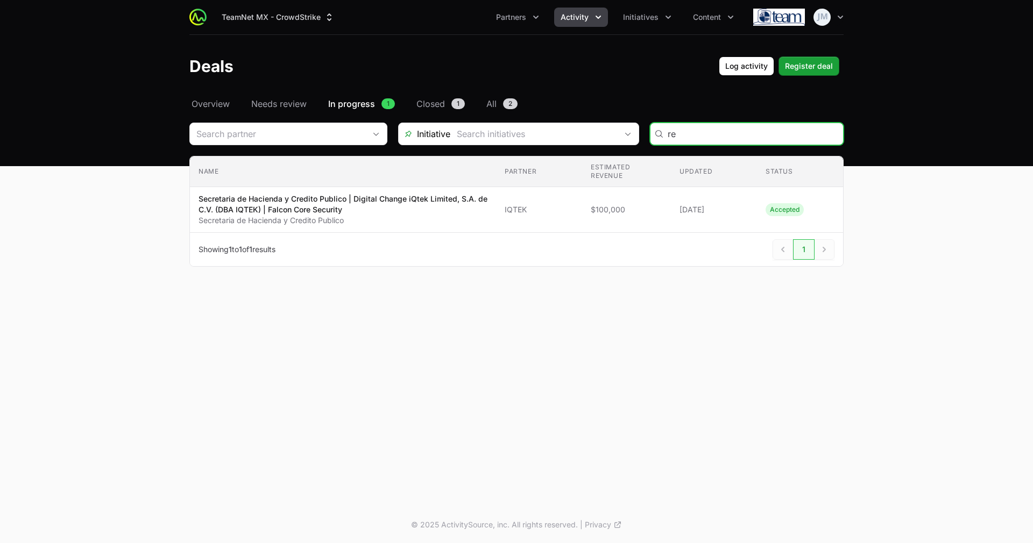
type input "r"
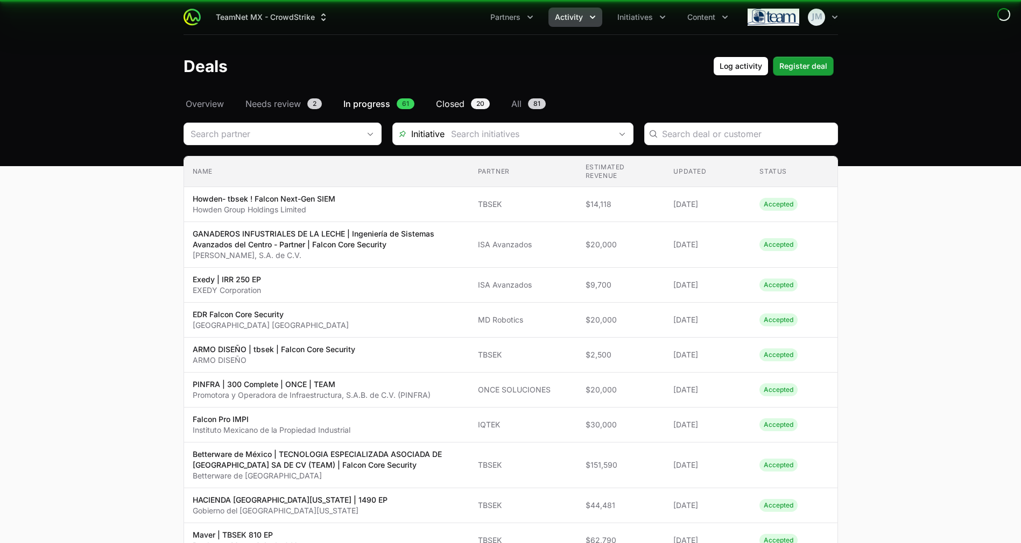
click at [491, 106] on link "Closed 20" at bounding box center [463, 103] width 58 height 13
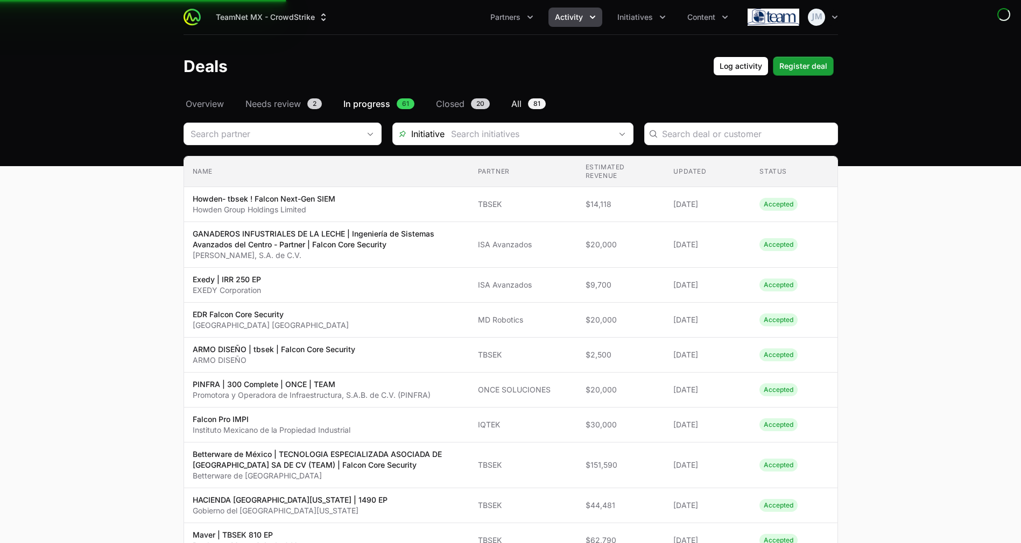
click at [520, 107] on span "All" at bounding box center [516, 103] width 10 height 13
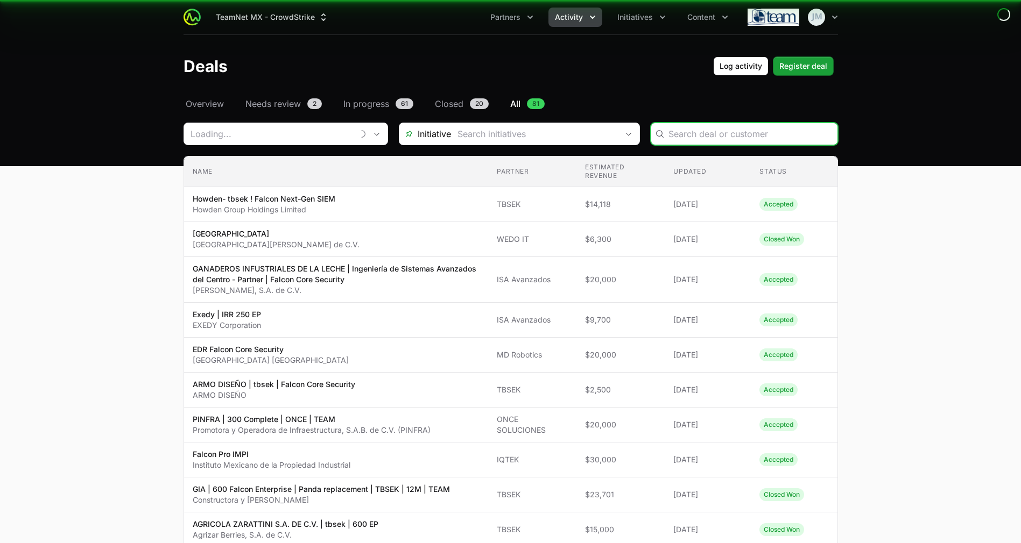
click at [724, 133] on input "Deals Filters" at bounding box center [749, 134] width 162 height 13
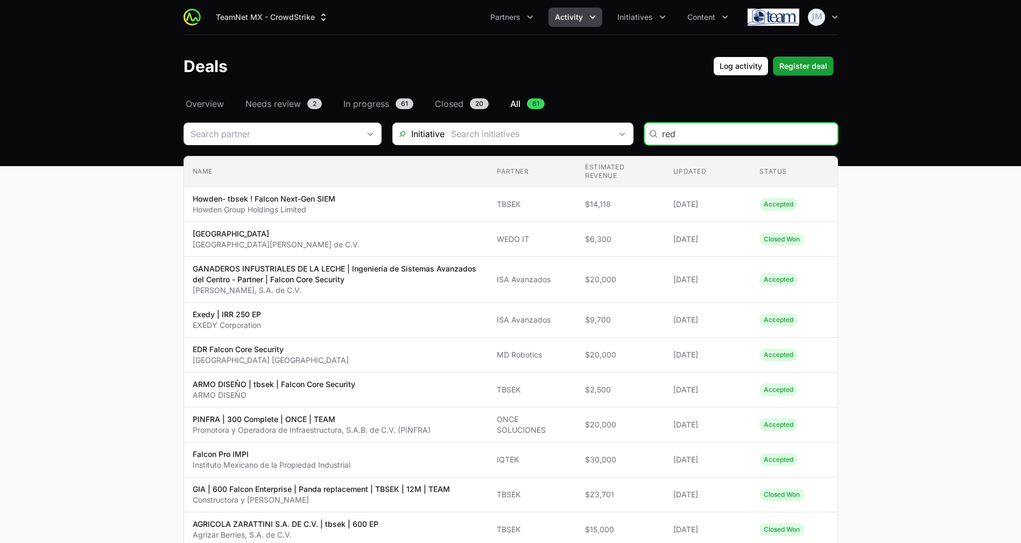
type input "red"
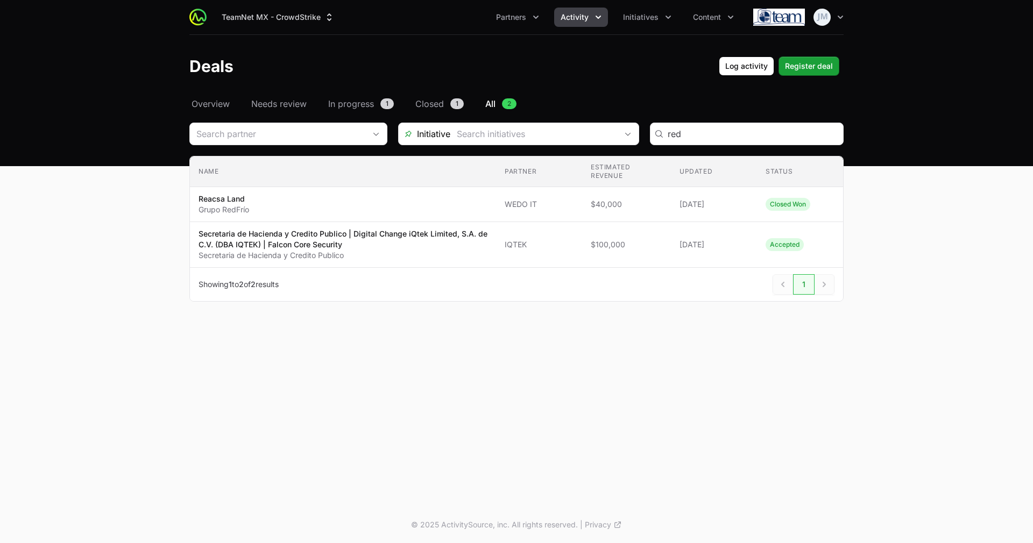
click at [220, 96] on header "Deals Log activity Log activity Register deal Register deal" at bounding box center [516, 66] width 1033 height 62
click at [220, 102] on span "Overview" at bounding box center [211, 103] width 38 height 13
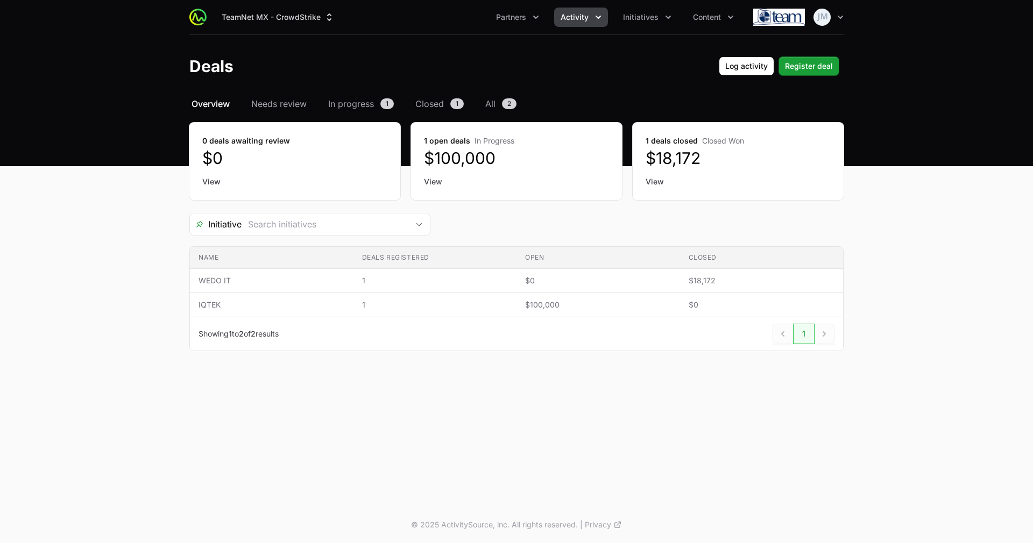
click at [594, 16] on icon "Activity menu" at bounding box center [598, 17] width 11 height 11
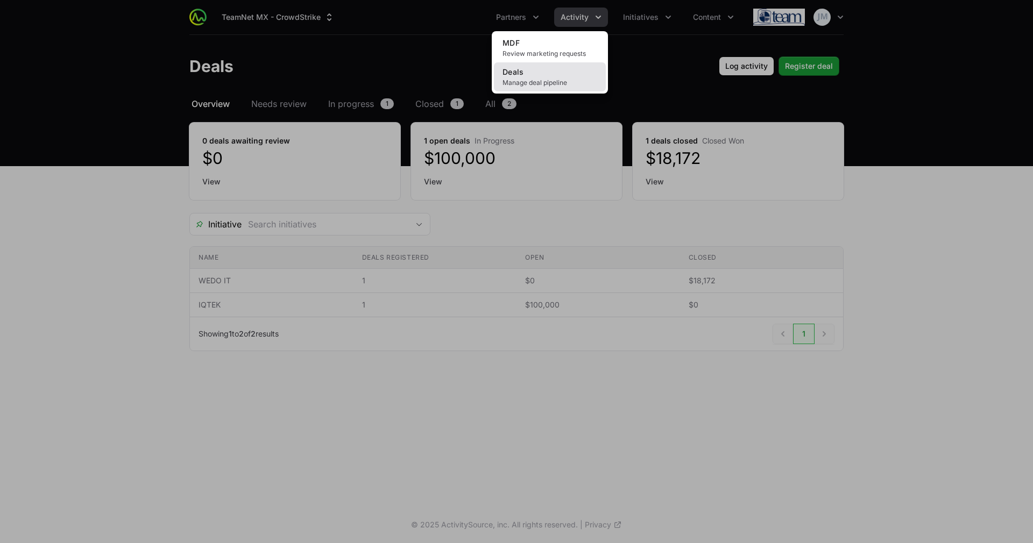
click at [504, 69] on span "Deals" at bounding box center [513, 71] width 22 height 9
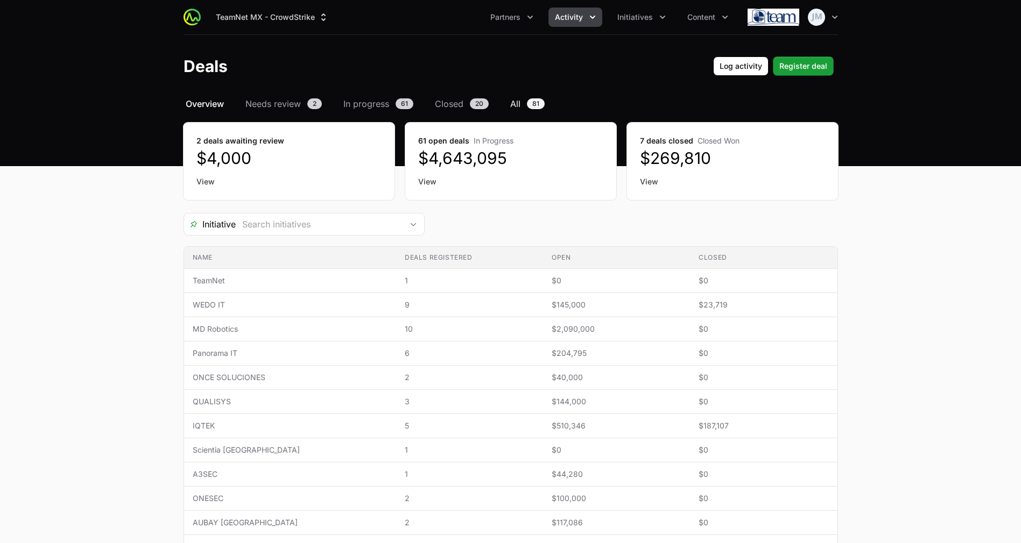
click at [512, 98] on span "All" at bounding box center [515, 103] width 10 height 13
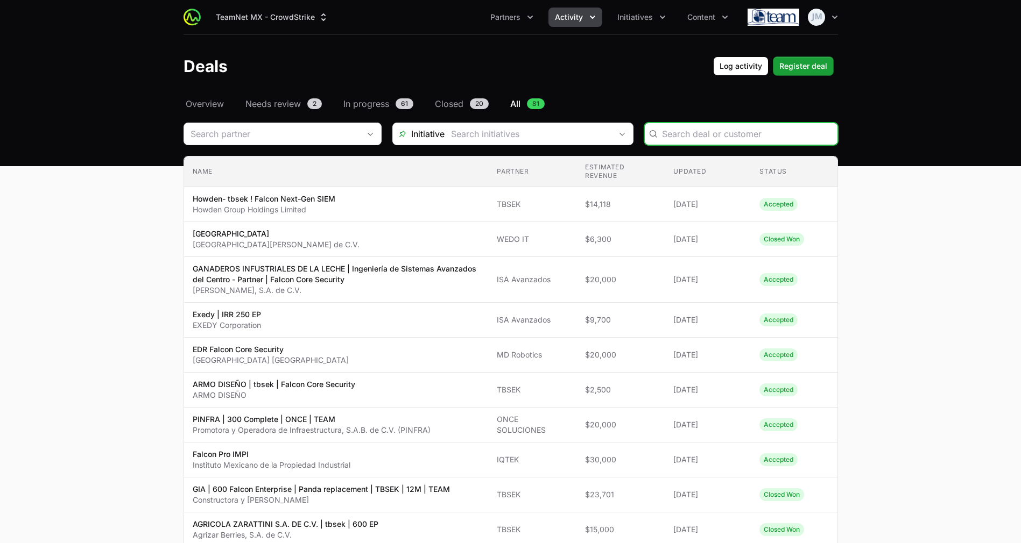
click at [698, 137] on input "Deals Filters" at bounding box center [746, 134] width 169 height 13
type input "I"
type input "Impi"
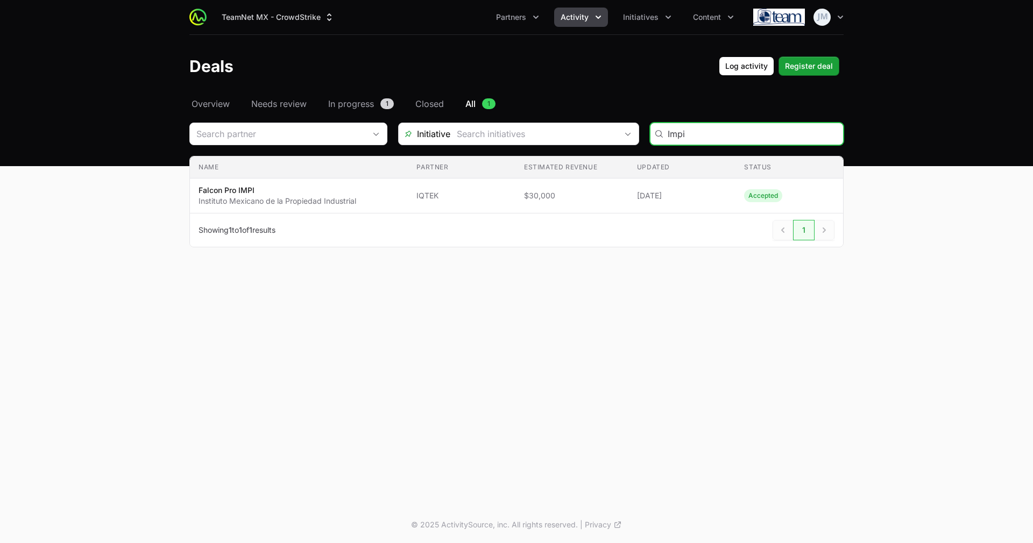
drag, startPoint x: 707, startPoint y: 134, endPoint x: 599, endPoint y: 133, distance: 108.7
click at [599, 133] on div "Initiative Impi" at bounding box center [516, 134] width 654 height 23
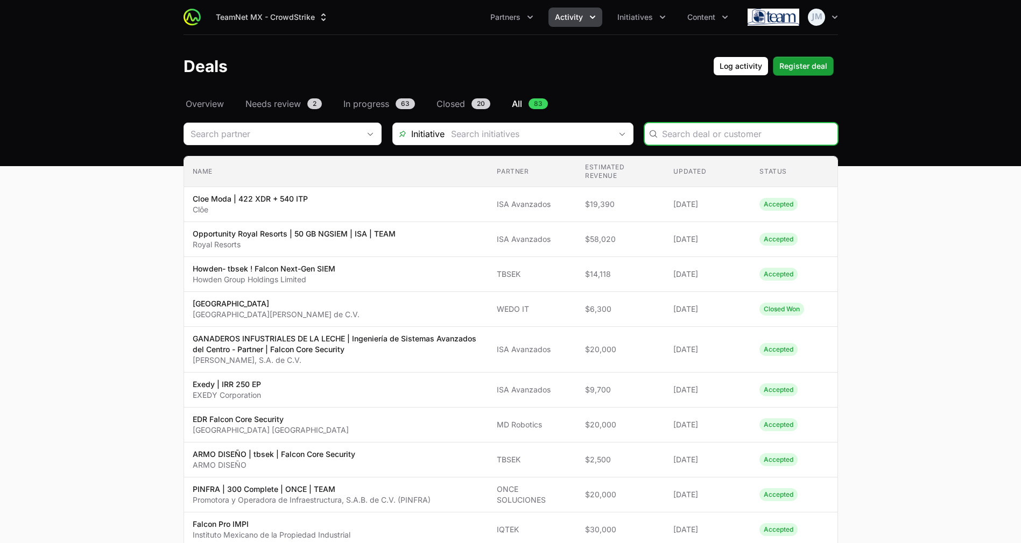
click at [690, 139] on input "Deals Filters" at bounding box center [746, 134] width 169 height 13
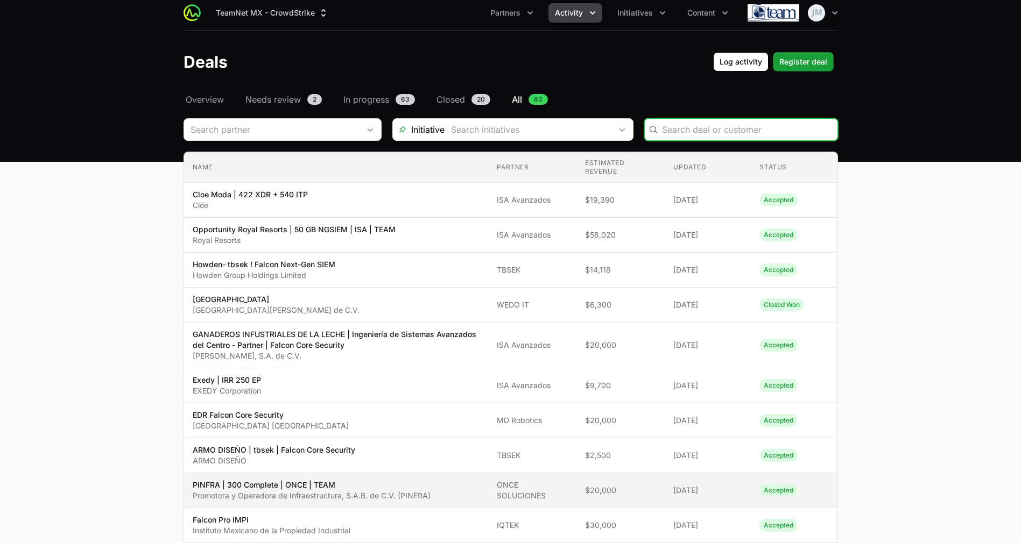
scroll to position [5, 0]
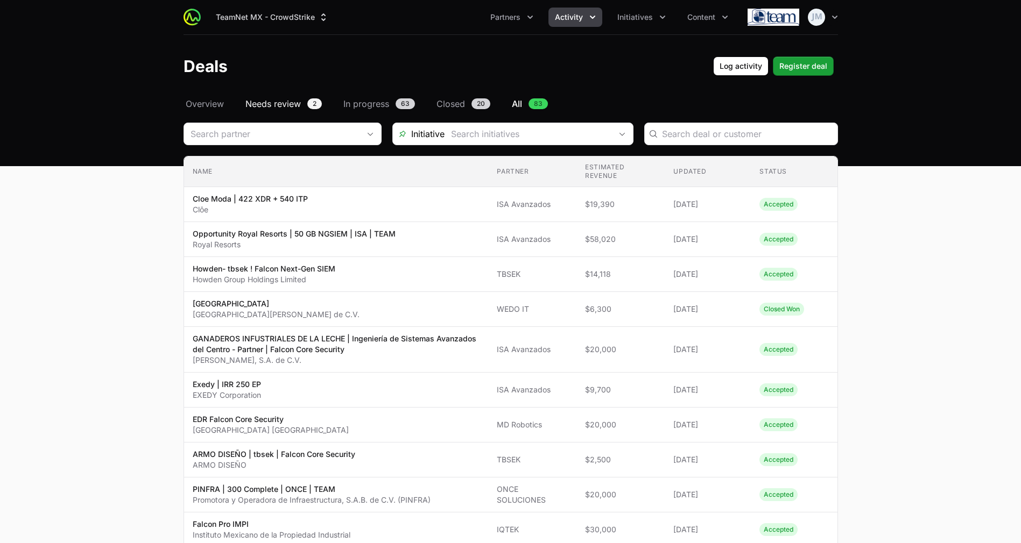
click at [278, 105] on span "Needs review" at bounding box center [272, 103] width 55 height 13
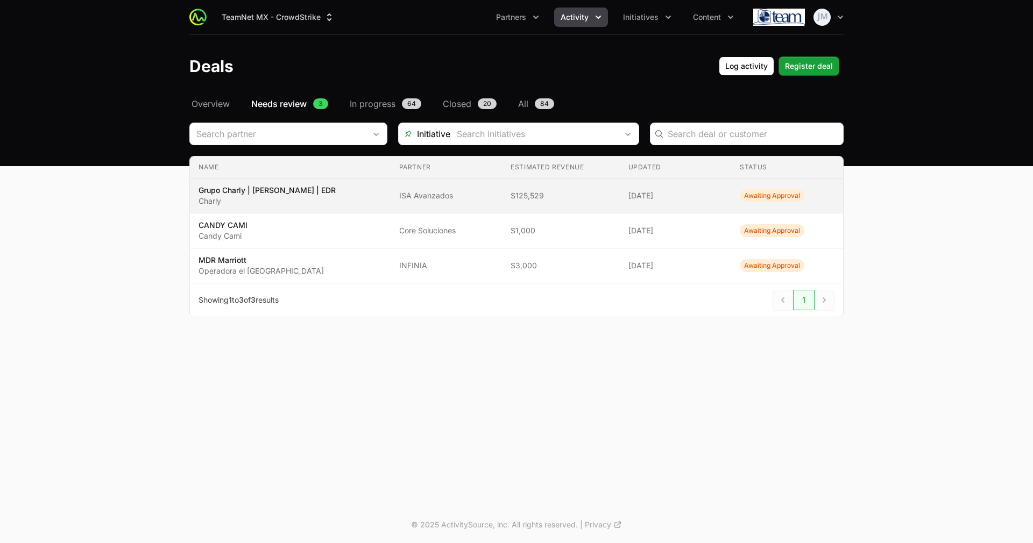
click at [731, 186] on td "Status Awaiting Approval" at bounding box center [787, 196] width 112 height 35
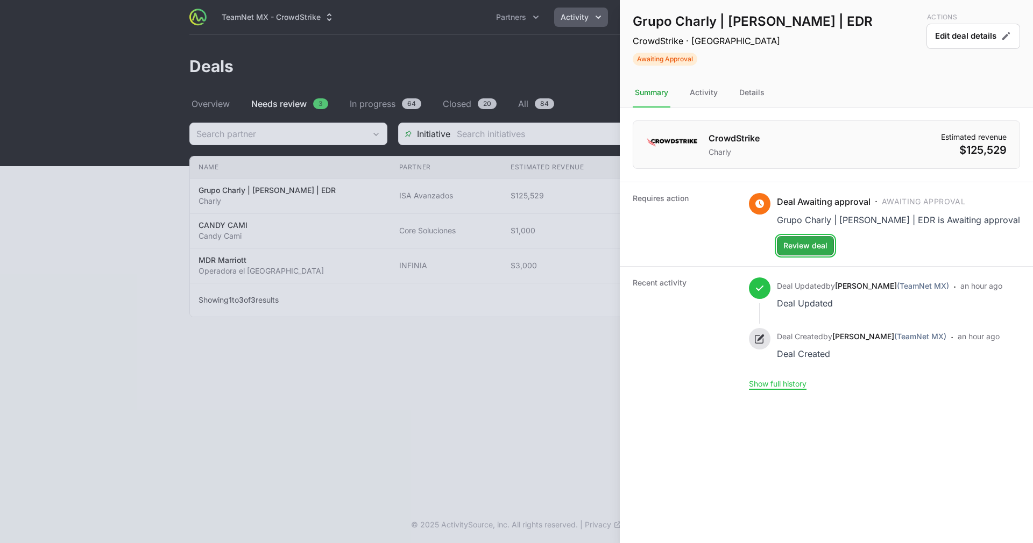
click at [809, 238] on button "Review deal Review deal" at bounding box center [805, 245] width 57 height 19
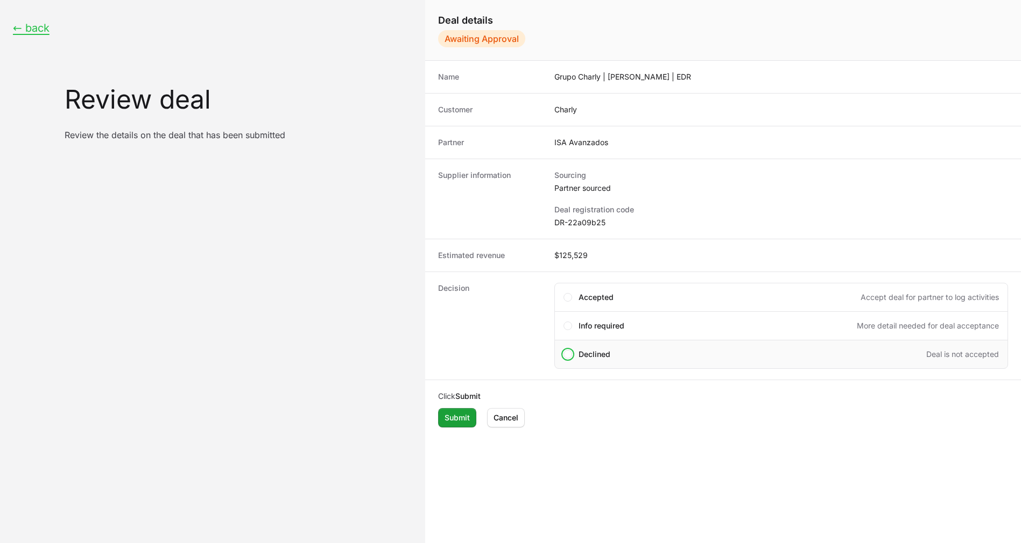
click at [599, 349] on span "Declined" at bounding box center [594, 354] width 32 height 11
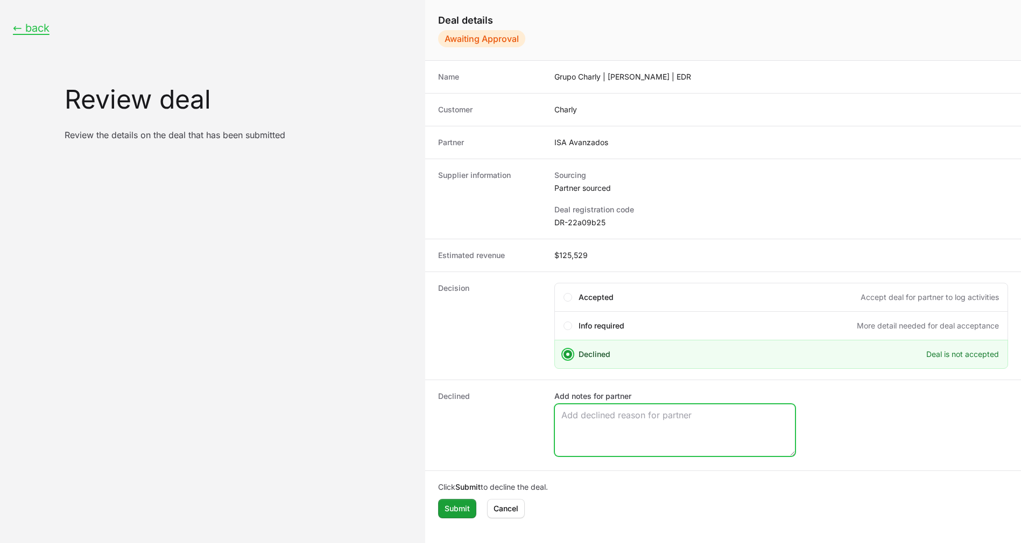
click at [614, 425] on textarea "Add notes for partner" at bounding box center [675, 431] width 240 height 52
click at [723, 410] on textarea "This opportunity was generated by Crowstrike" at bounding box center [675, 431] width 240 height 52
click at [725, 411] on textarea "This opportunity was generated by Crowstrike" at bounding box center [675, 431] width 240 height 52
click at [777, 416] on textarea "This opportunity was generated by Crowdstrike" at bounding box center [675, 431] width 240 height 52
click at [777, 416] on textarea "This opportunity was generated by Crowdstrike Executive" at bounding box center [675, 431] width 240 height 52
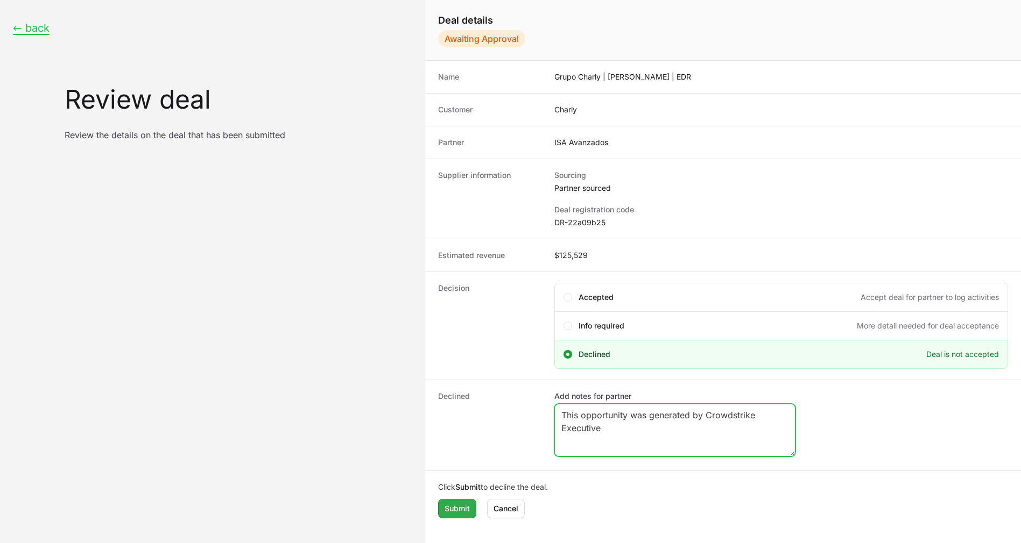
type textarea "This opportunity was generated by Crowdstrike Executive"
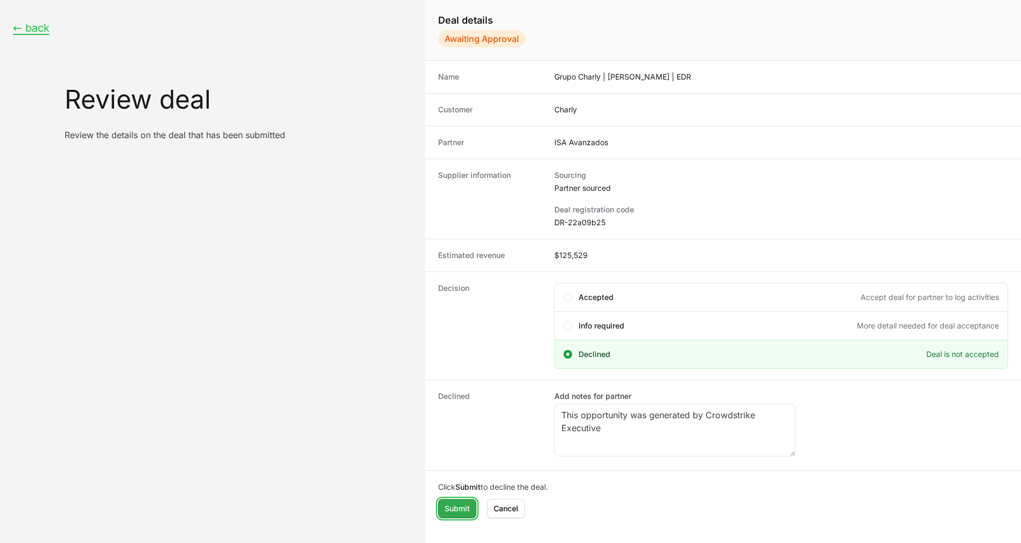
click at [456, 510] on span "Submit" at bounding box center [456, 508] width 25 height 13
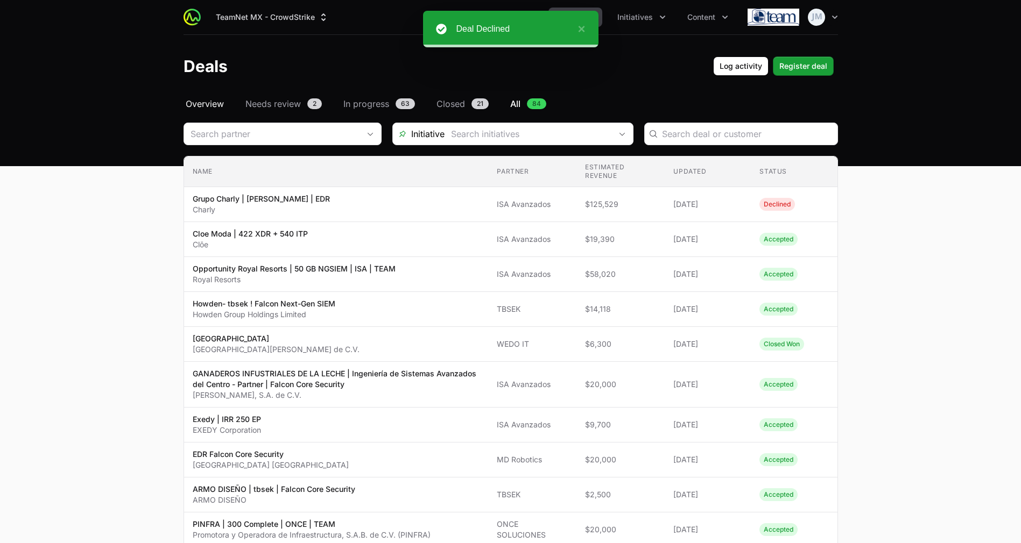
click at [219, 104] on span "Overview" at bounding box center [205, 103] width 38 height 13
